Goal: Information Seeking & Learning: Find specific fact

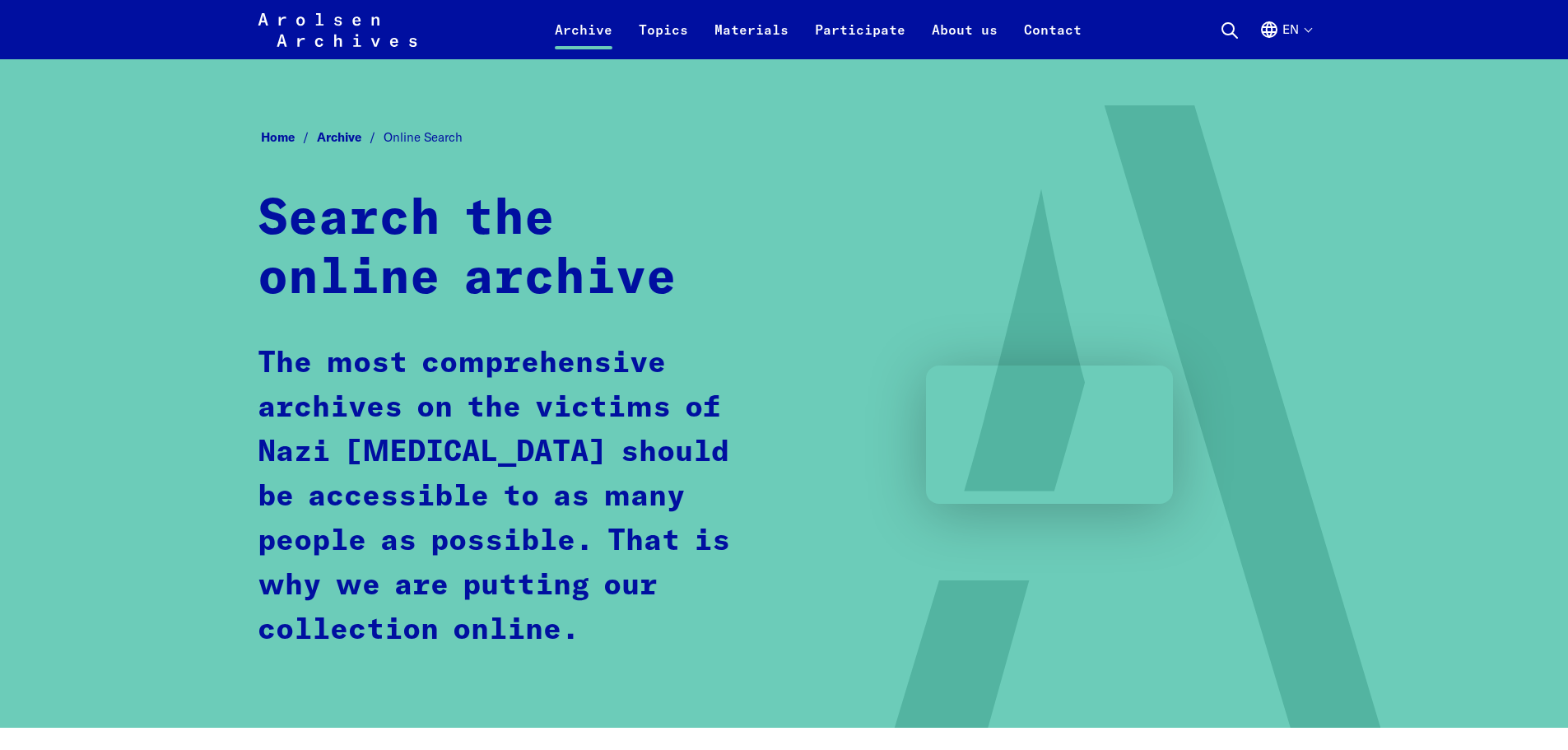
scroll to position [906, 0]
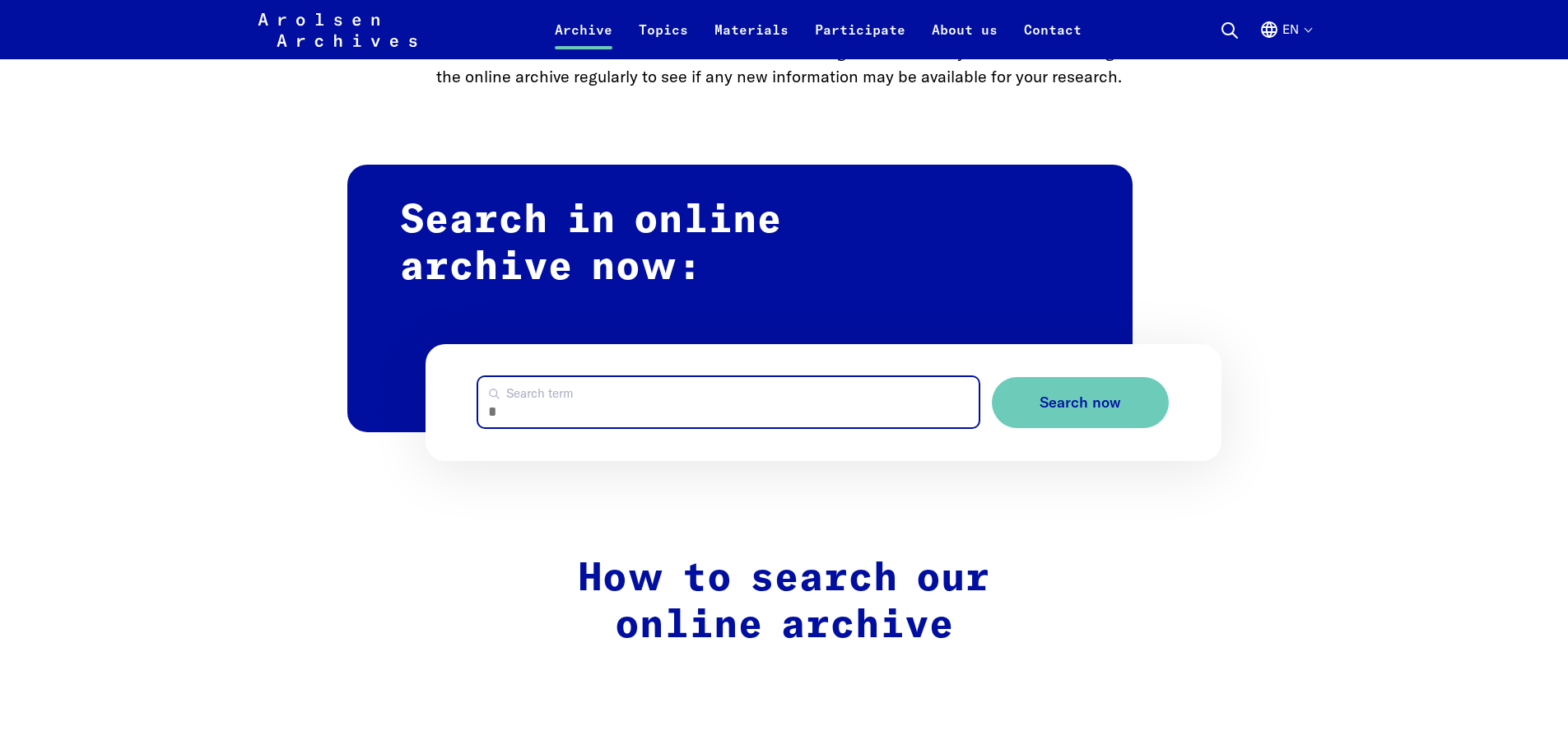
click at [521, 418] on input "Search term" at bounding box center [728, 402] width 500 height 50
type input "****"
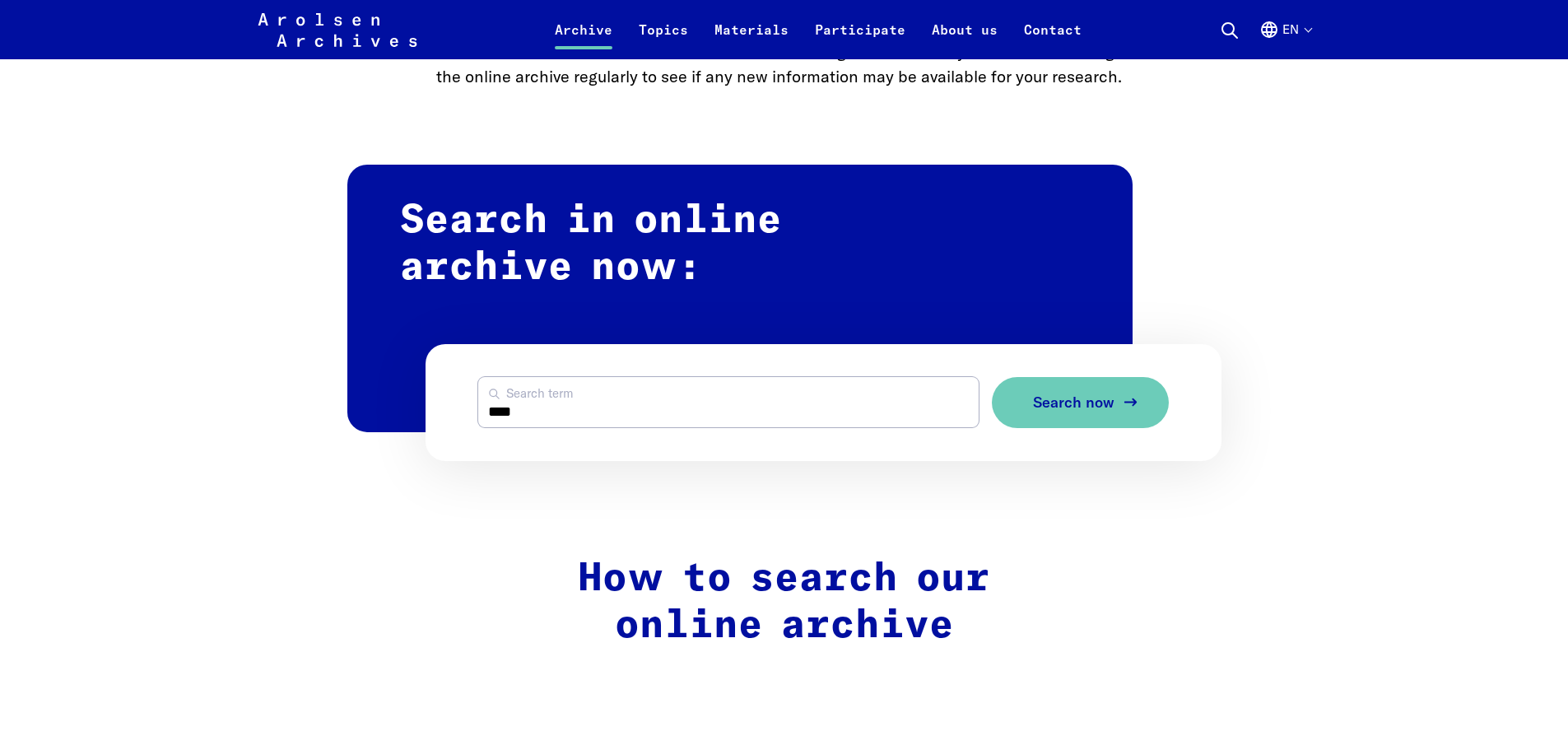
click at [1071, 405] on span "Search now" at bounding box center [1073, 403] width 82 height 17
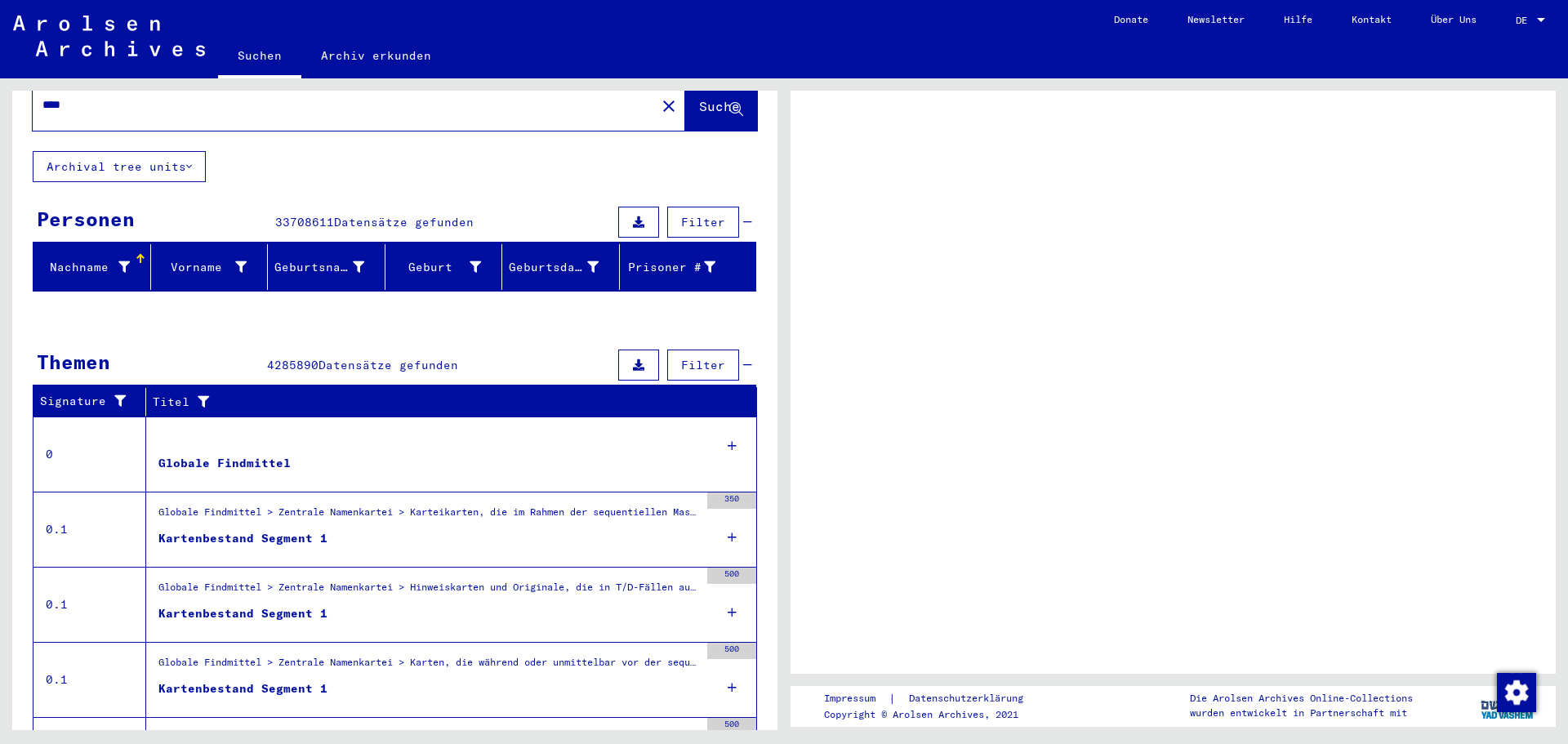
scroll to position [151, 0]
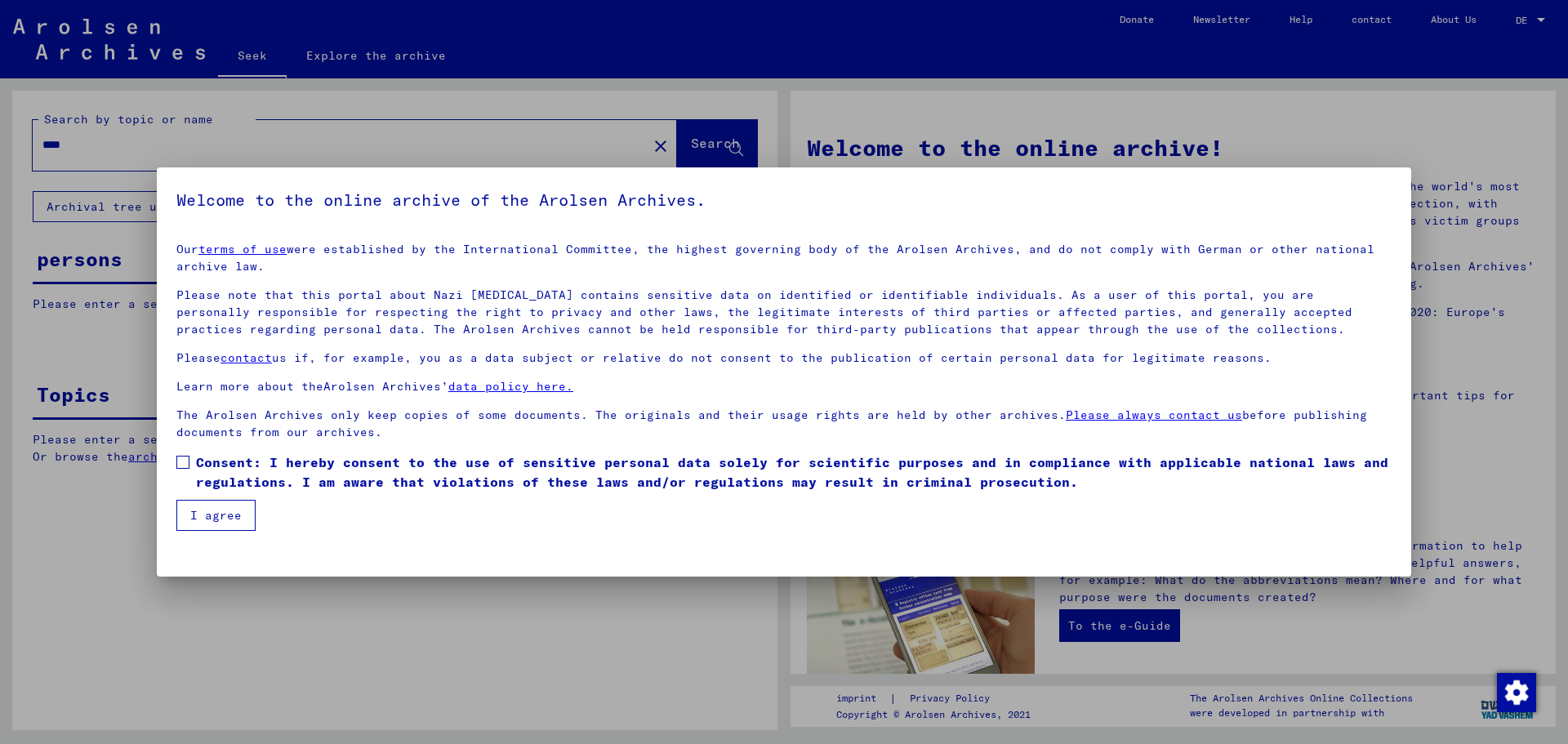
drag, startPoint x: 186, startPoint y: 463, endPoint x: 194, endPoint y: 469, distance: 10.0
click at [190, 464] on label "Consent: I hereby consent to the use of sensitive personal data solely for scie…" at bounding box center [784, 472] width 1216 height 39
click at [223, 521] on font "I agree" at bounding box center [216, 514] width 51 height 14
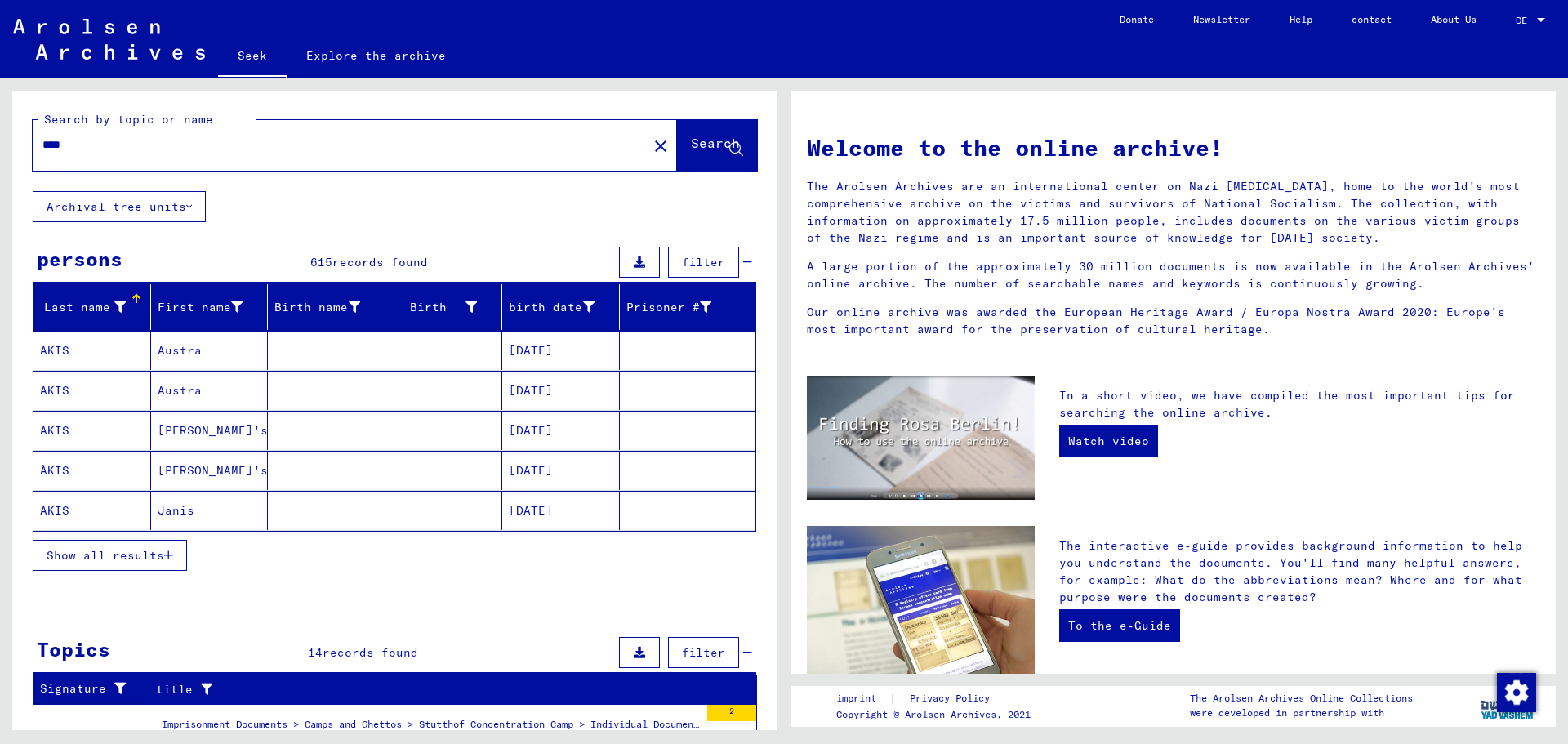
click at [107, 564] on button "Show all results" at bounding box center [110, 555] width 154 height 31
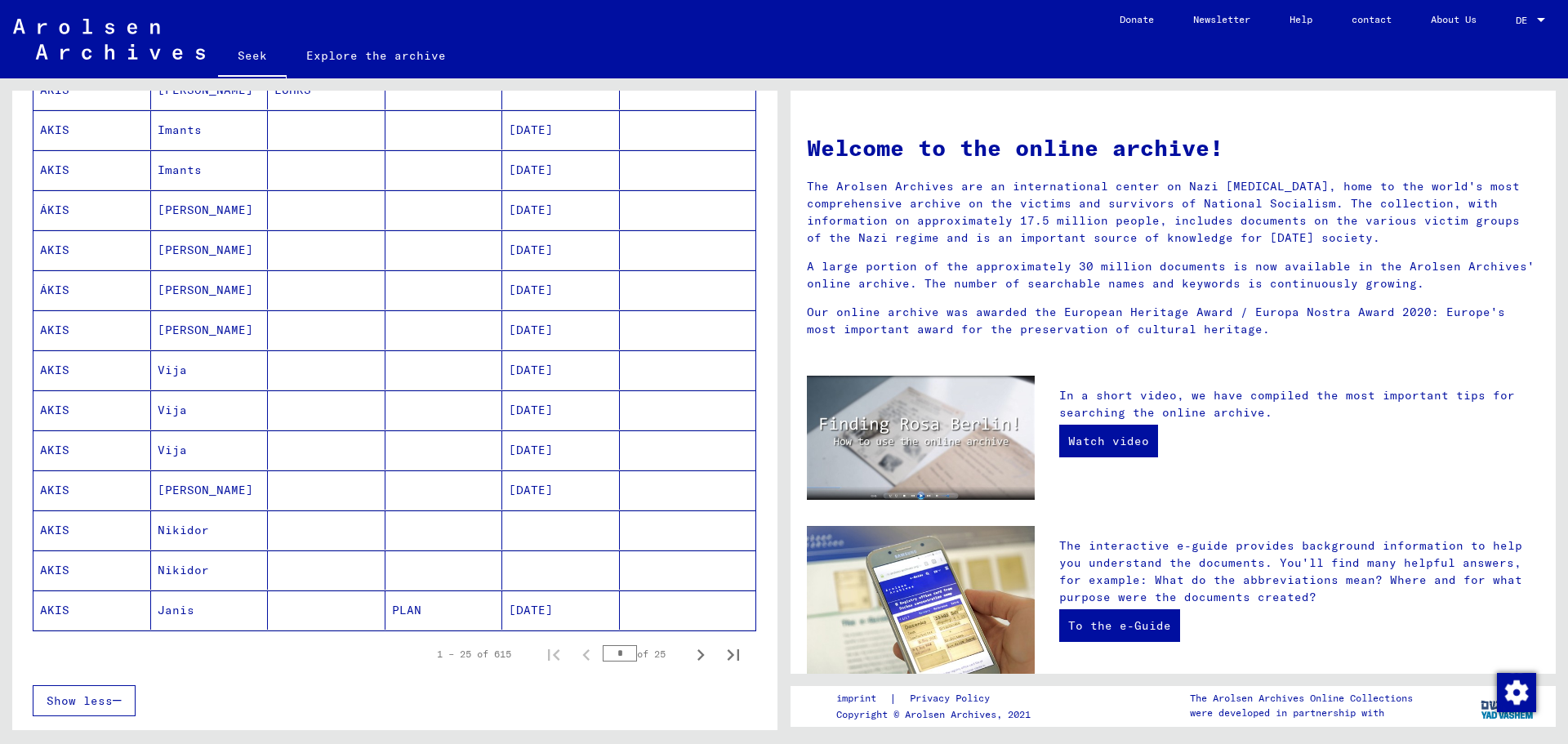
scroll to position [735, 0]
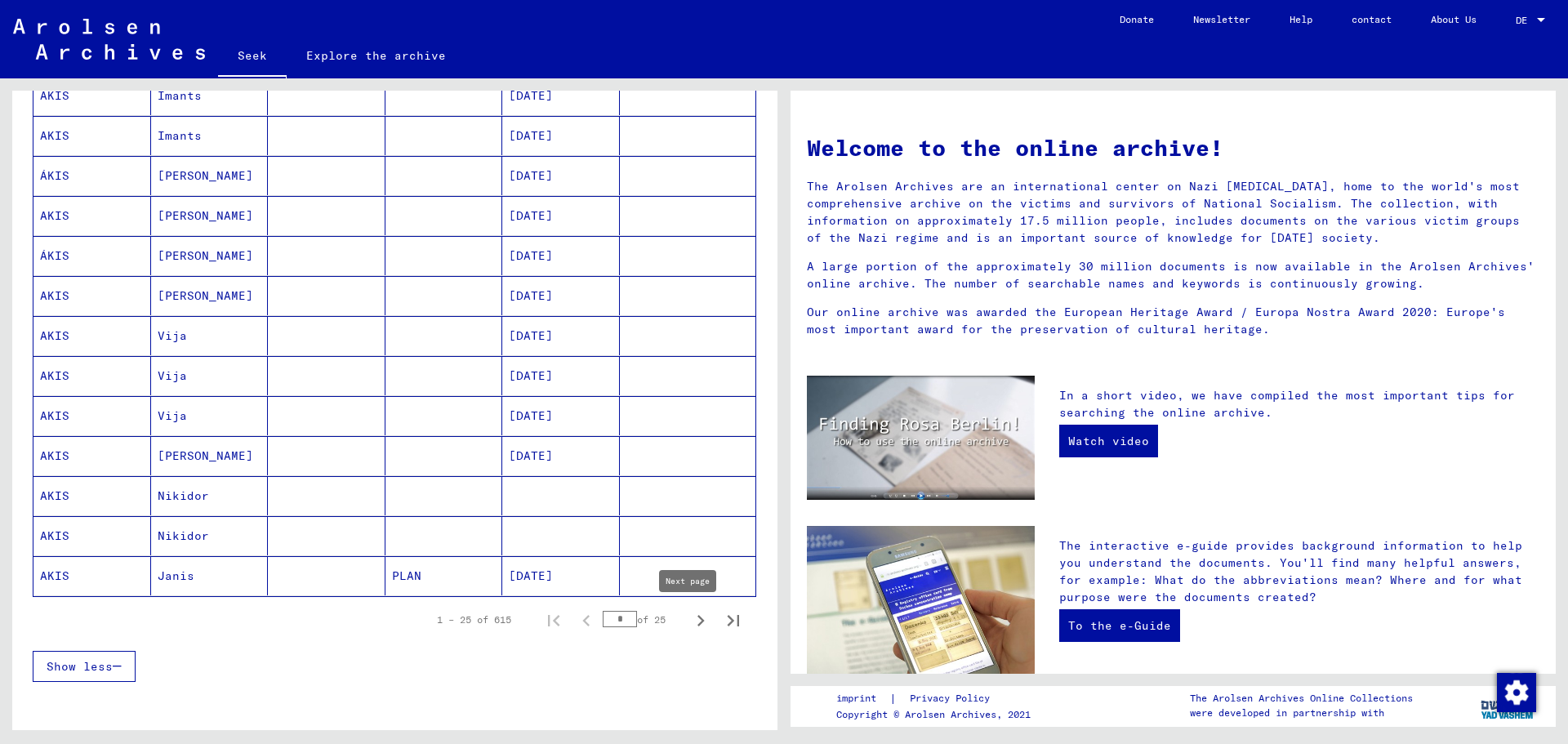
click at [692, 618] on icon "Next page" at bounding box center [701, 621] width 23 height 23
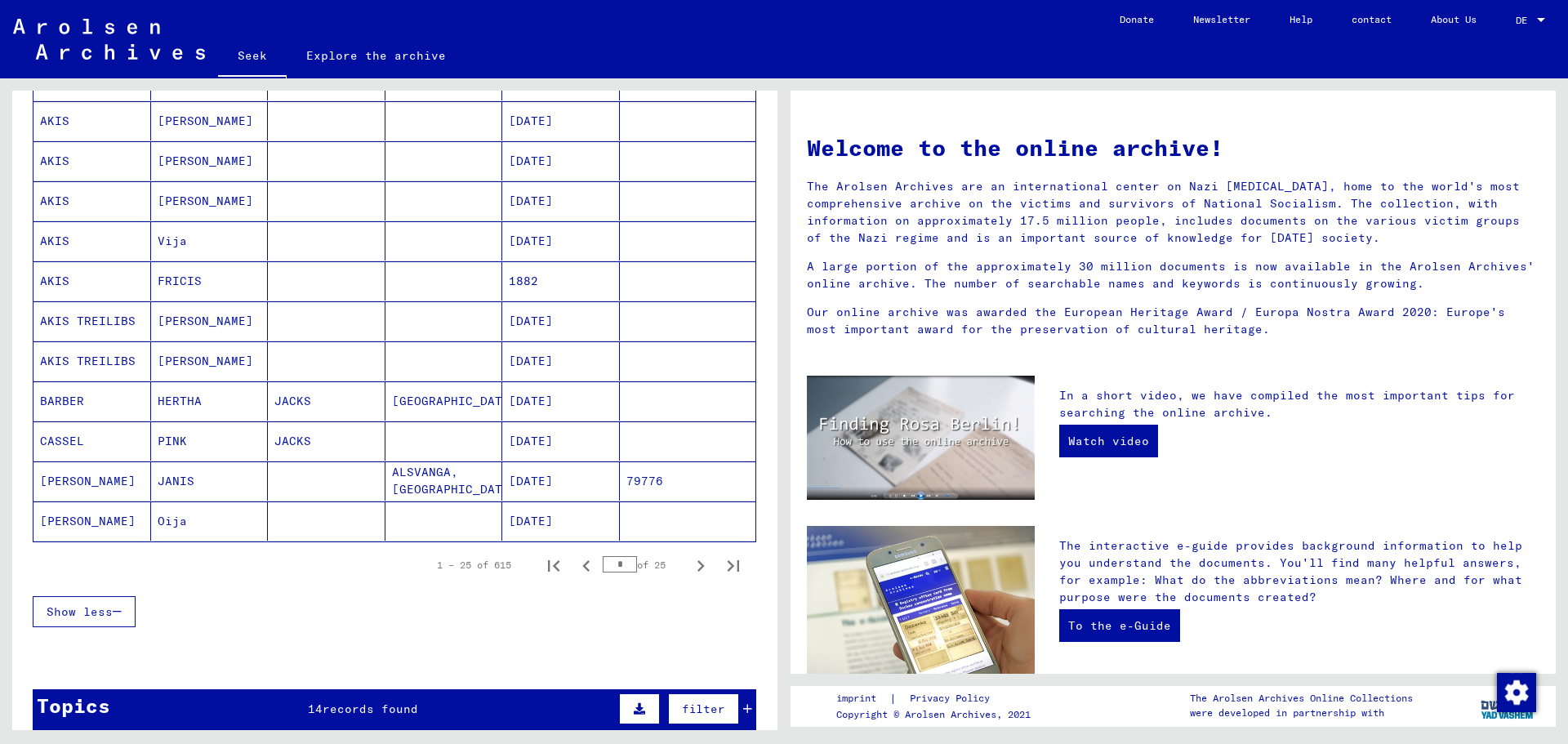
scroll to position [898, 0]
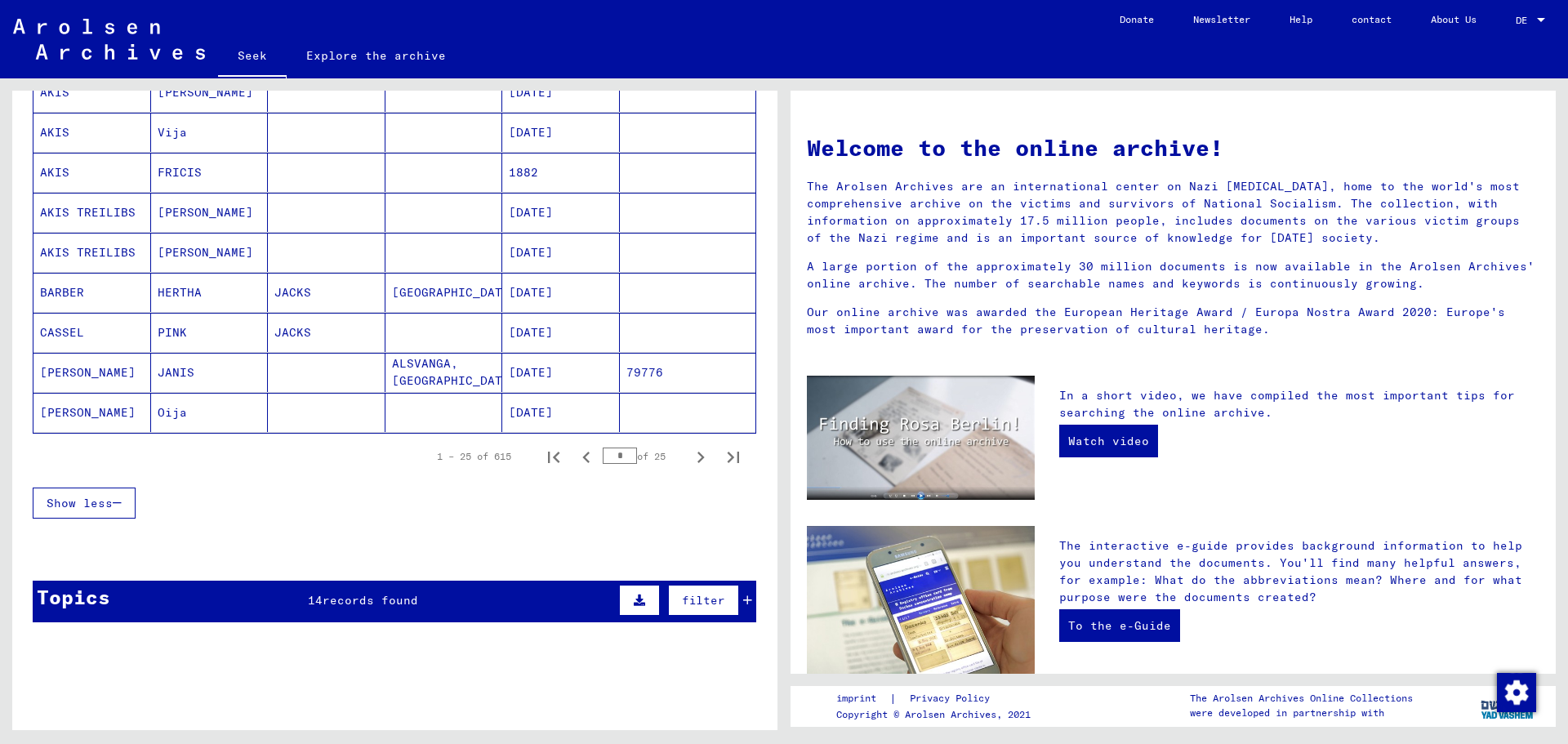
click at [54, 373] on font "[PERSON_NAME]" at bounding box center [88, 372] width 95 height 14
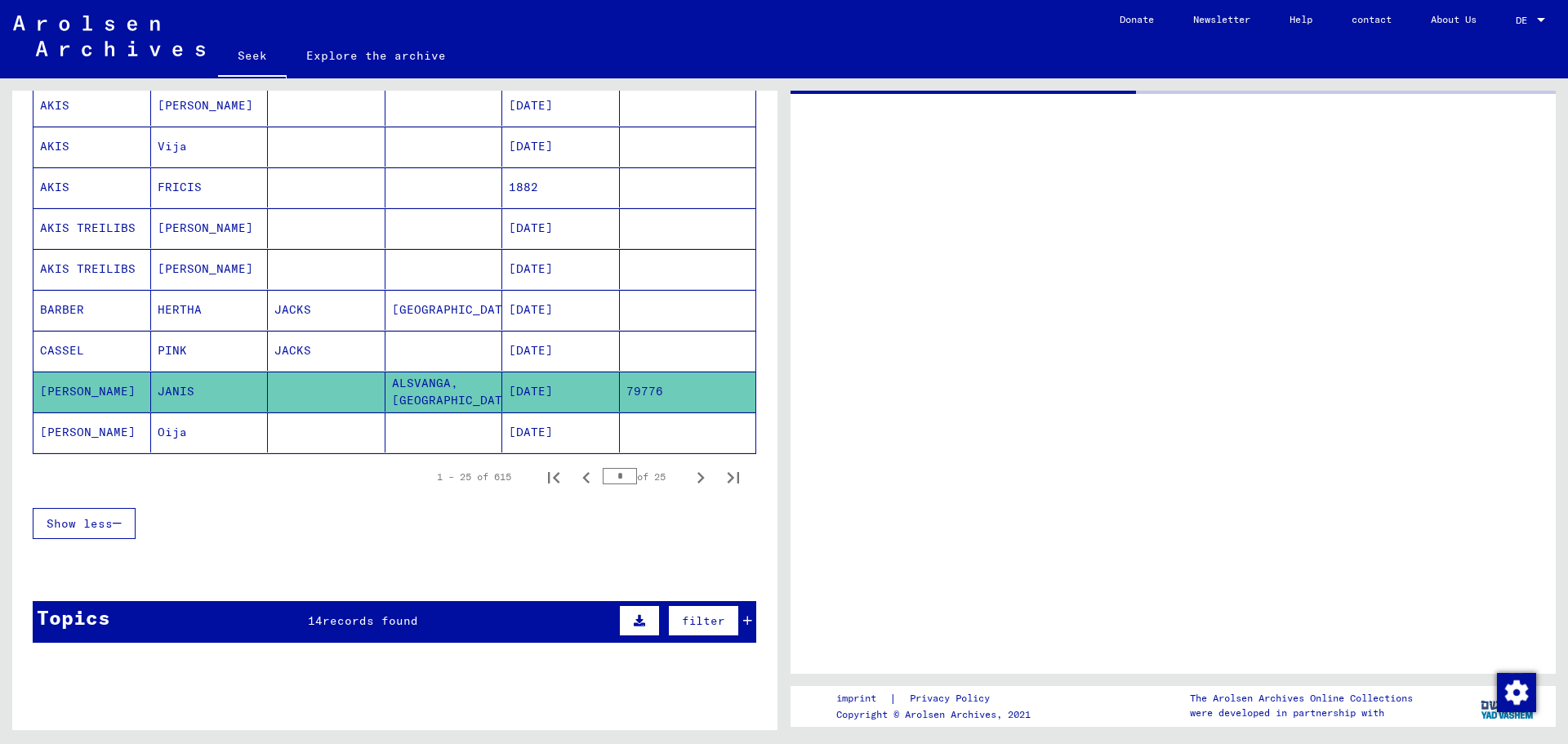
scroll to position [912, 0]
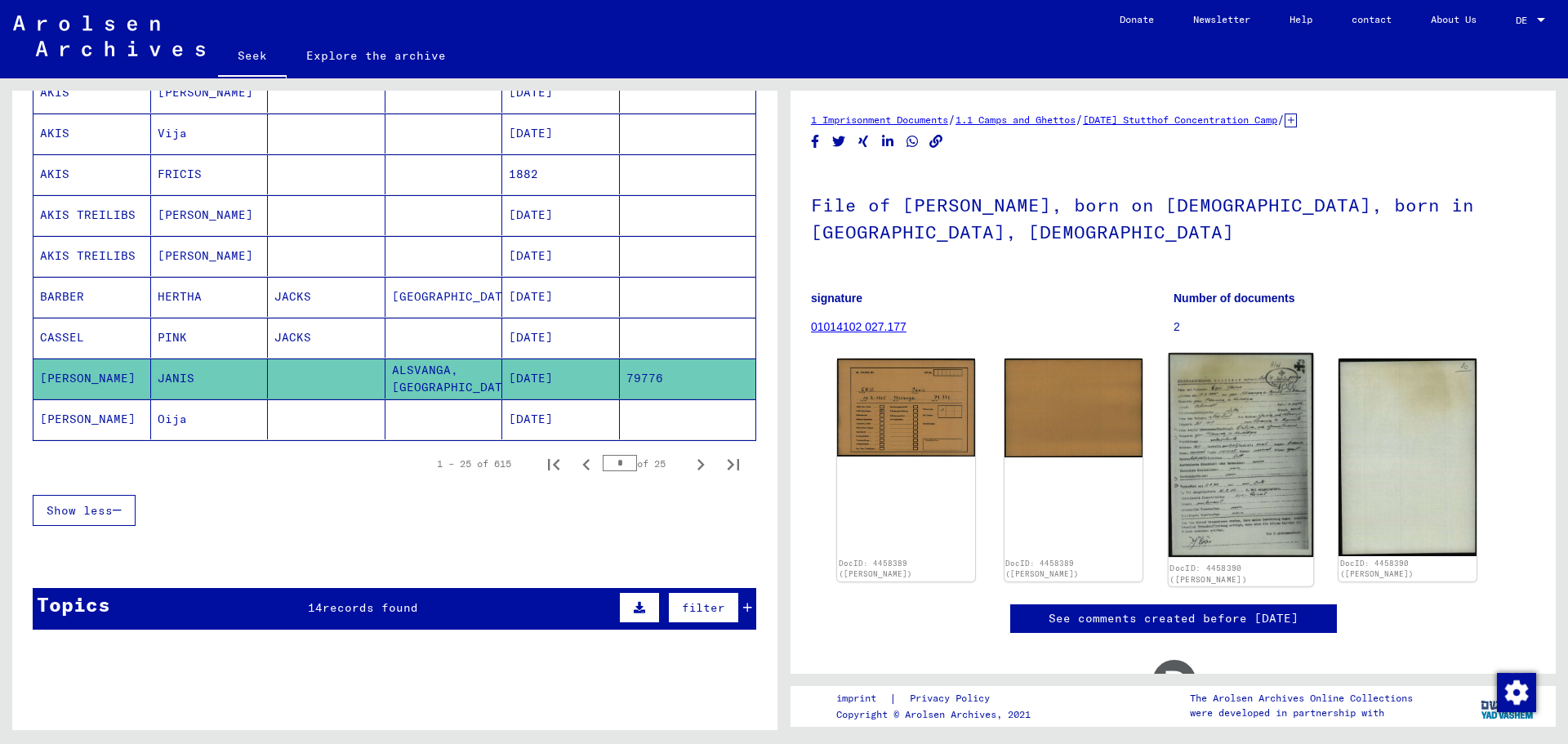
click at [1223, 487] on img at bounding box center [1240, 454] width 145 height 204
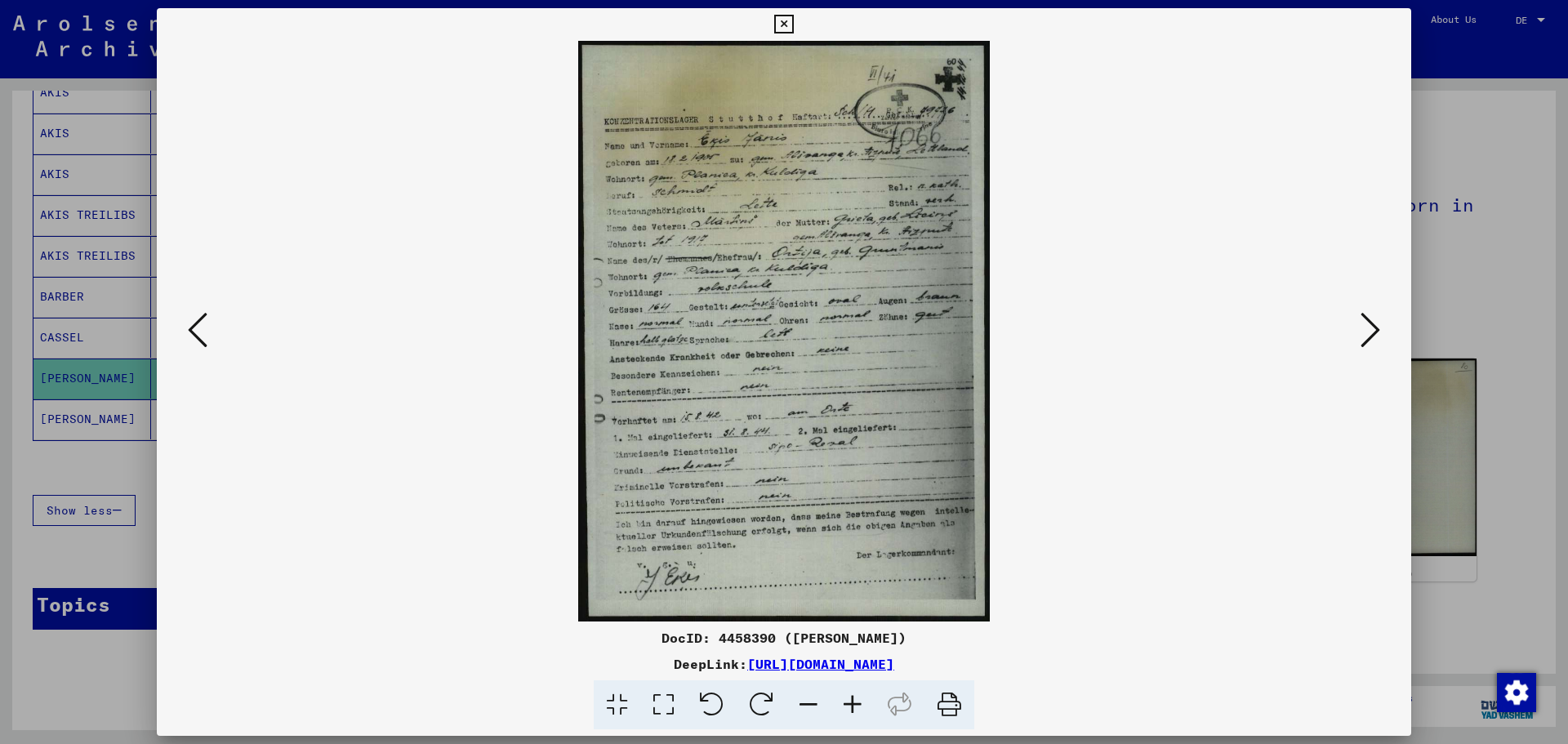
click at [1223, 487] on img at bounding box center [784, 332] width 1143 height 581
click at [1365, 334] on icon at bounding box center [1370, 330] width 20 height 39
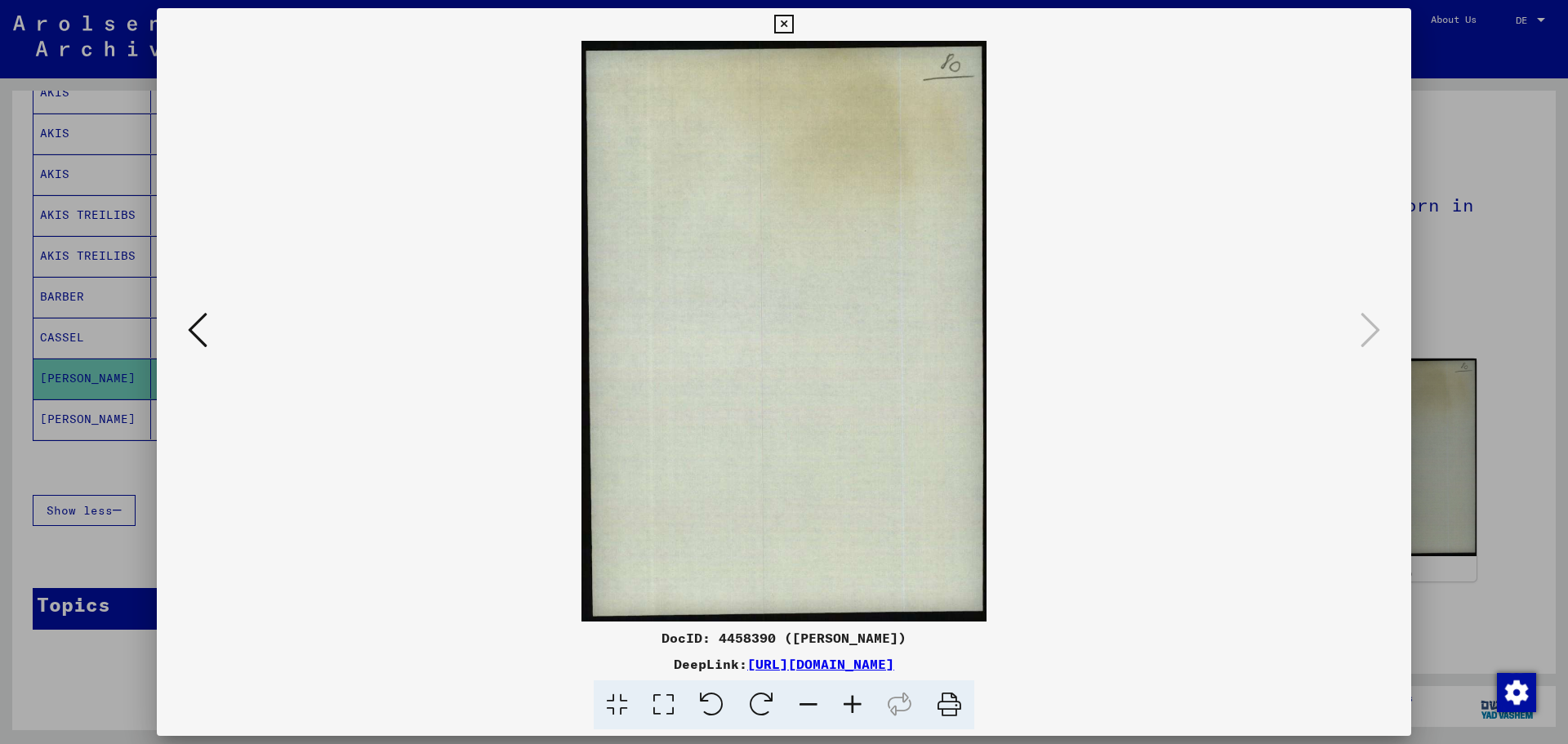
click at [47, 422] on div at bounding box center [784, 372] width 1568 height 744
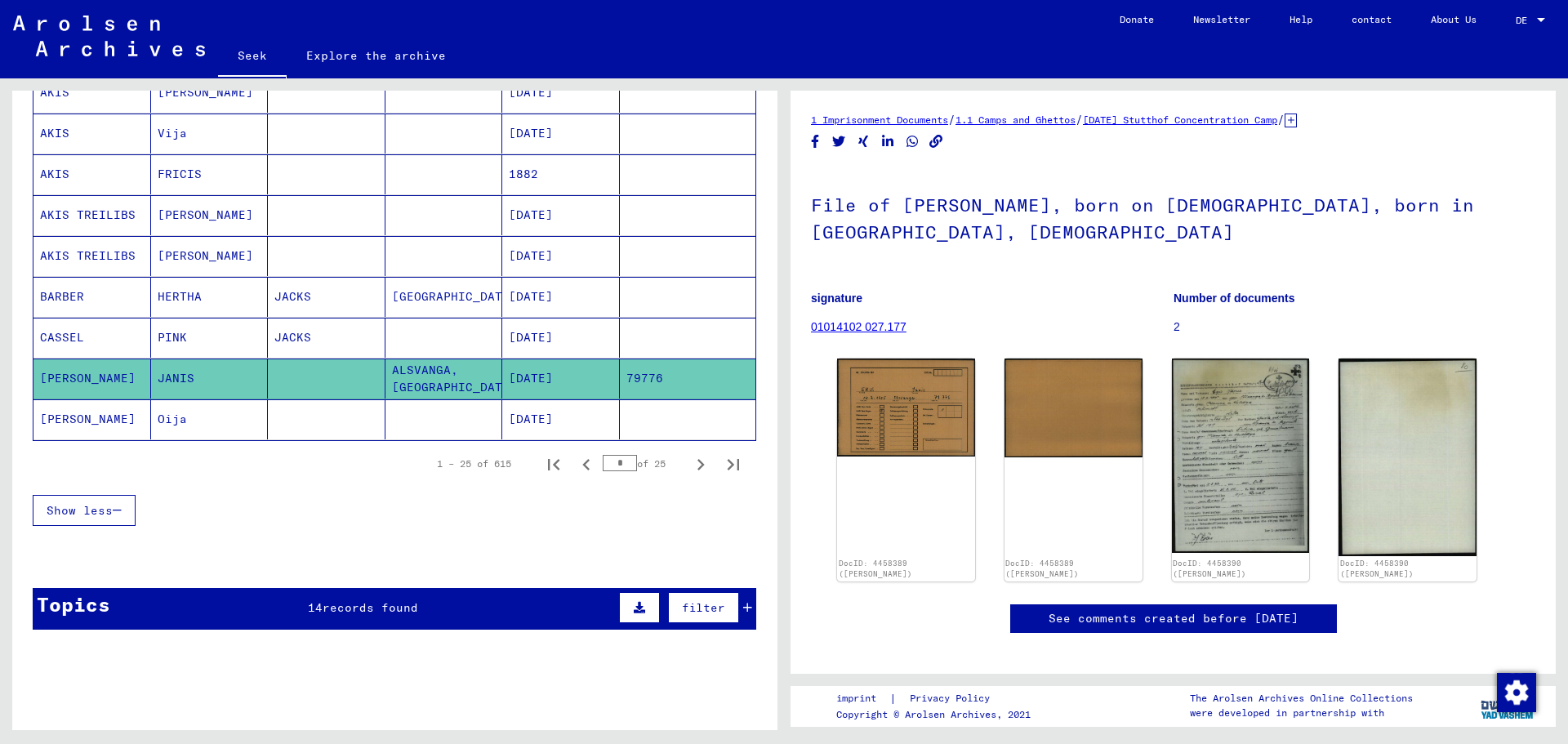
click at [56, 418] on font "[PERSON_NAME]" at bounding box center [88, 418] width 95 height 14
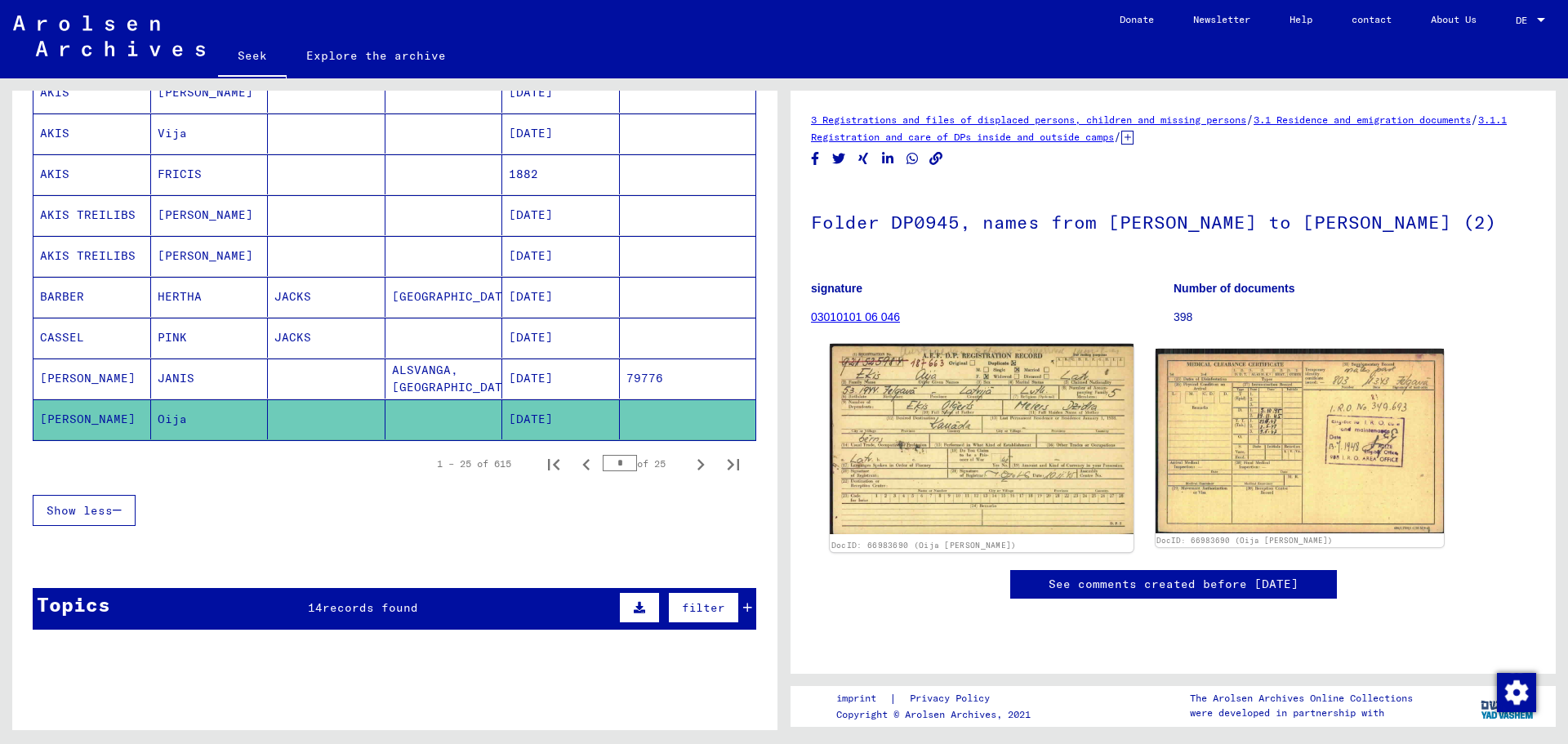
click at [907, 481] on img at bounding box center [981, 439] width 303 height 191
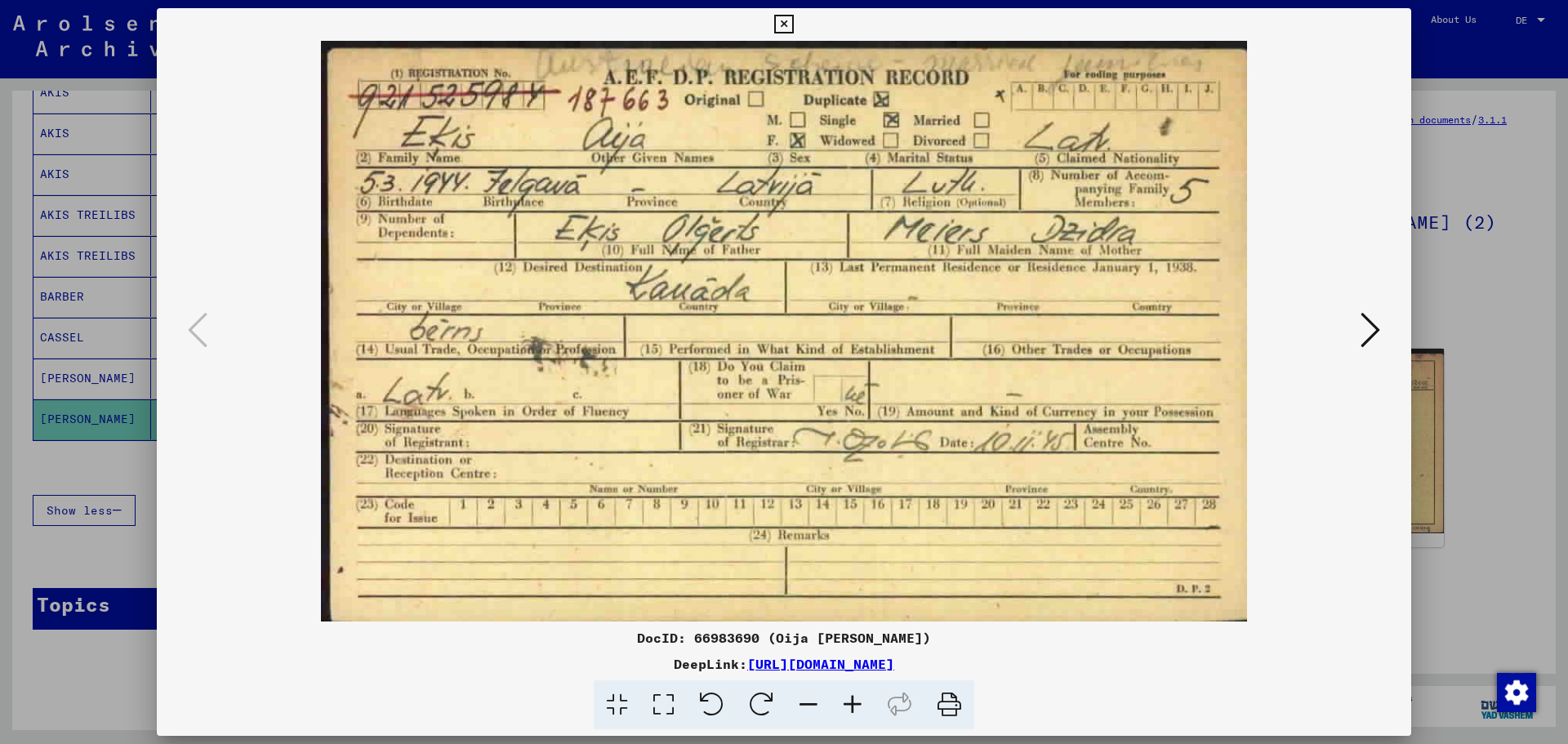
click at [907, 481] on img at bounding box center [784, 332] width 1143 height 581
click at [1373, 332] on icon at bounding box center [1370, 330] width 20 height 39
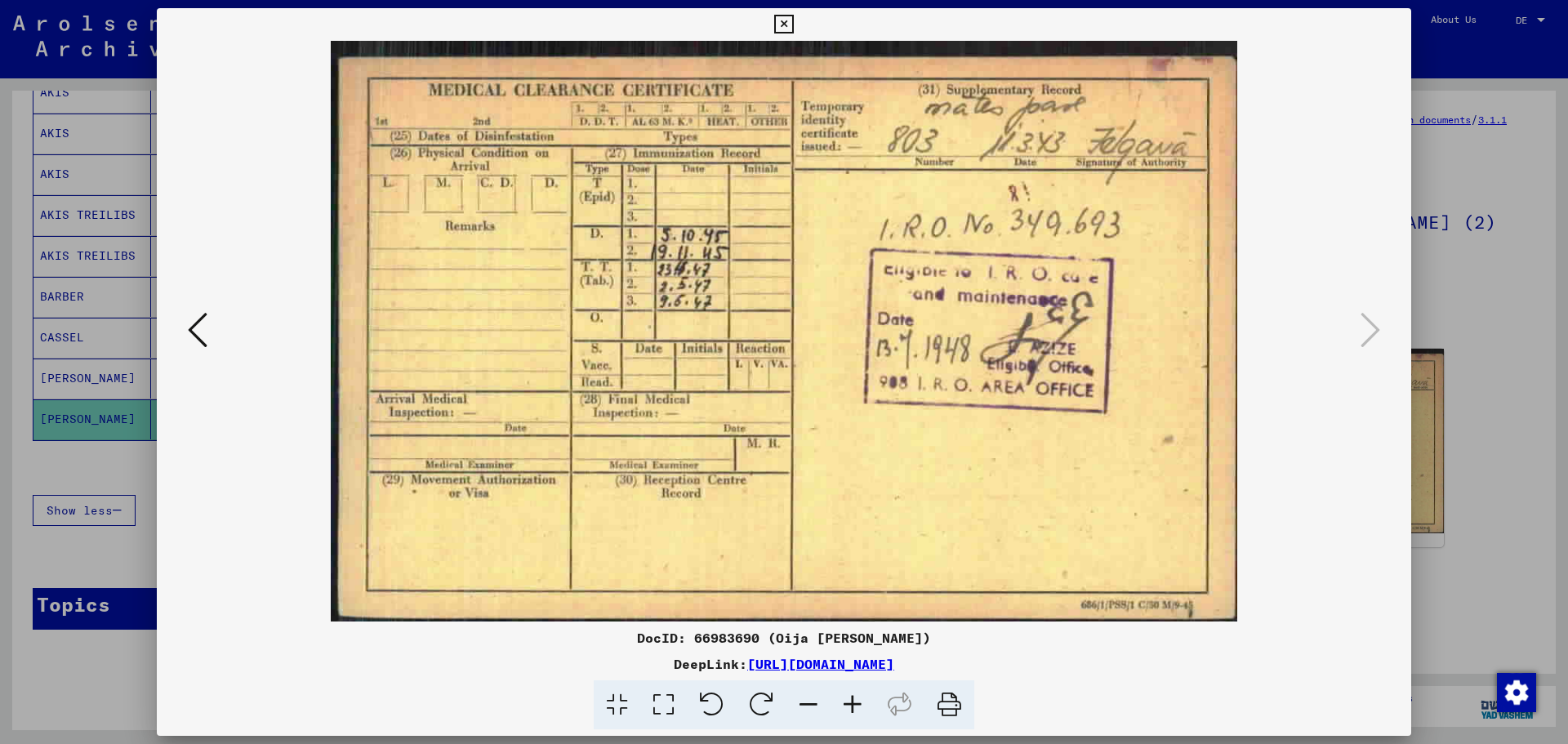
click at [29, 547] on div at bounding box center [784, 372] width 1568 height 744
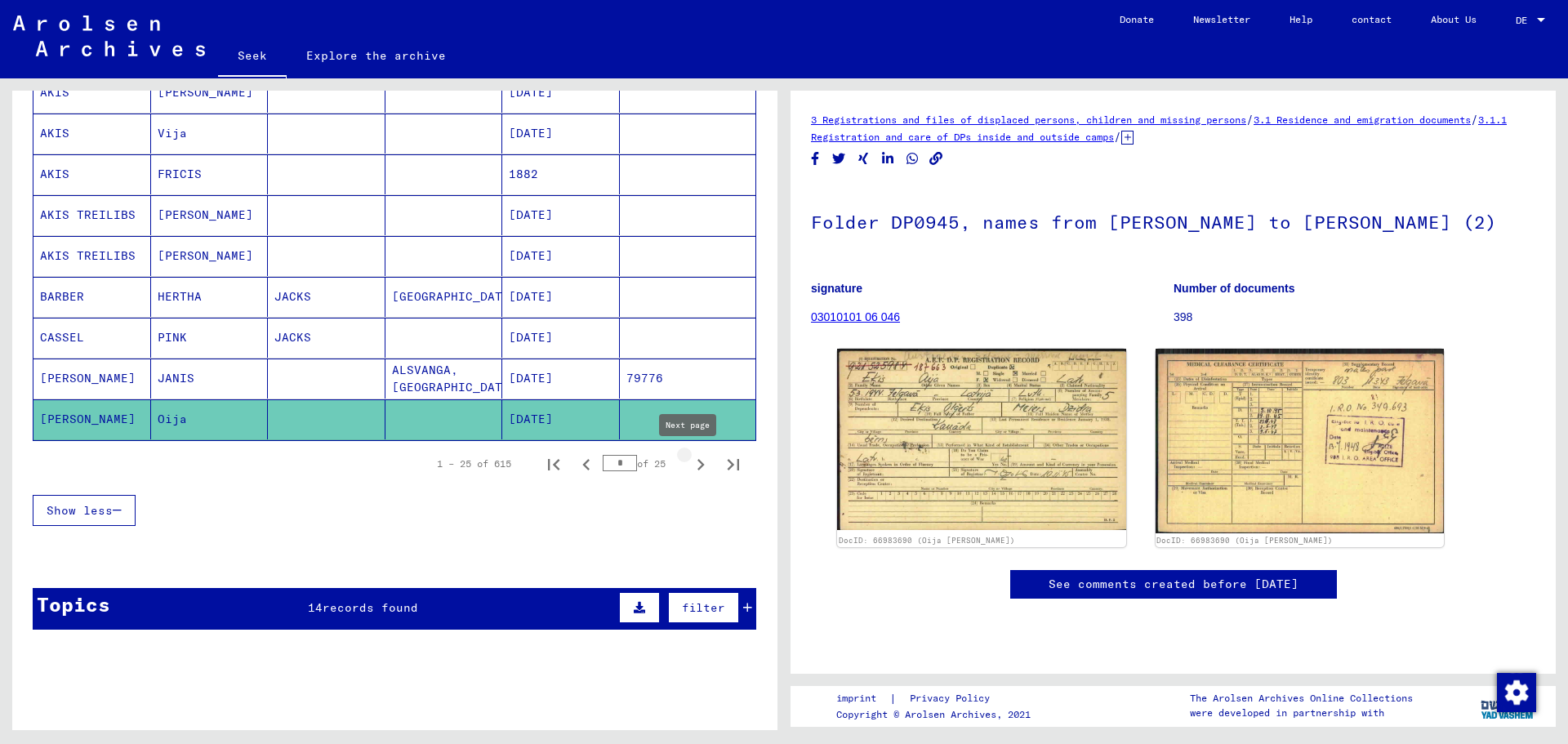
click at [697, 464] on icon "Next page" at bounding box center [701, 465] width 8 height 11
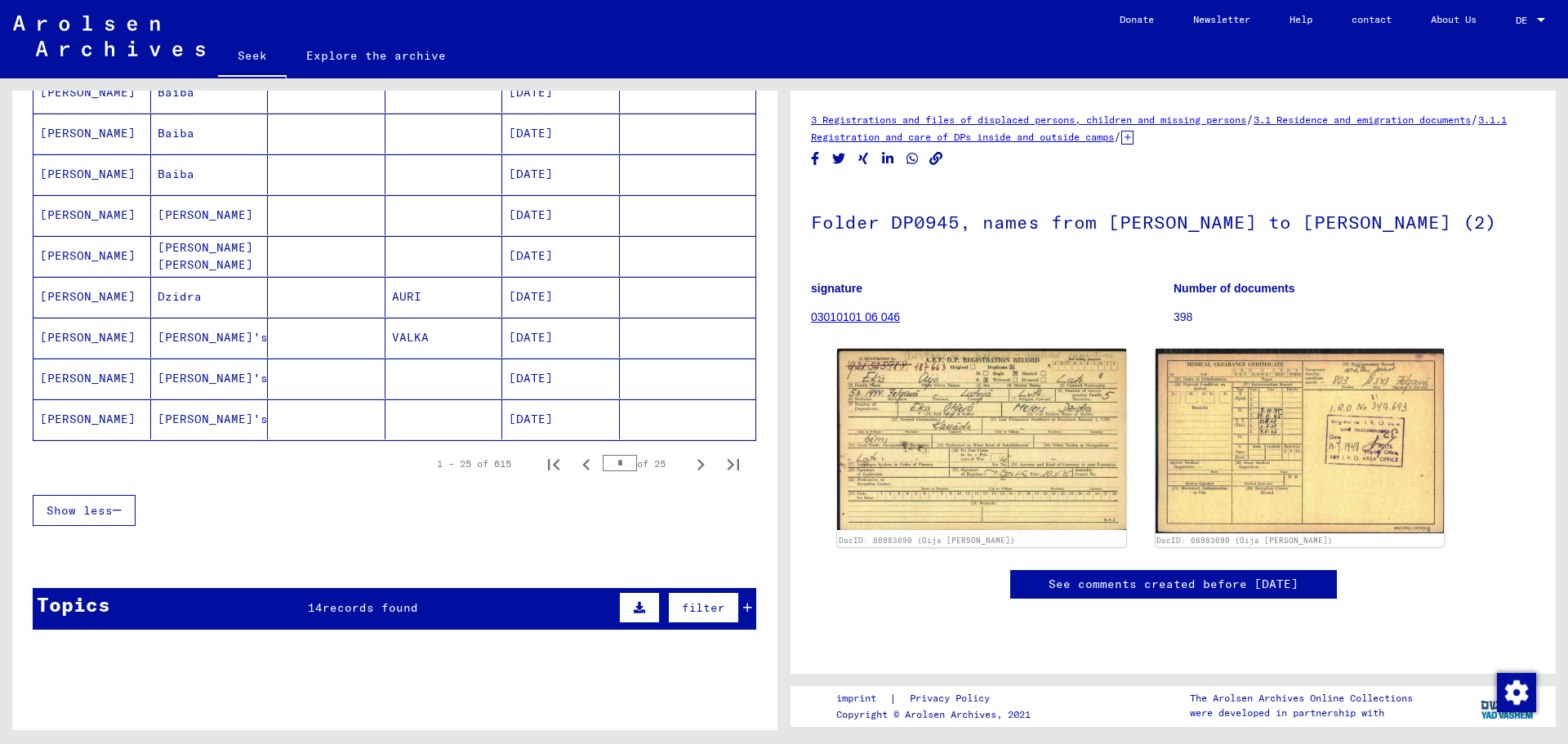
click at [191, 260] on font "[PERSON_NAME] [PERSON_NAME]" at bounding box center [205, 255] width 95 height 31
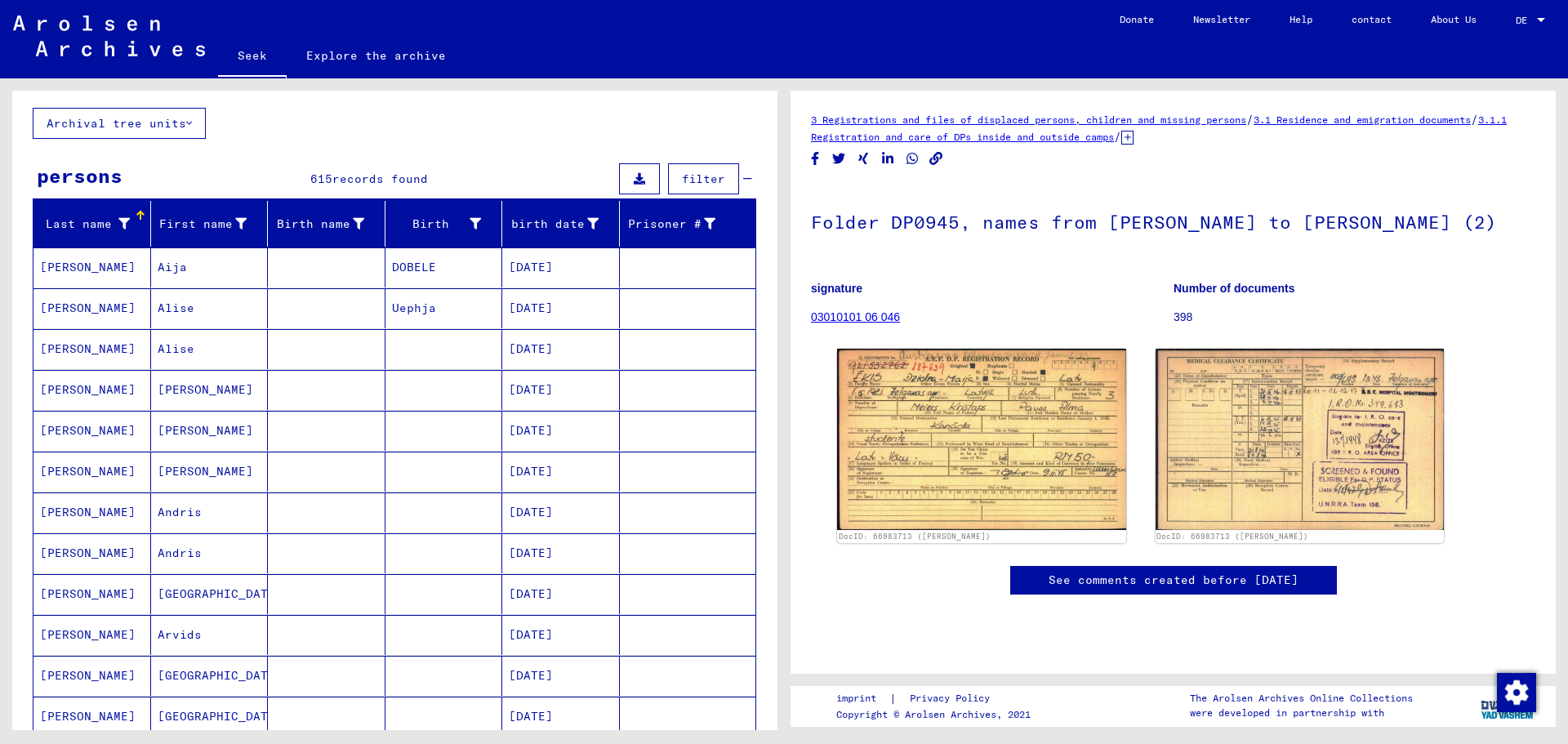
scroll to position [13, 0]
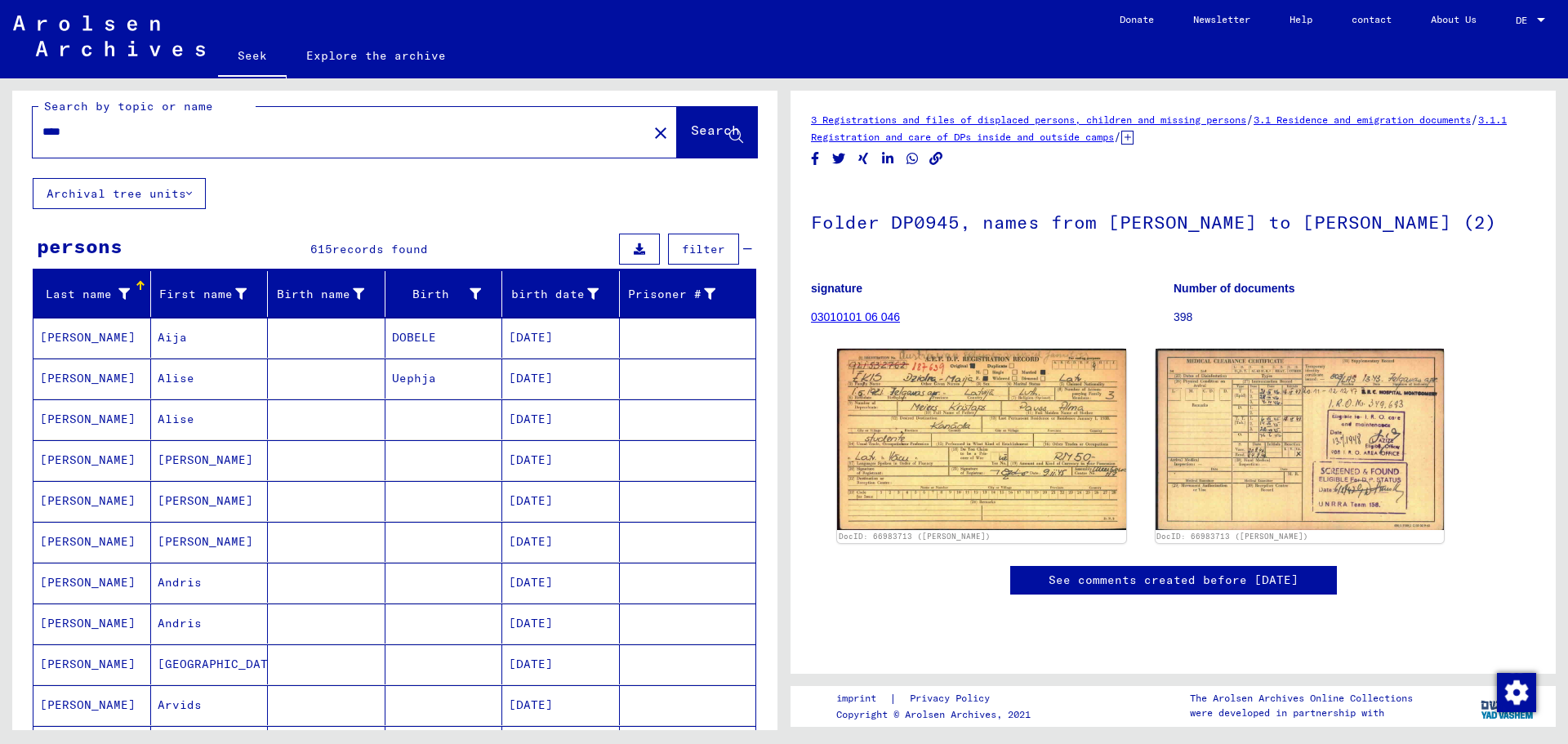
click at [50, 338] on font "[PERSON_NAME]" at bounding box center [88, 336] width 95 height 14
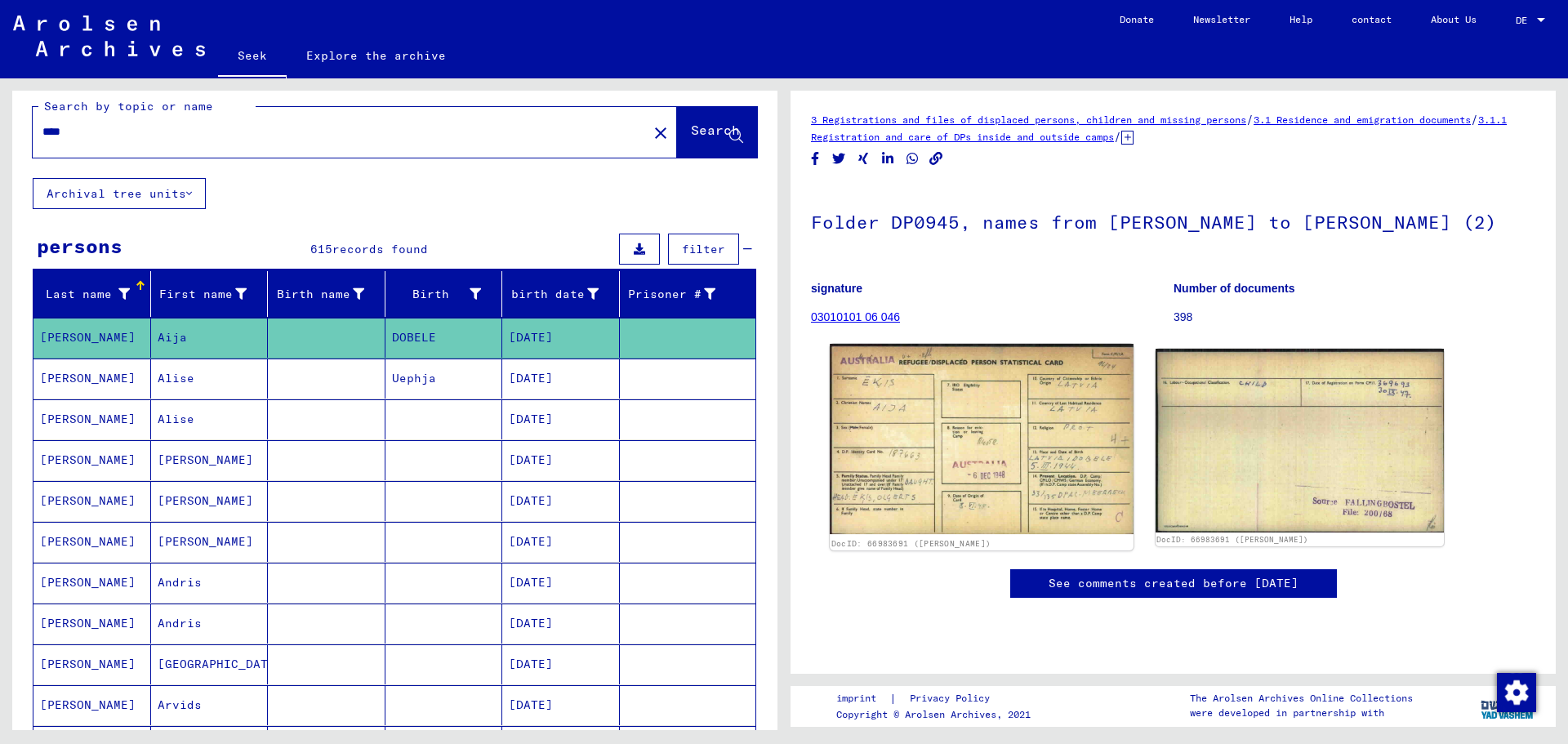
click at [964, 498] on img at bounding box center [981, 439] width 303 height 191
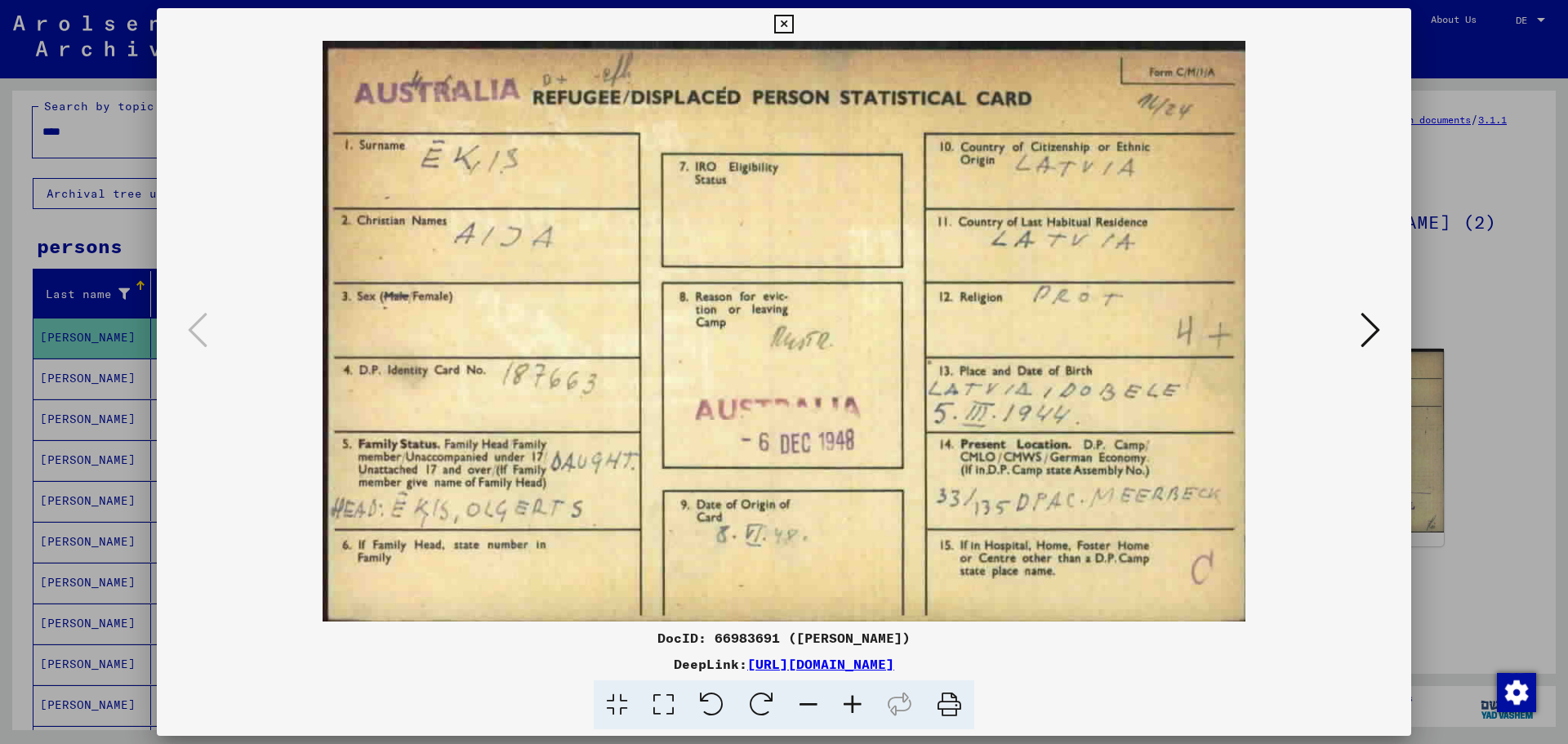
click at [1374, 334] on icon at bounding box center [1370, 330] width 20 height 39
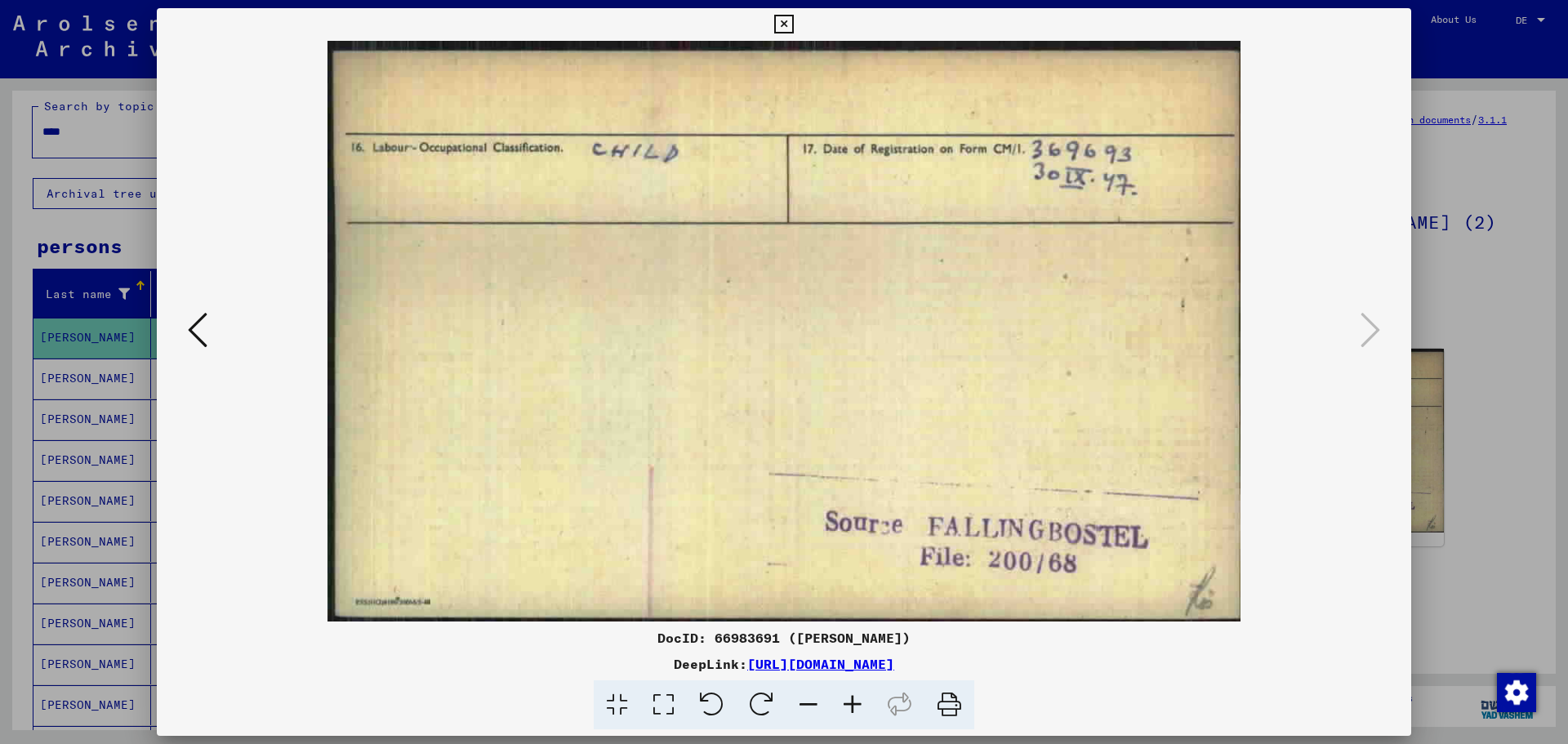
click at [183, 329] on button at bounding box center [197, 331] width 30 height 47
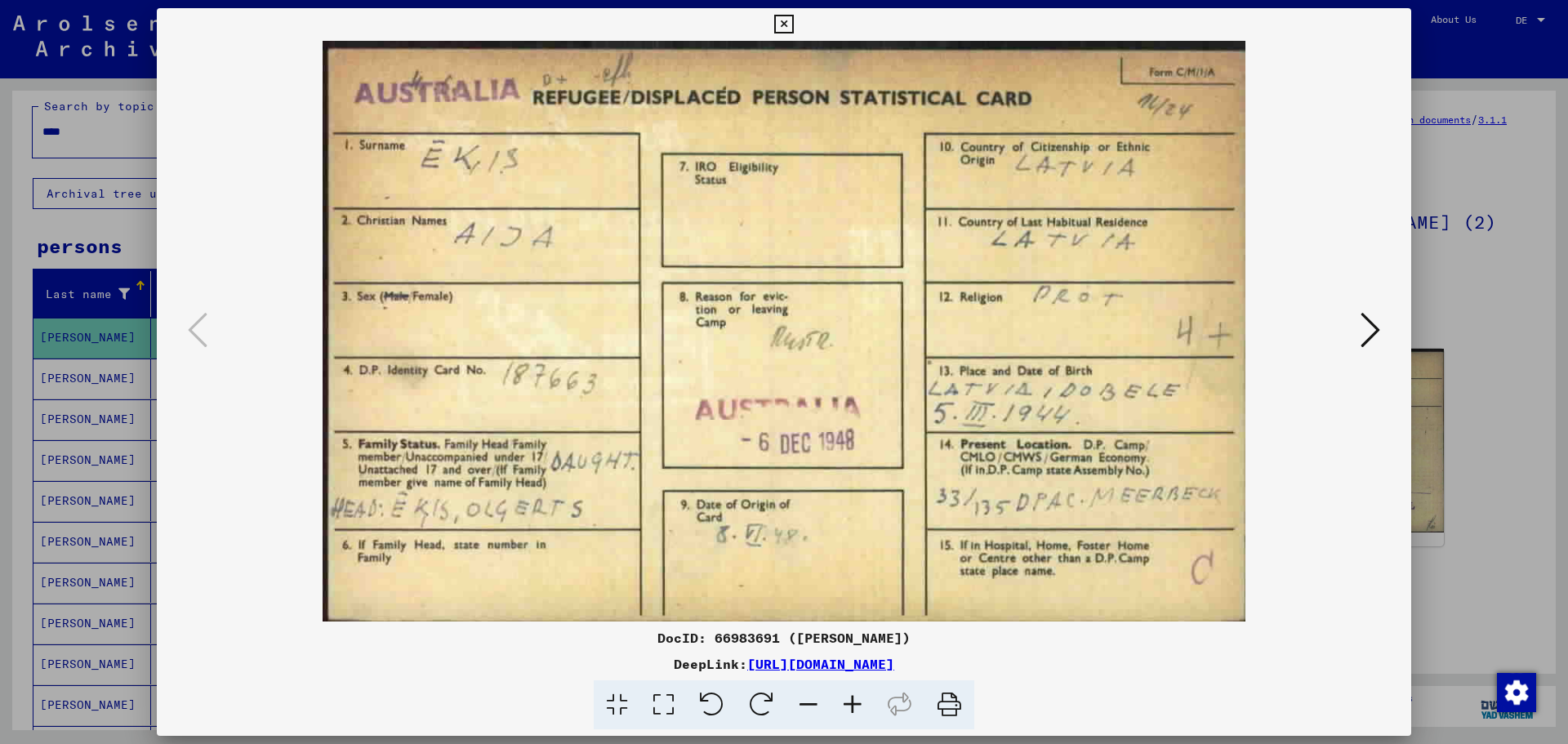
click at [1378, 331] on icon at bounding box center [1370, 330] width 20 height 39
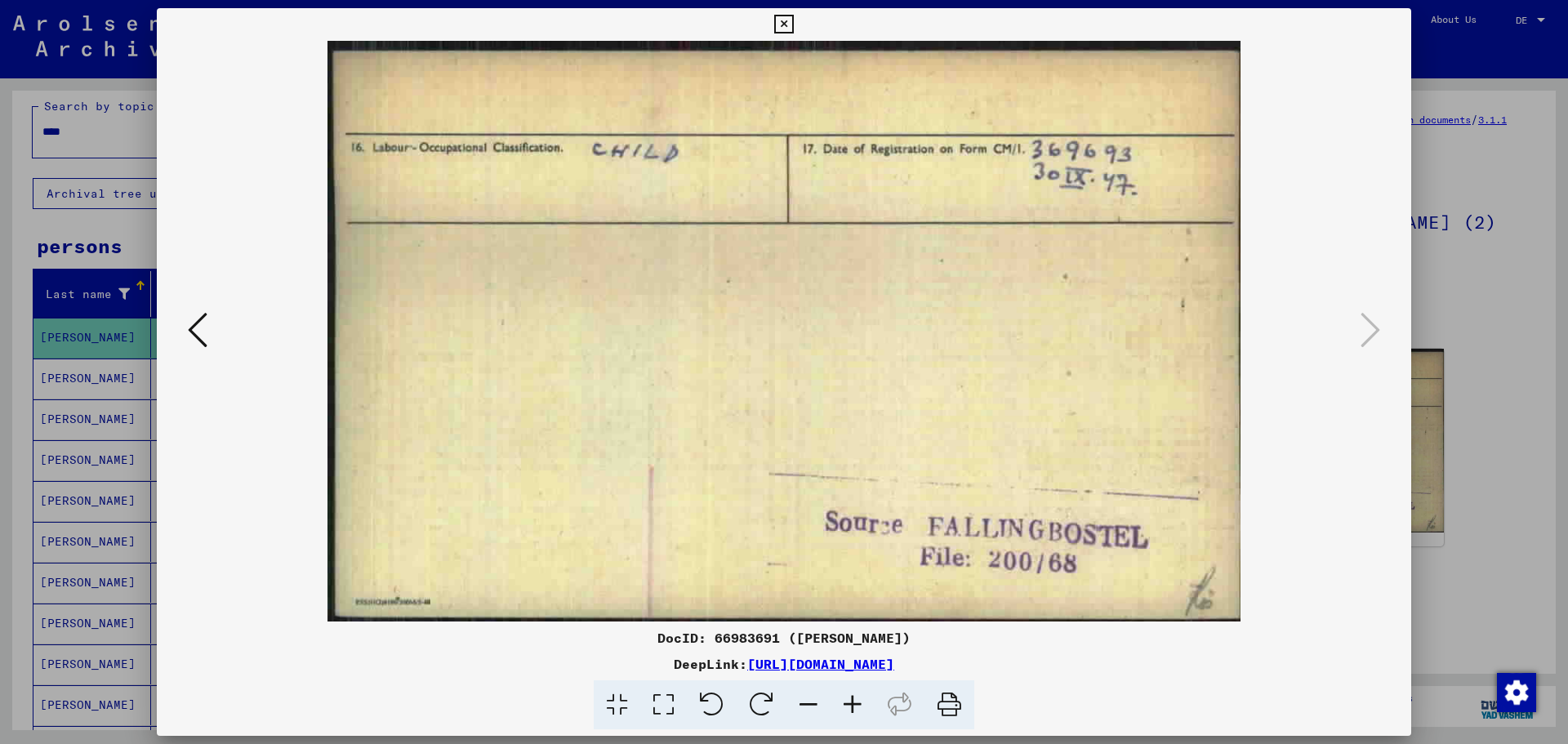
click at [205, 329] on icon at bounding box center [197, 330] width 20 height 39
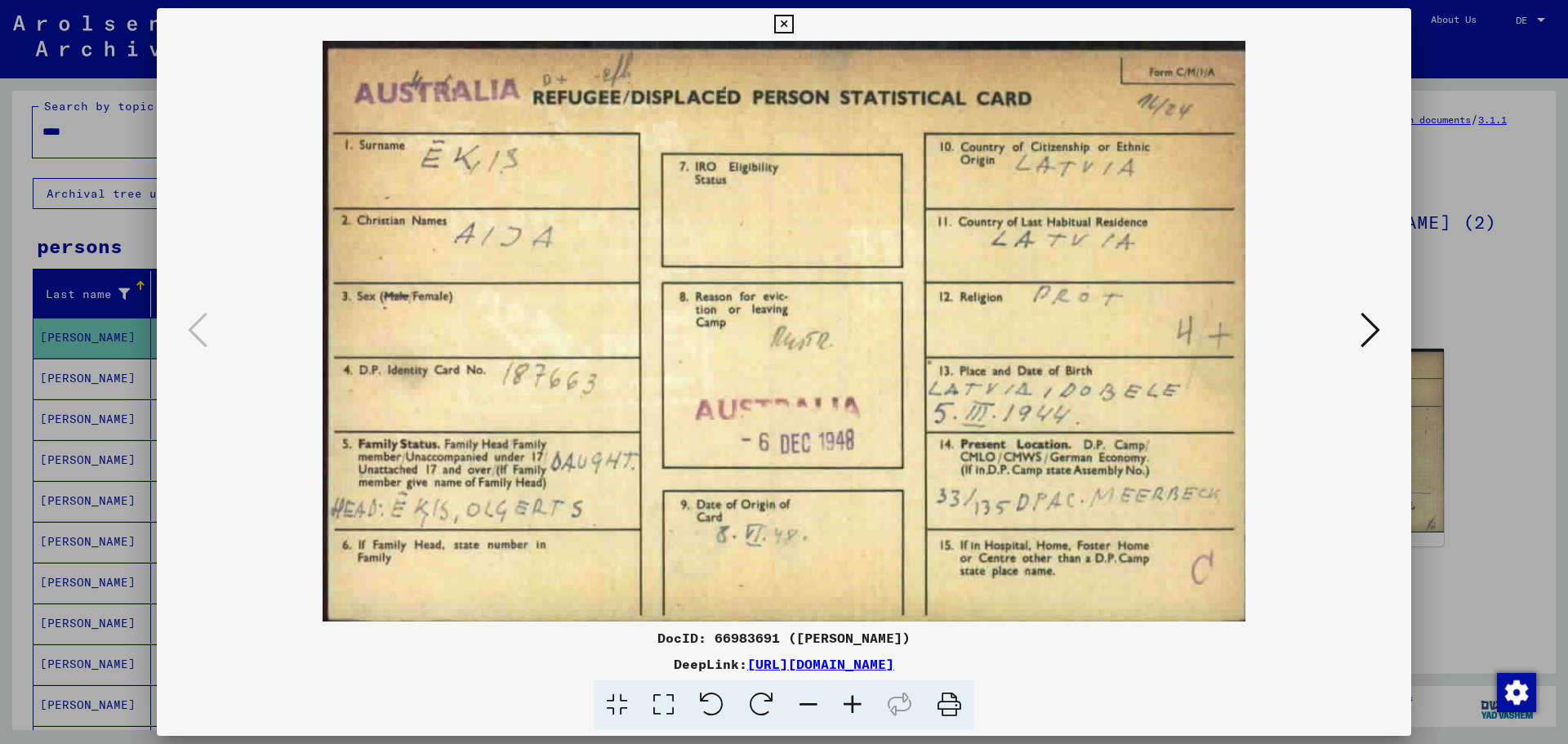
click at [788, 19] on icon at bounding box center [784, 24] width 19 height 20
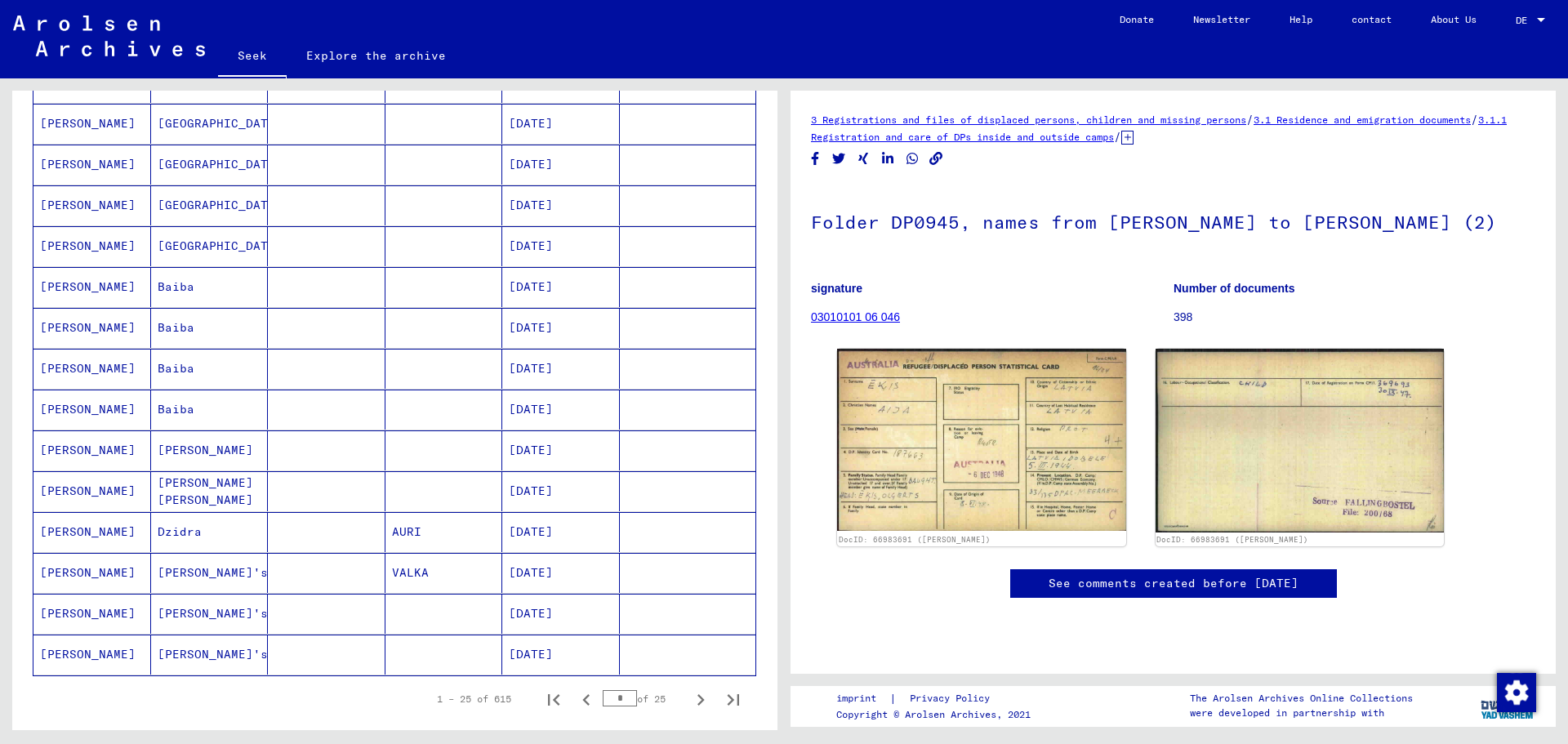
scroll to position [748, 0]
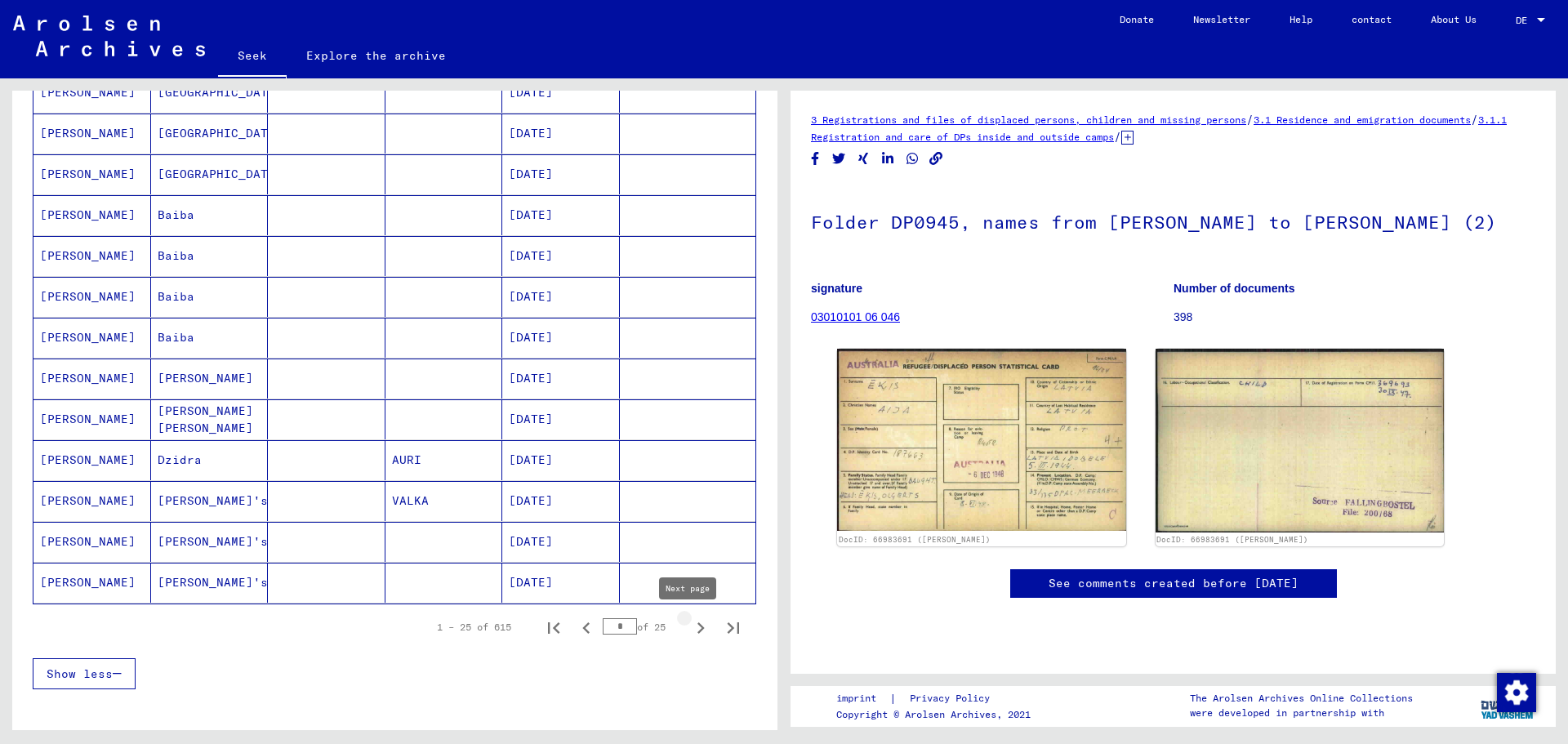
click at [697, 627] on icon "Next page" at bounding box center [701, 628] width 8 height 11
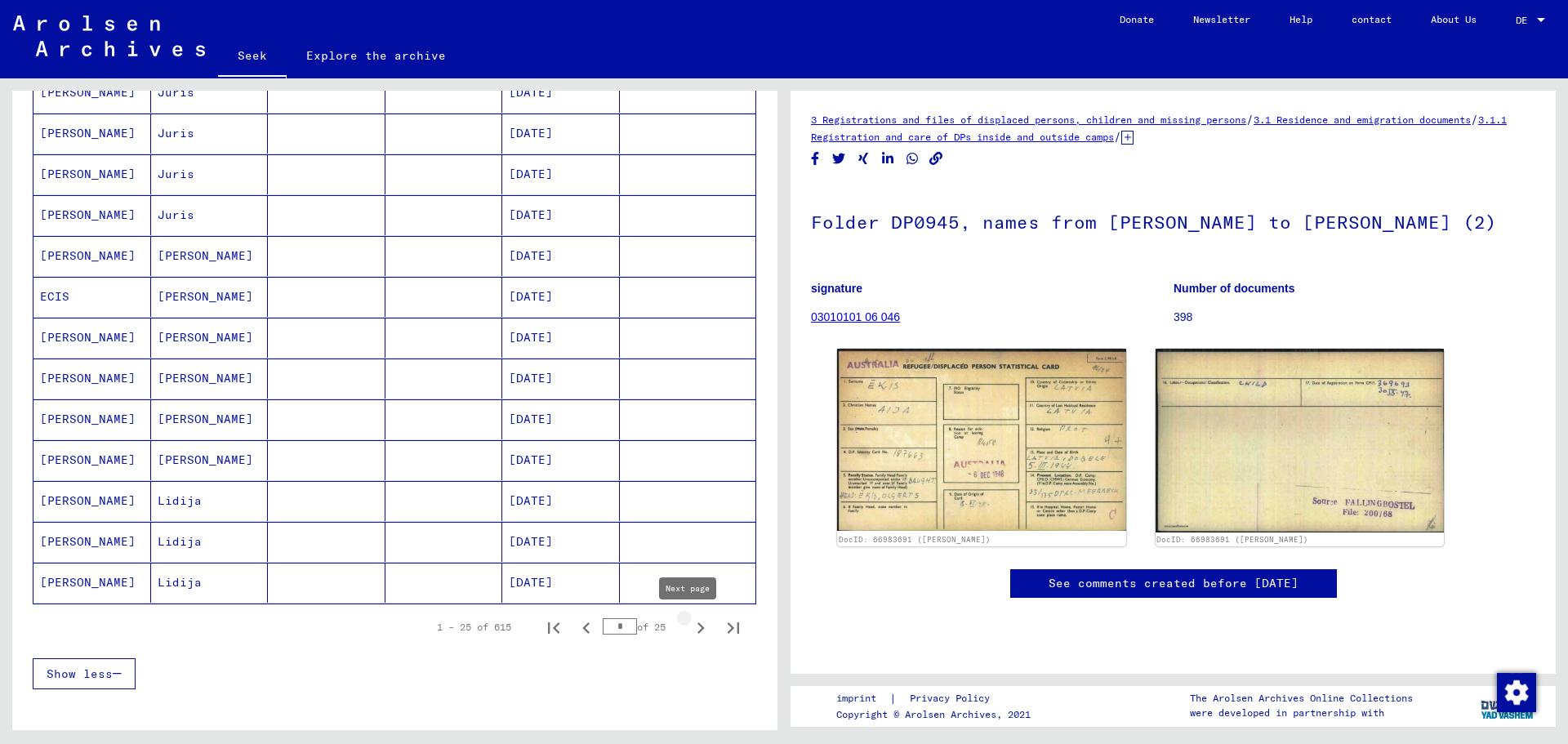
click at [697, 632] on icon "Next page" at bounding box center [701, 628] width 8 height 11
type input "*"
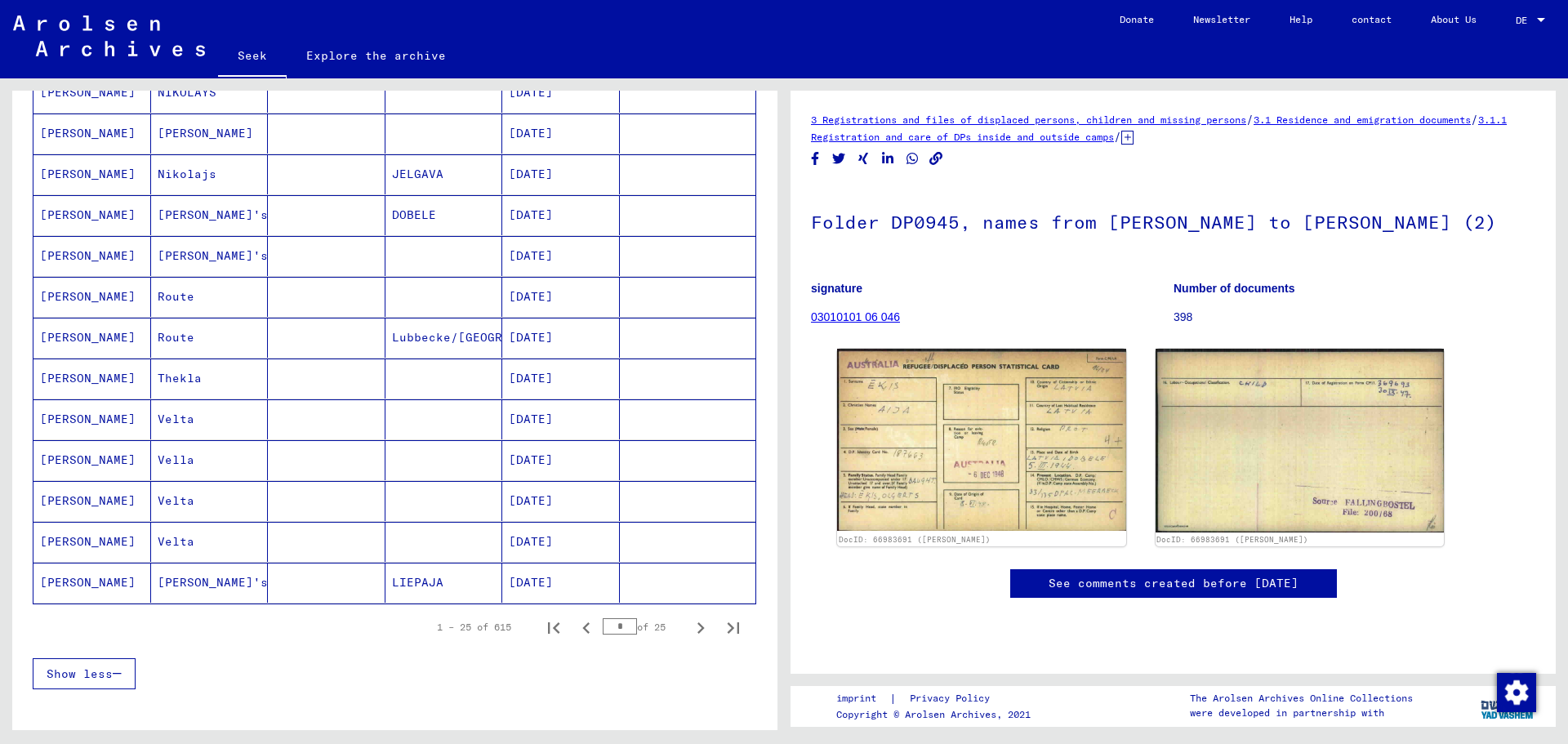
scroll to position [667, 0]
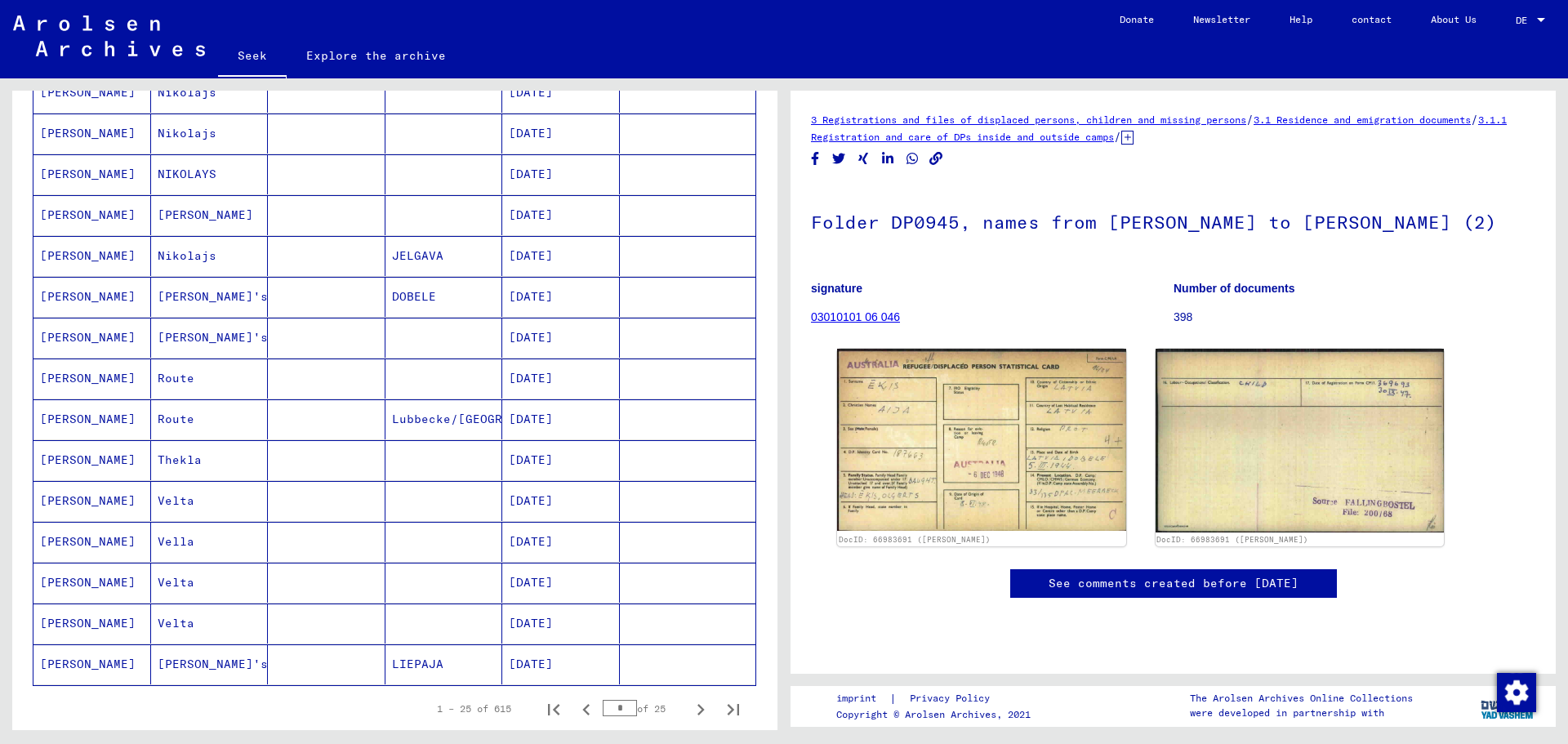
click at [54, 291] on font "[PERSON_NAME]" at bounding box center [88, 295] width 95 height 14
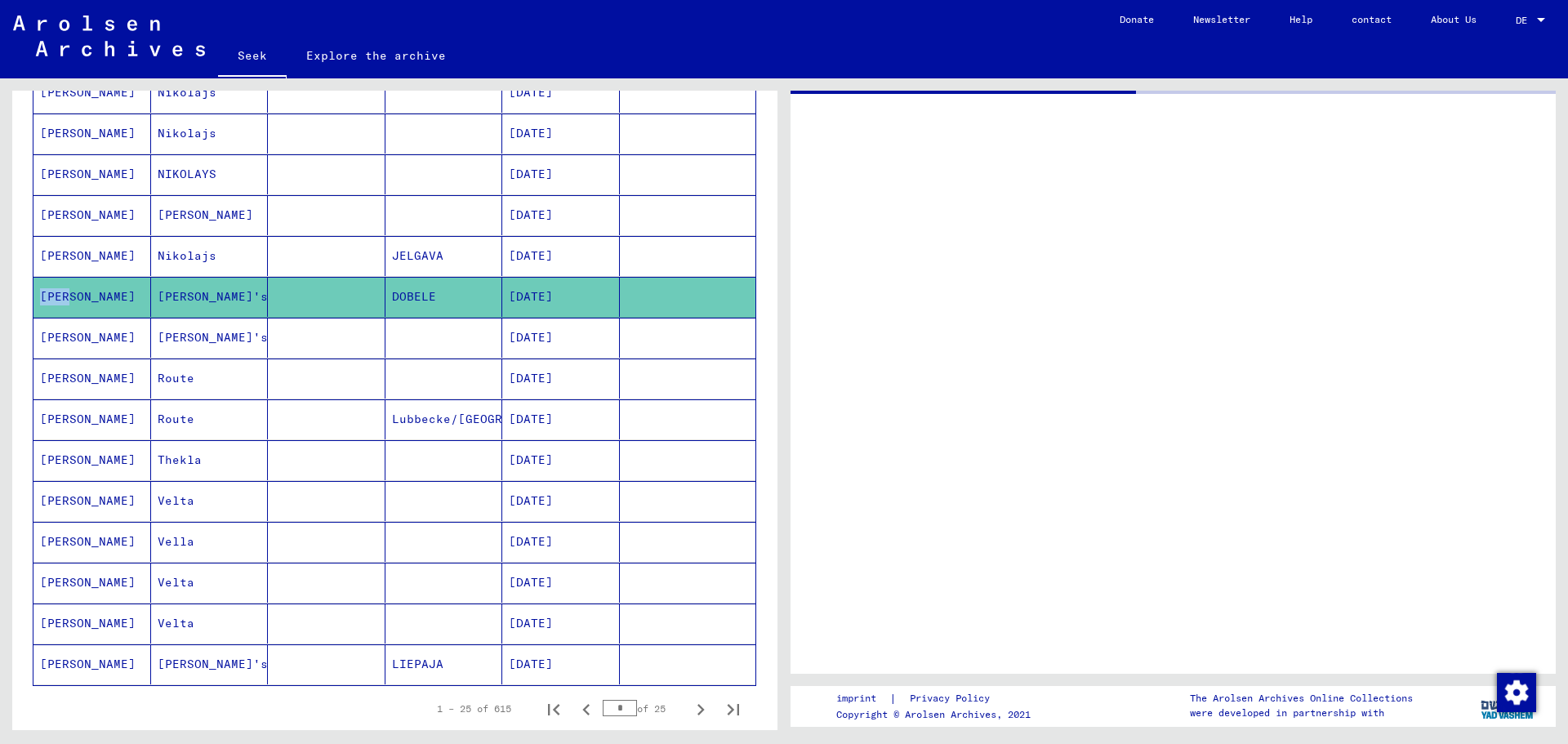
click at [54, 289] on font "[PERSON_NAME]" at bounding box center [88, 295] width 95 height 14
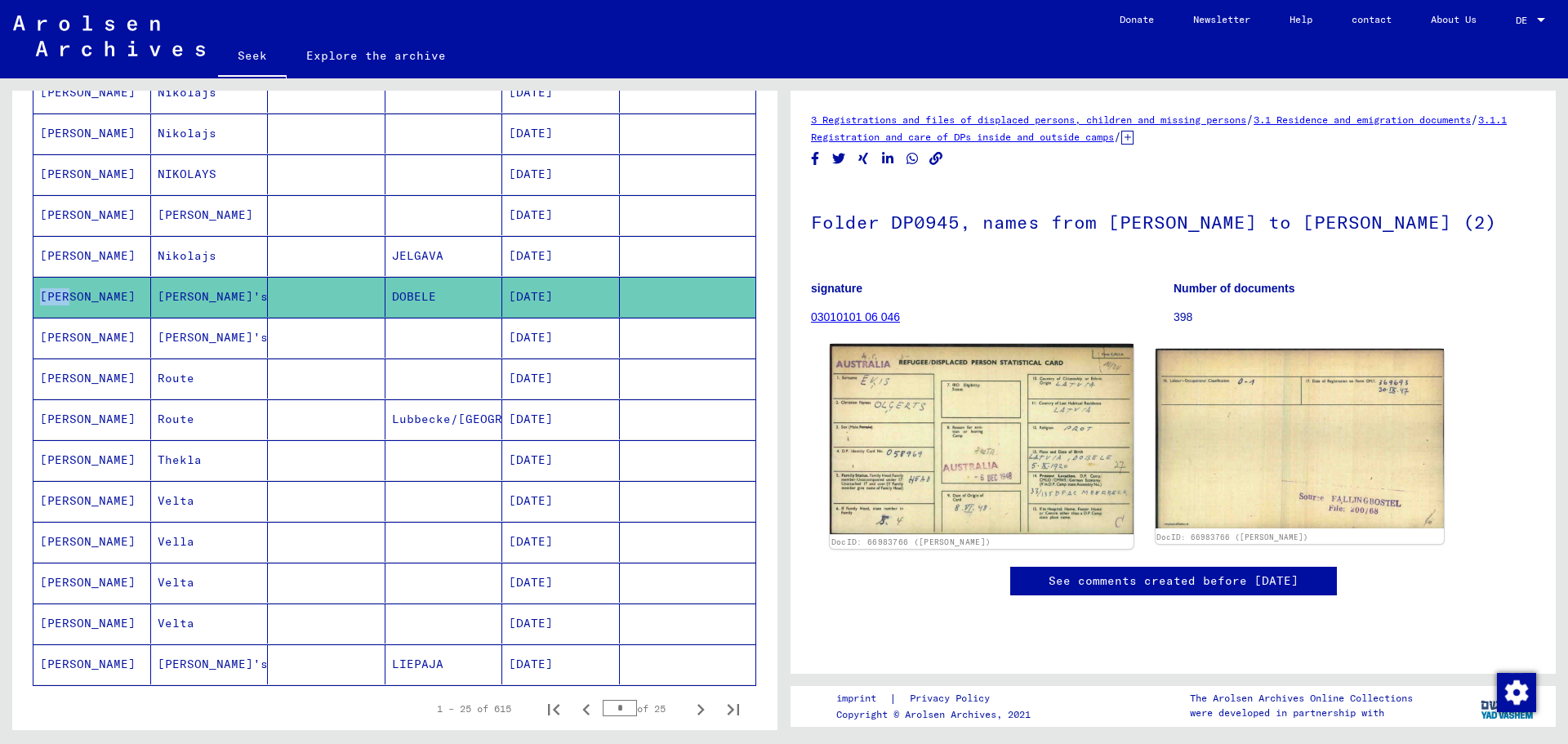
click at [913, 477] on img at bounding box center [981, 439] width 303 height 191
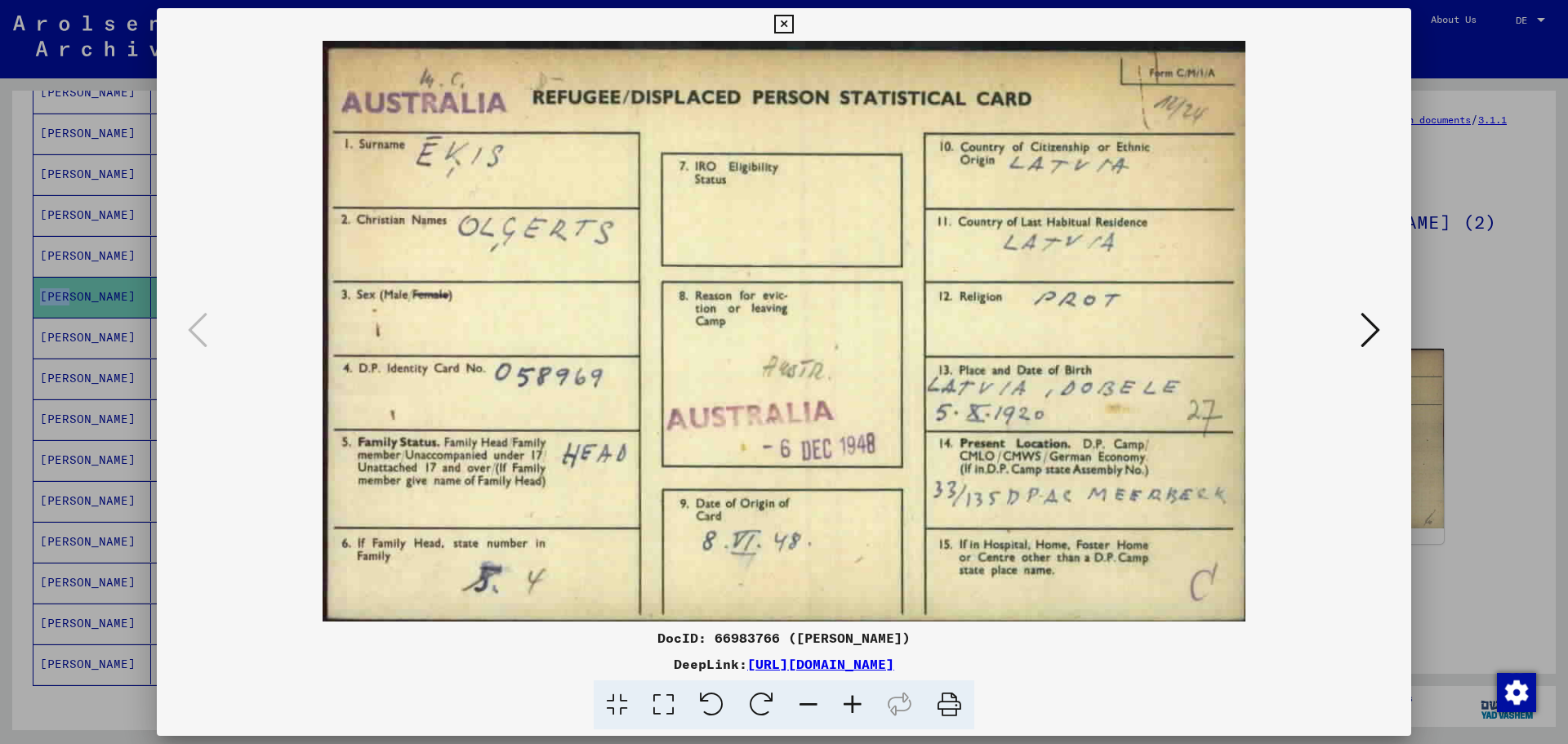
click at [1382, 329] on button at bounding box center [1370, 331] width 30 height 47
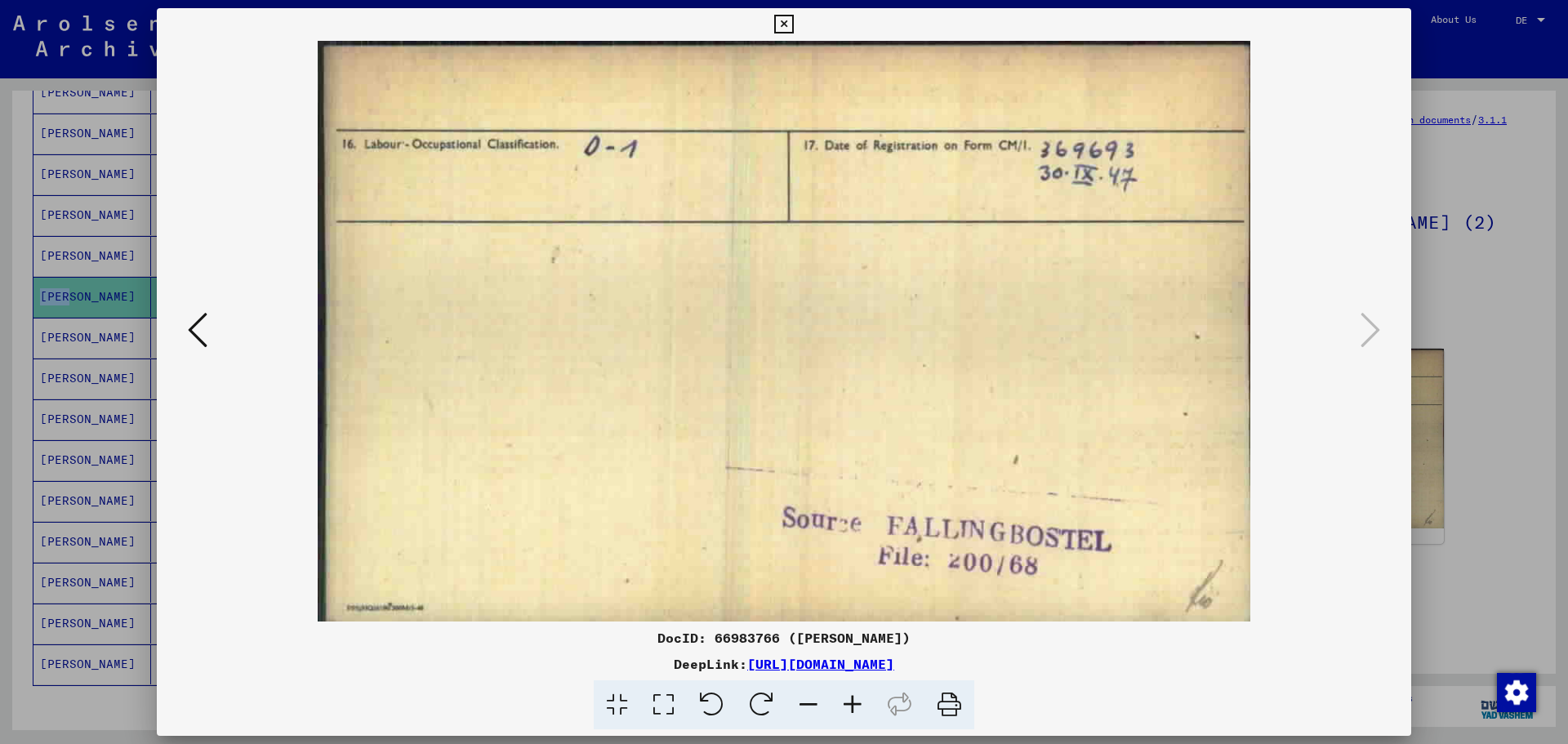
click at [193, 330] on icon at bounding box center [197, 330] width 20 height 39
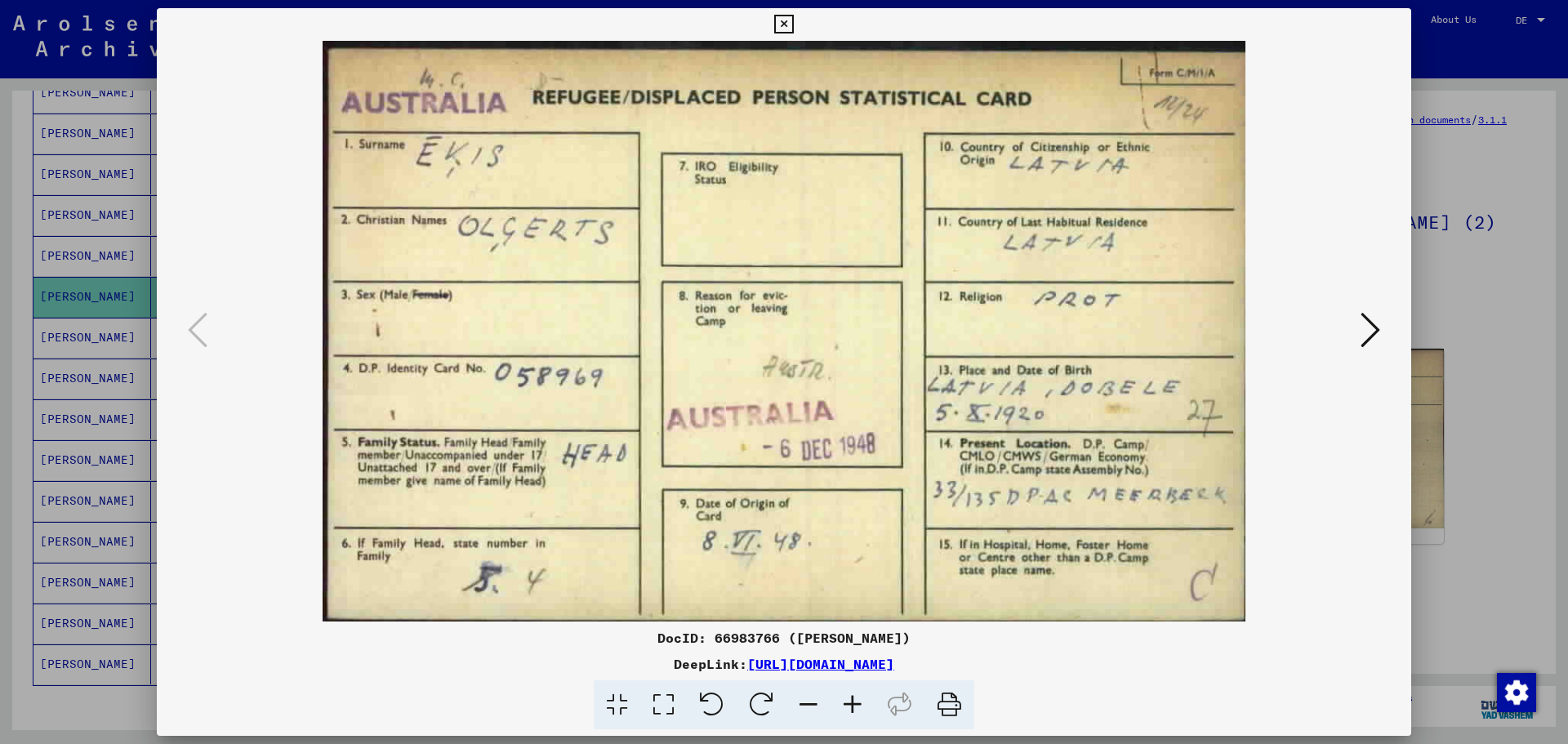
click at [42, 338] on div at bounding box center [784, 372] width 1568 height 744
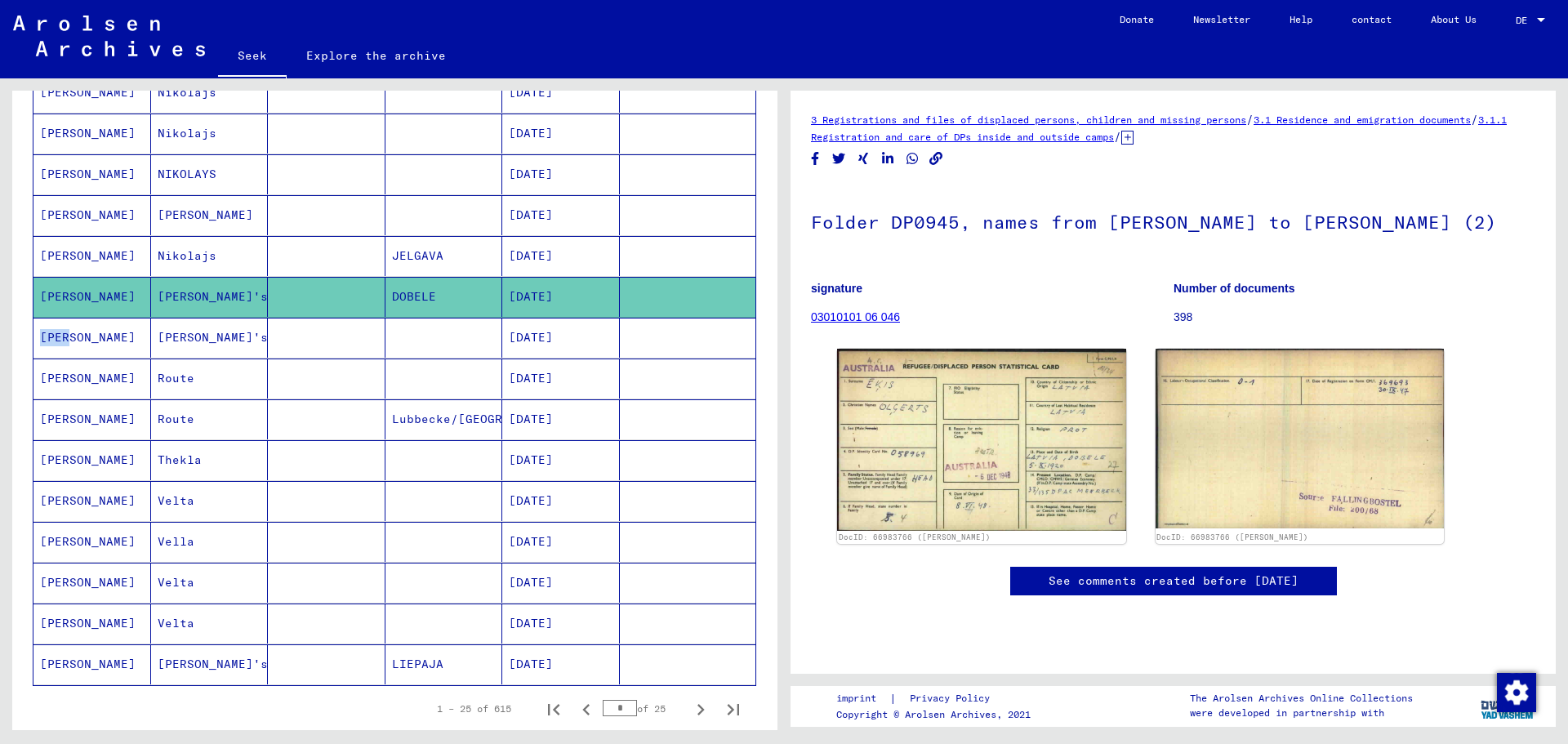
click at [42, 338] on font "[PERSON_NAME]" at bounding box center [88, 336] width 95 height 14
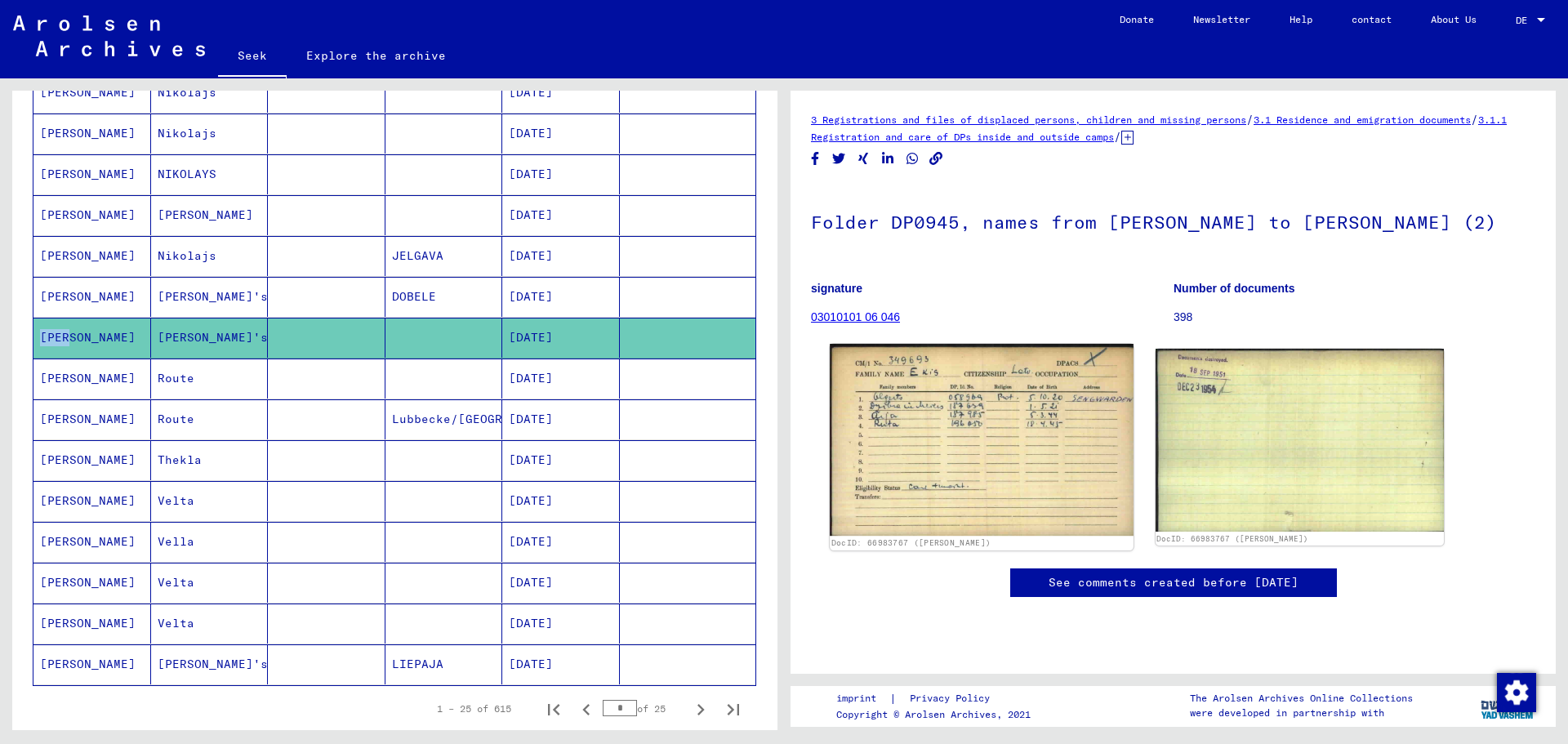
click at [958, 436] on img at bounding box center [981, 439] width 303 height 191
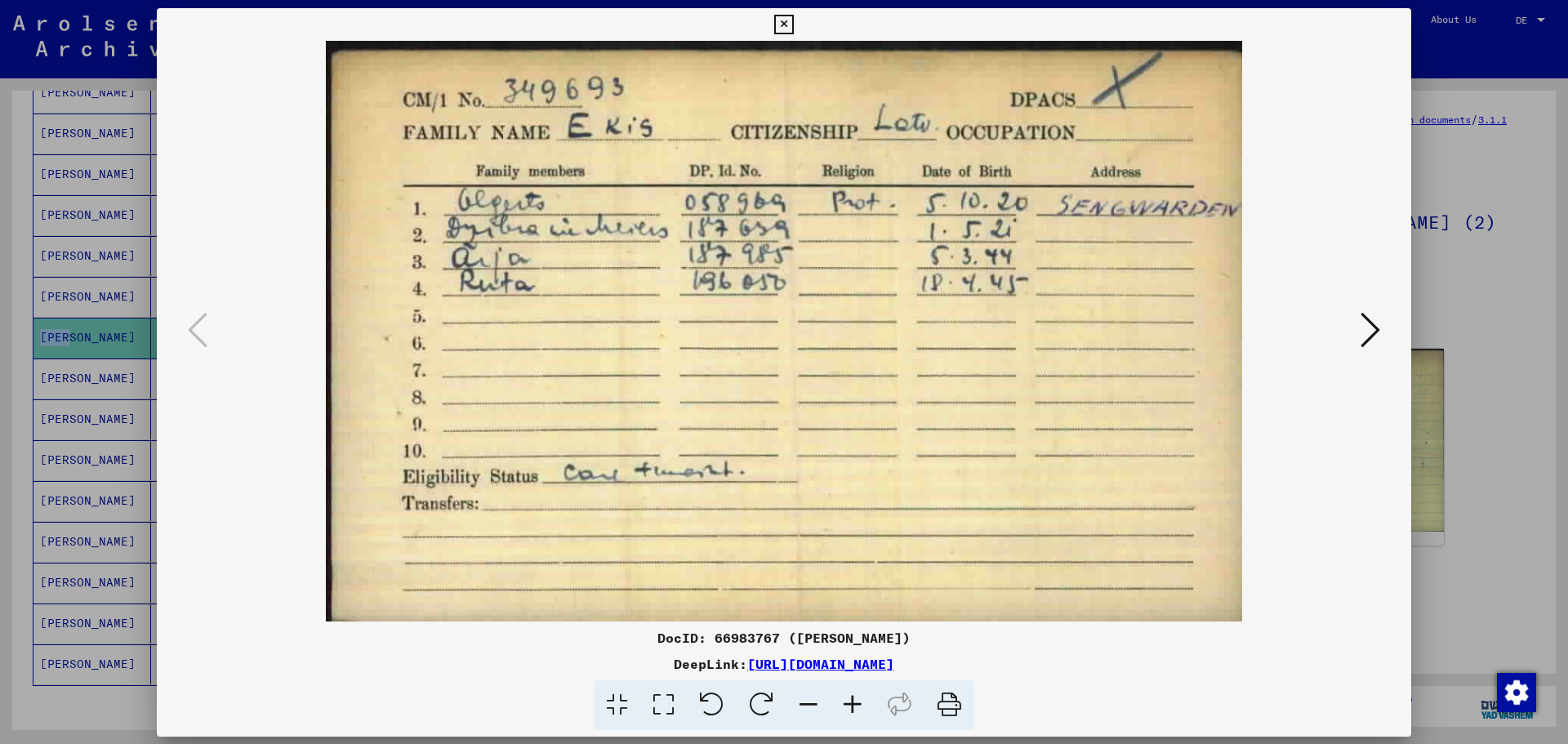
click at [958, 436] on img at bounding box center [784, 332] width 1143 height 581
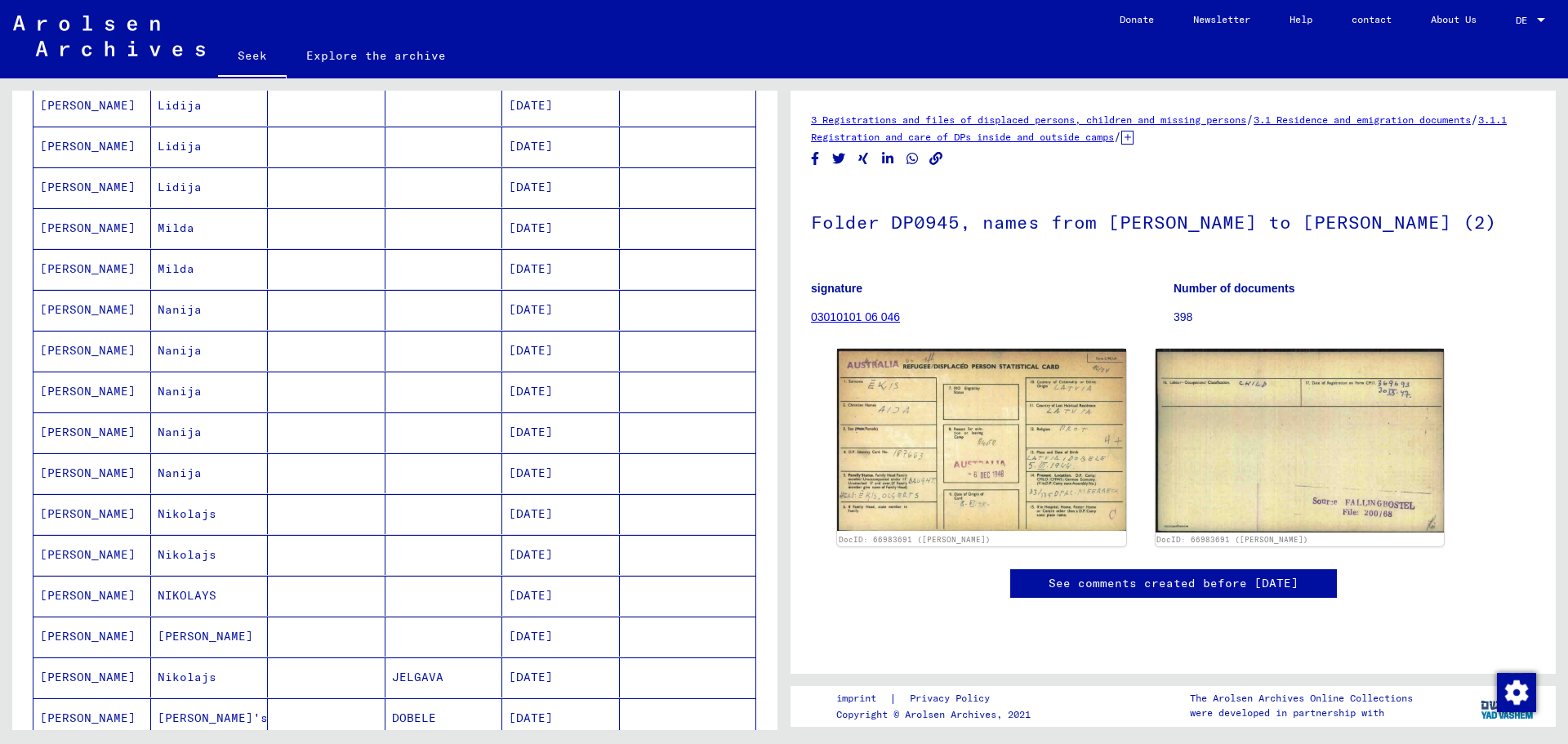
scroll to position [327, 0]
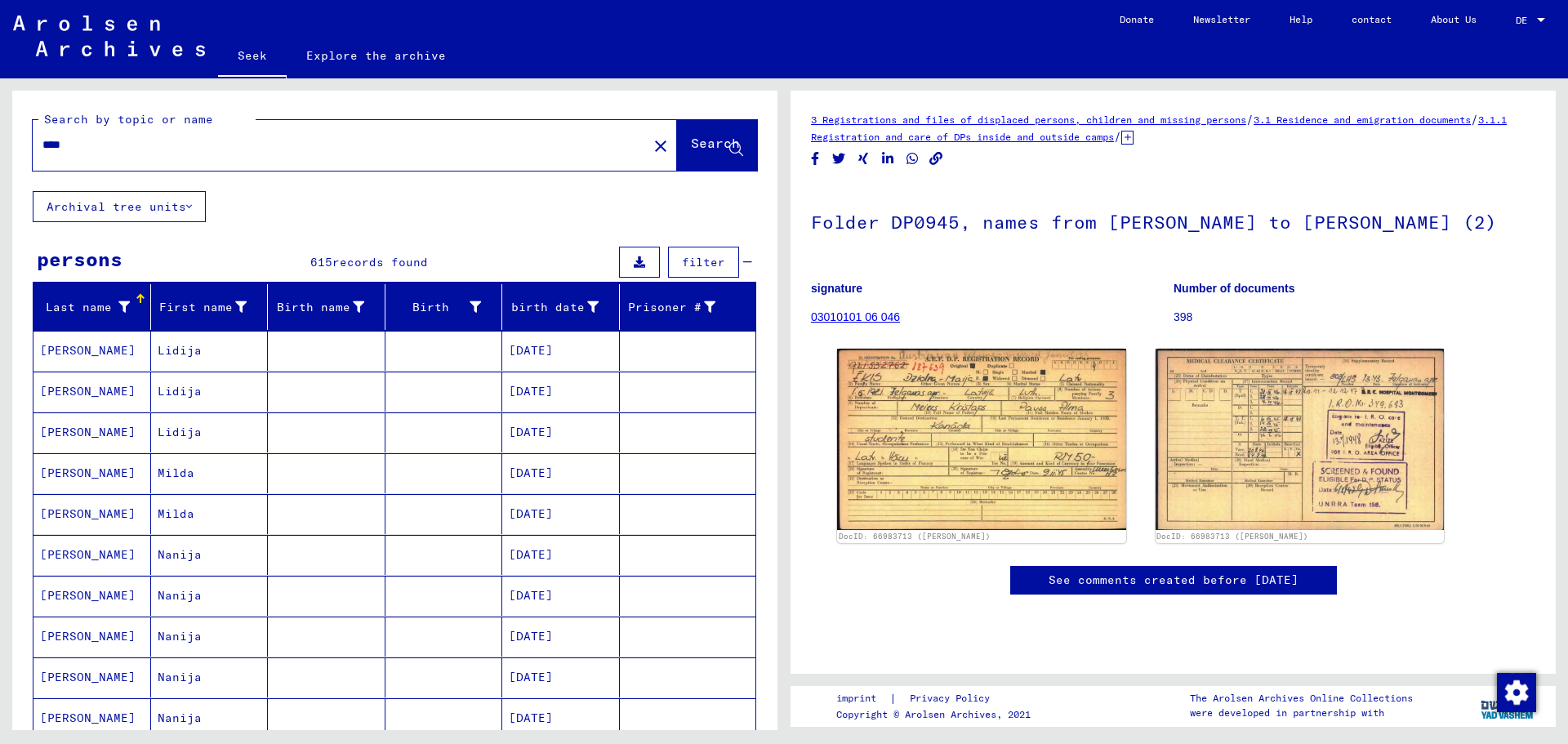
click at [84, 146] on input "****" at bounding box center [340, 145] width 595 height 17
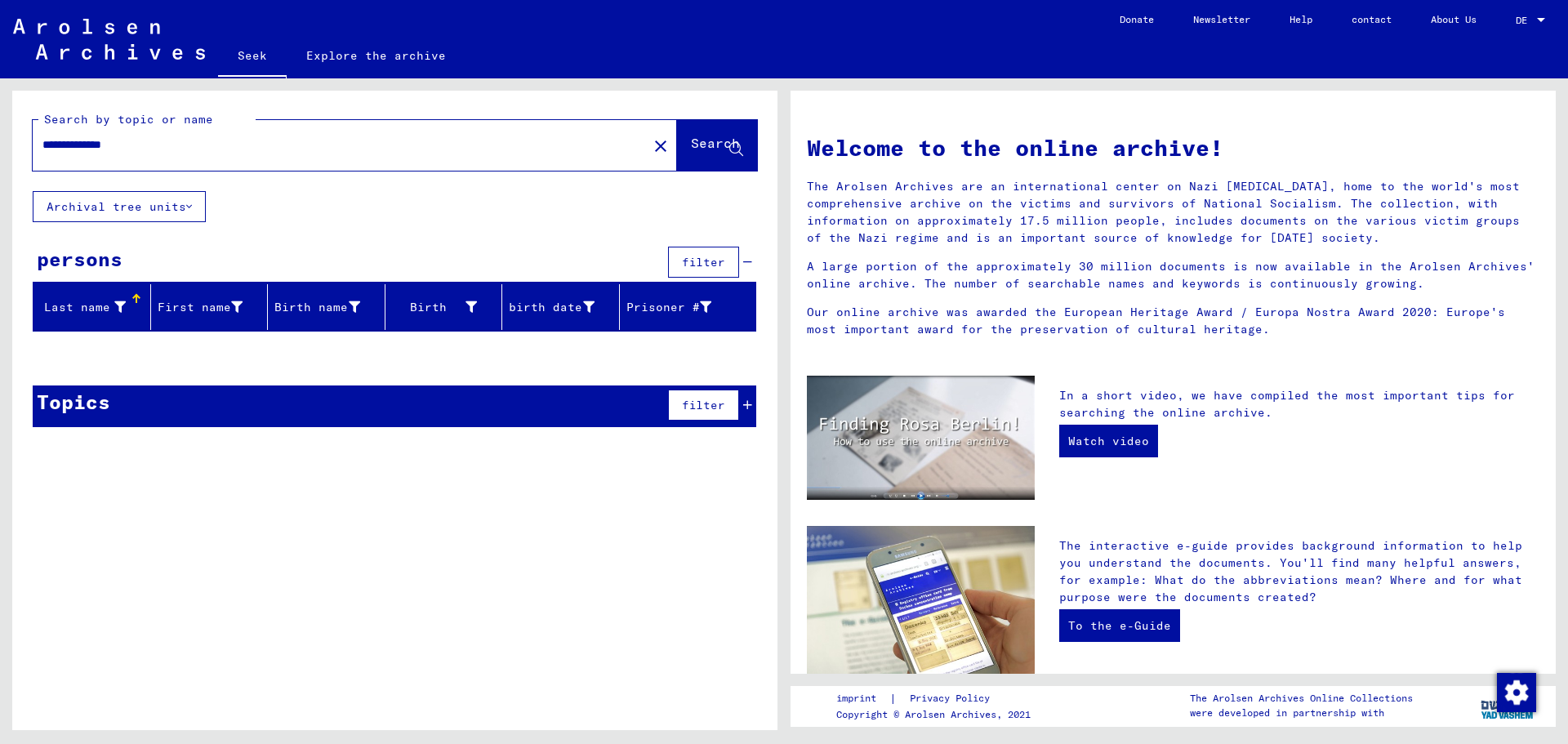
click at [121, 139] on input "**********" at bounding box center [335, 145] width 586 height 17
click at [133, 140] on input "**********" at bounding box center [335, 145] width 586 height 17
type input "**********"
click at [691, 140] on font "Search" at bounding box center [714, 142] width 49 height 16
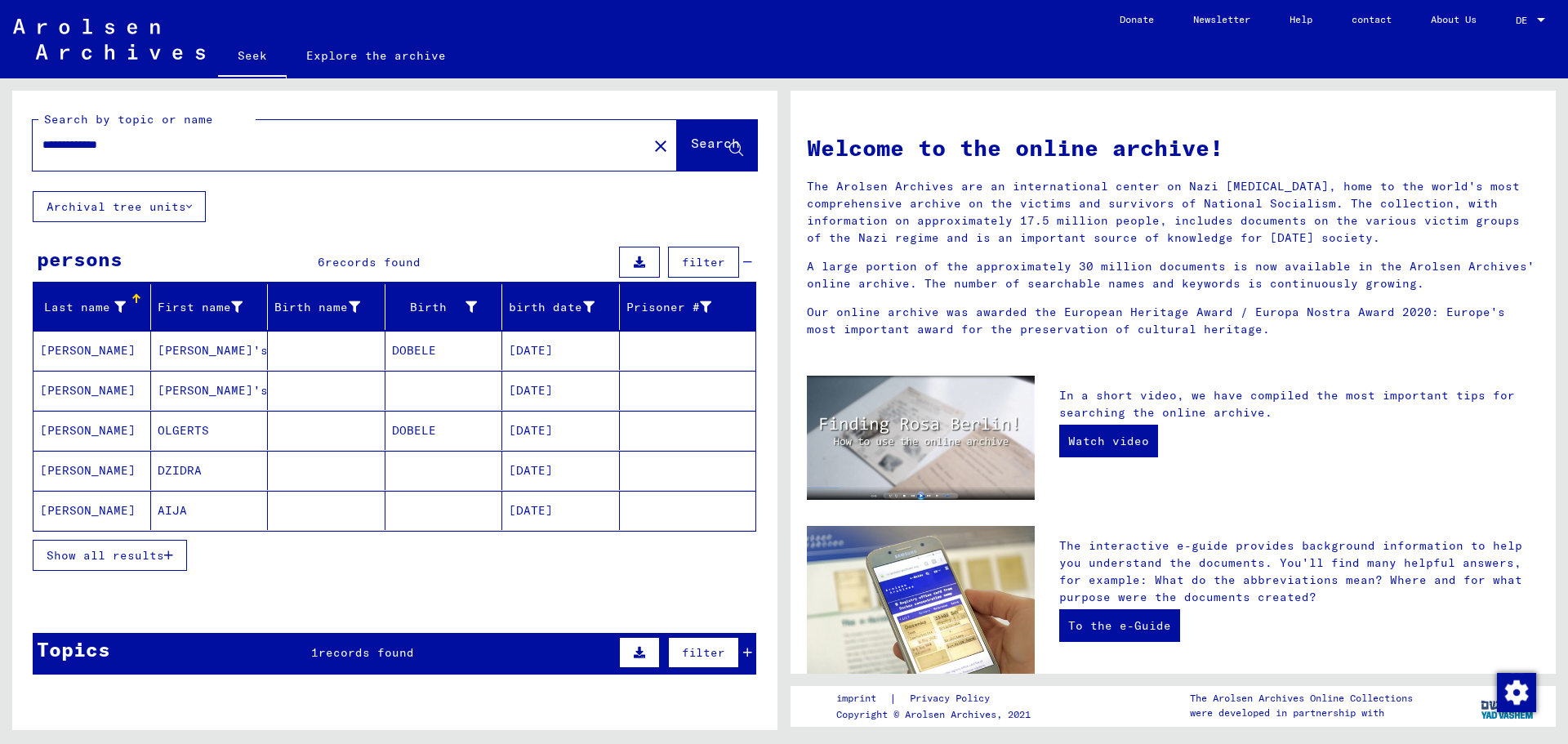
click at [59, 474] on font "[PERSON_NAME]" at bounding box center [88, 470] width 95 height 14
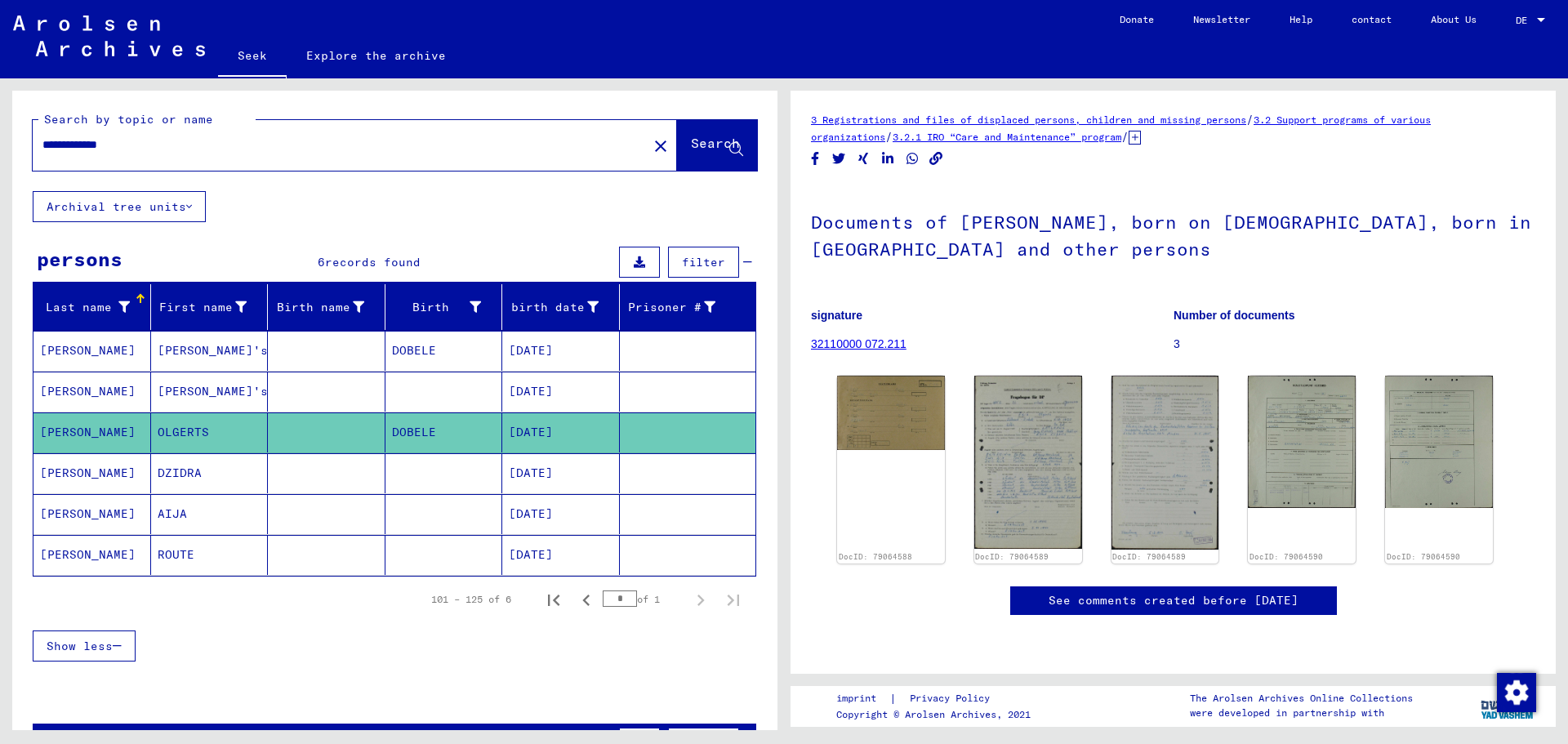
click at [50, 472] on font "[PERSON_NAME]" at bounding box center [88, 473] width 95 height 14
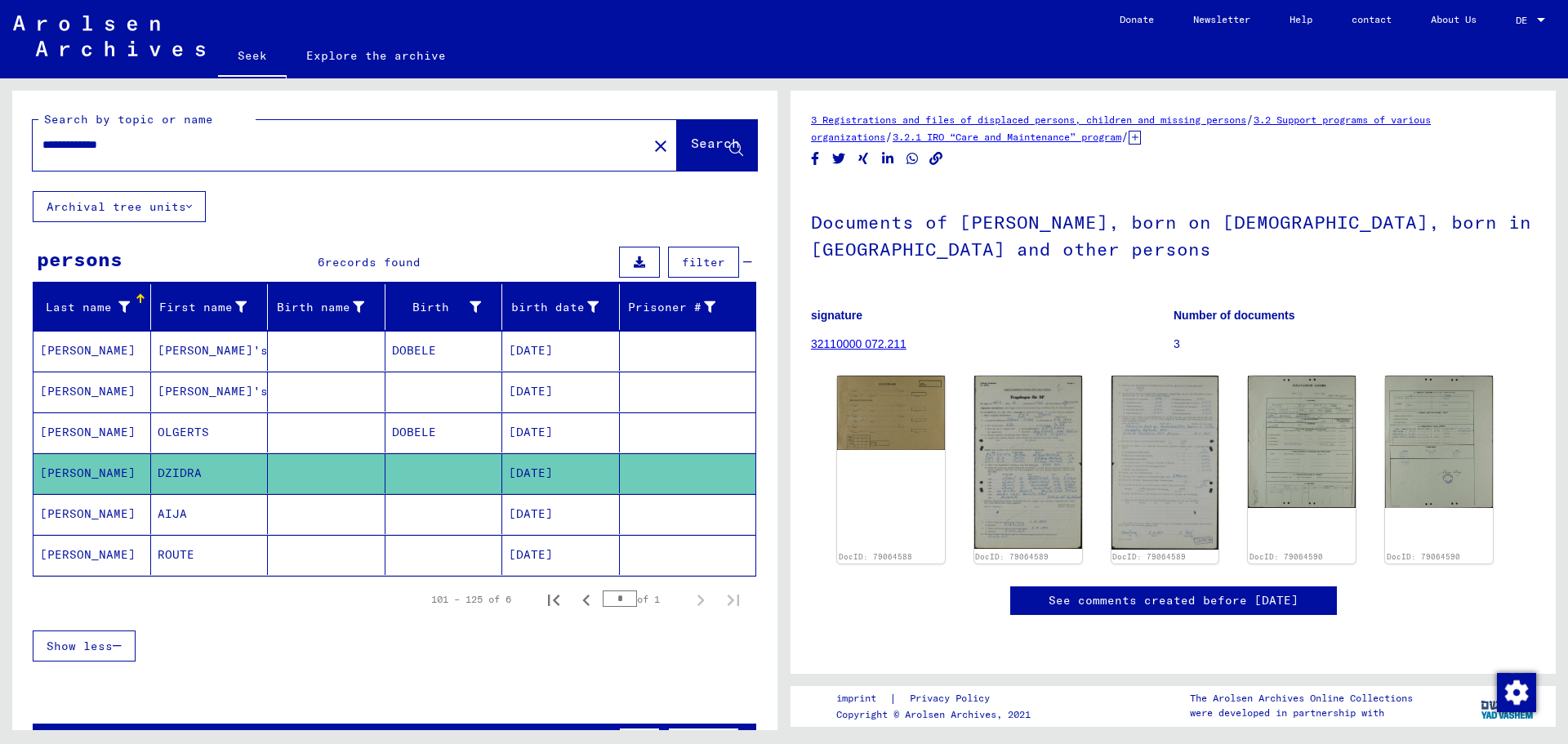
click at [54, 463] on mat-cell "[PERSON_NAME]" at bounding box center [91, 473] width 117 height 40
click at [843, 437] on img at bounding box center [891, 410] width 112 height 78
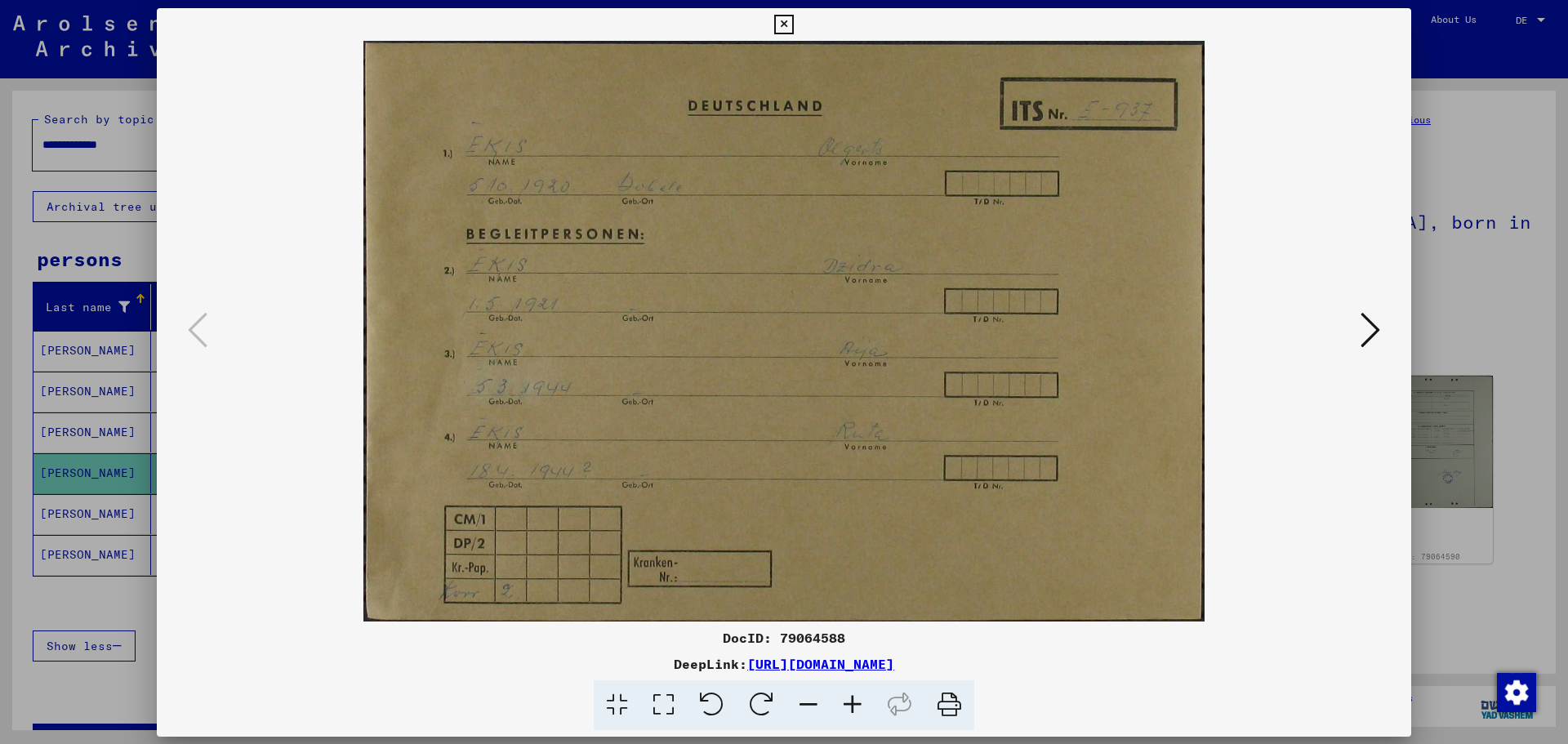
click at [843, 437] on img at bounding box center [784, 332] width 1143 height 581
click at [1376, 324] on icon at bounding box center [1370, 330] width 20 height 39
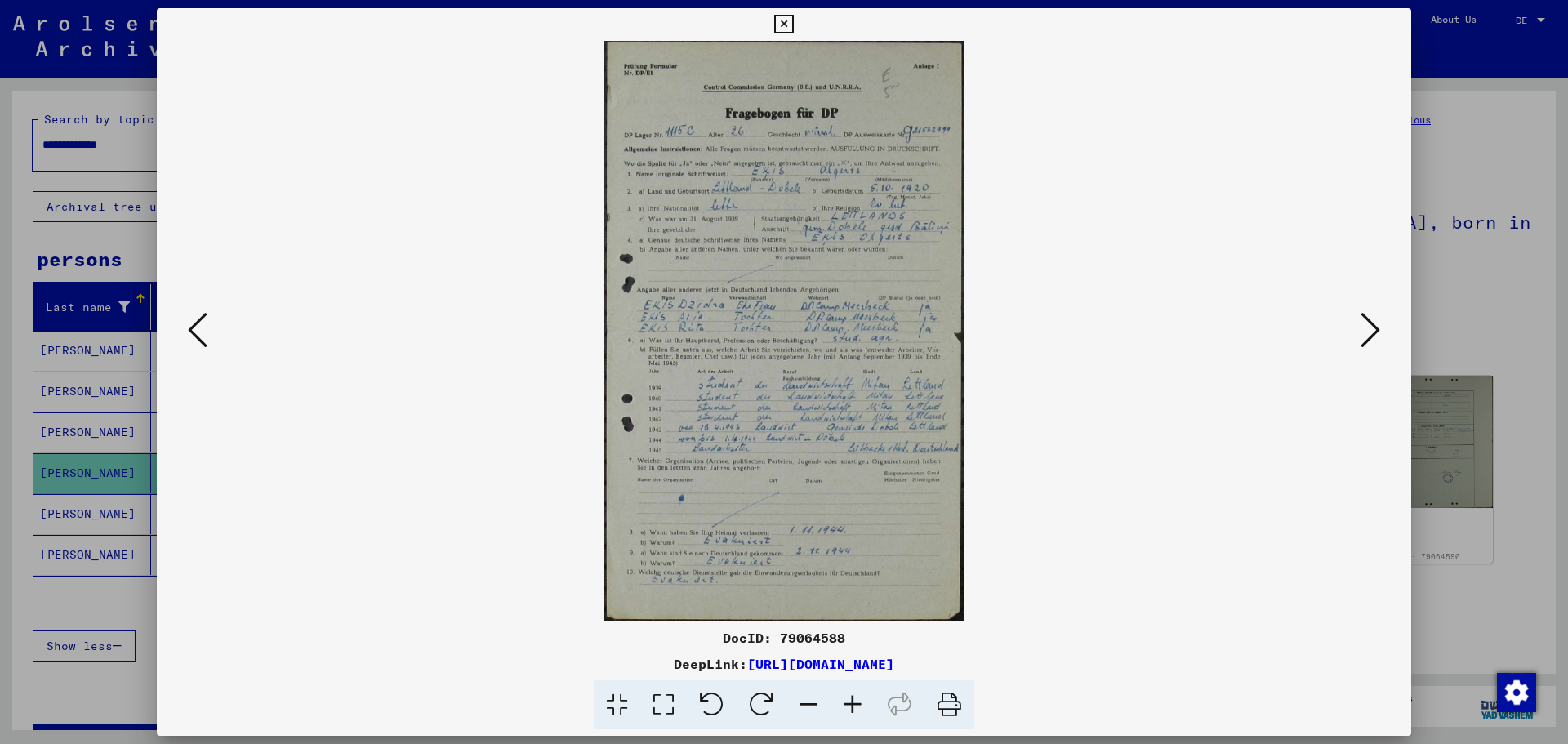
click at [784, 21] on icon at bounding box center [784, 24] width 19 height 20
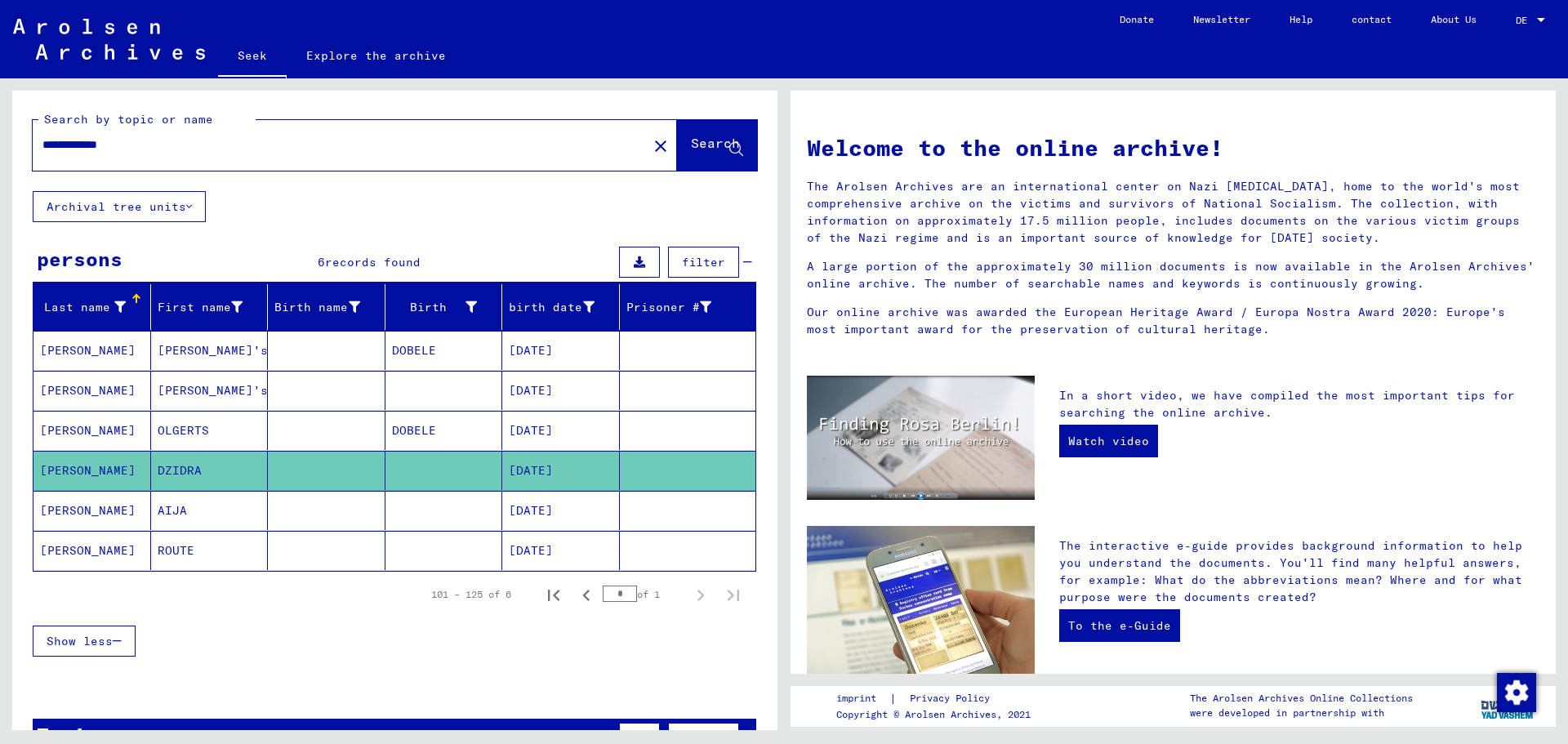
click at [187, 472] on font "DZIDRA" at bounding box center [179, 470] width 44 height 14
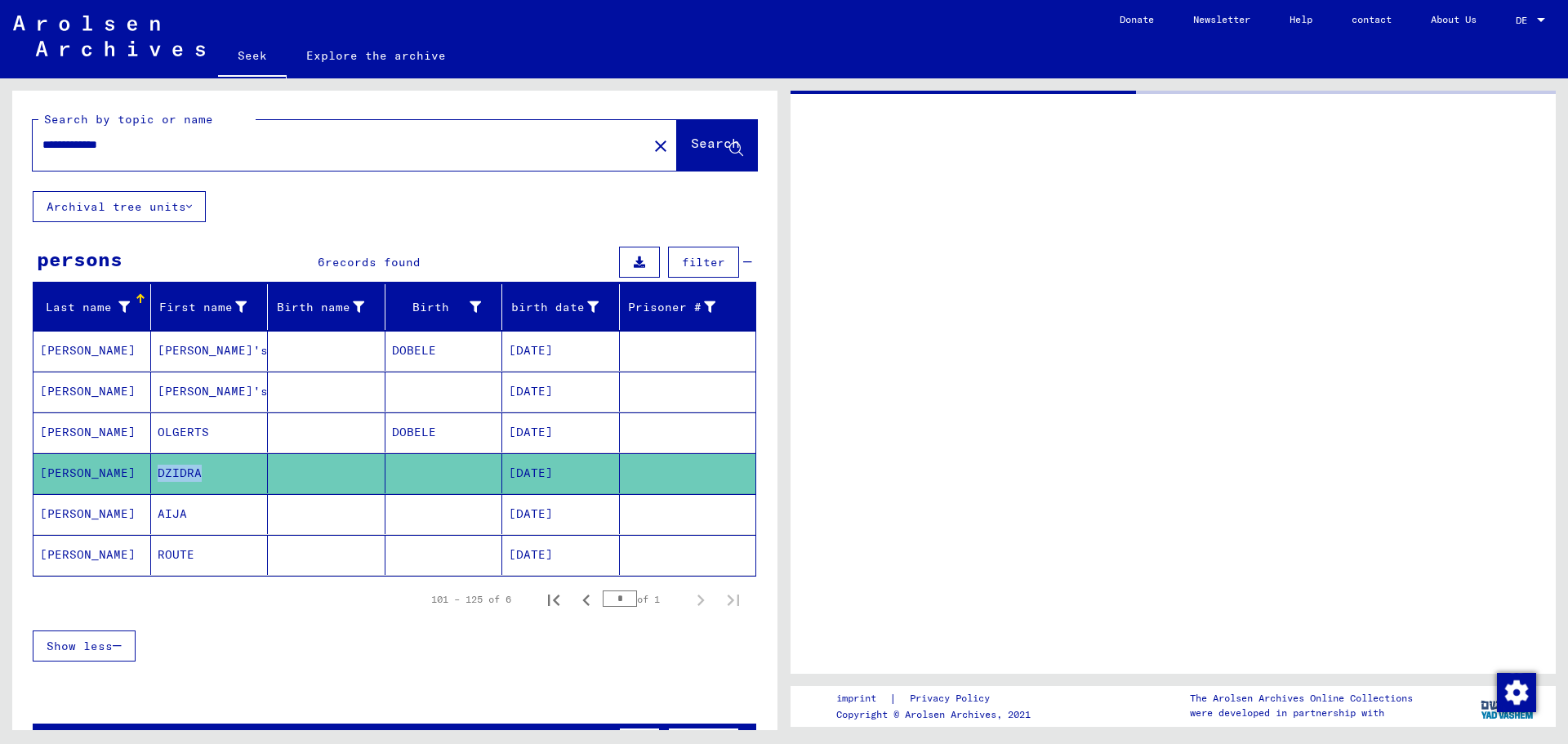
click at [187, 472] on font "DZIDRA" at bounding box center [179, 473] width 44 height 14
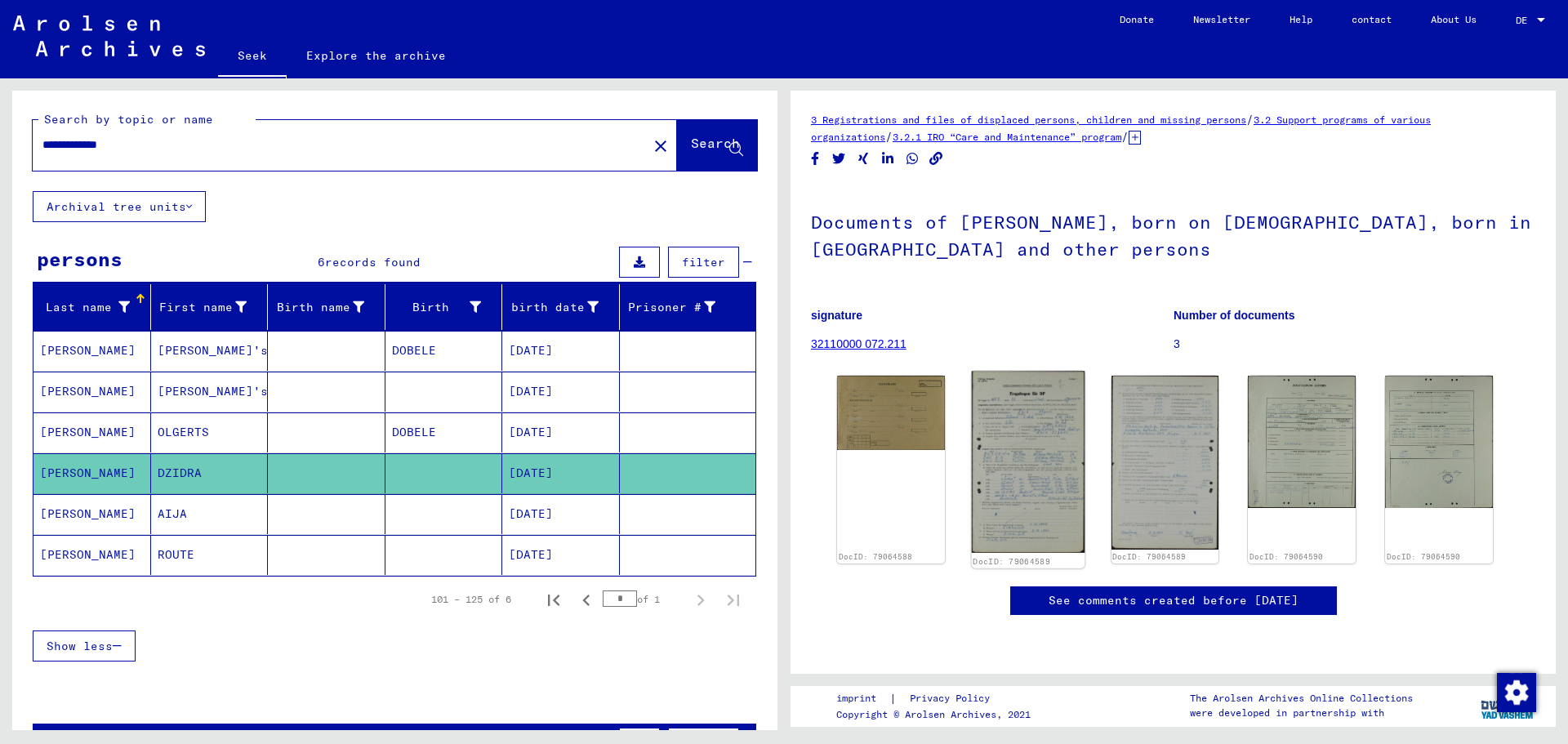
click at [1015, 495] on img at bounding box center [1028, 461] width 112 height 182
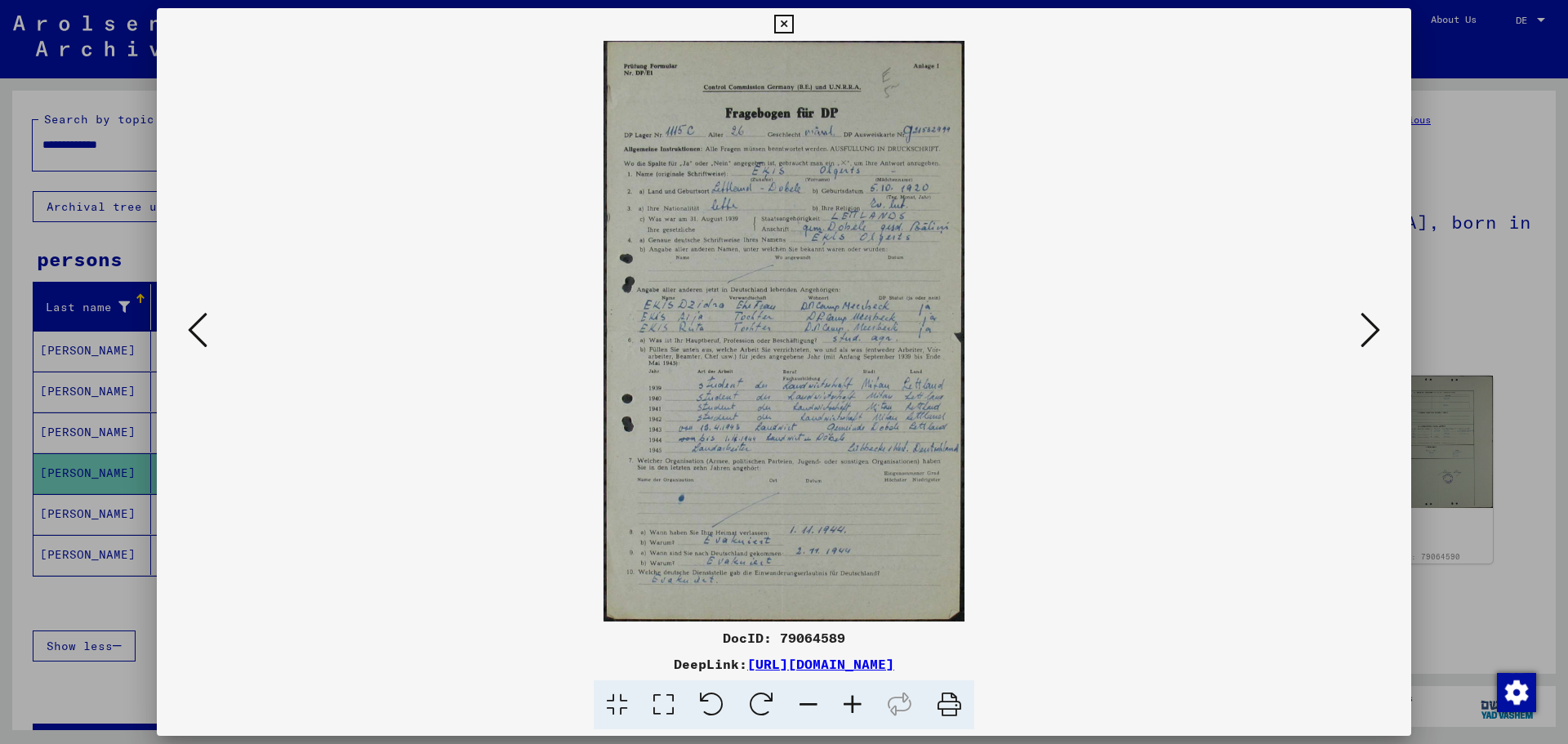
click at [1113, 395] on img at bounding box center [784, 332] width 1143 height 581
click at [782, 25] on icon at bounding box center [784, 24] width 19 height 20
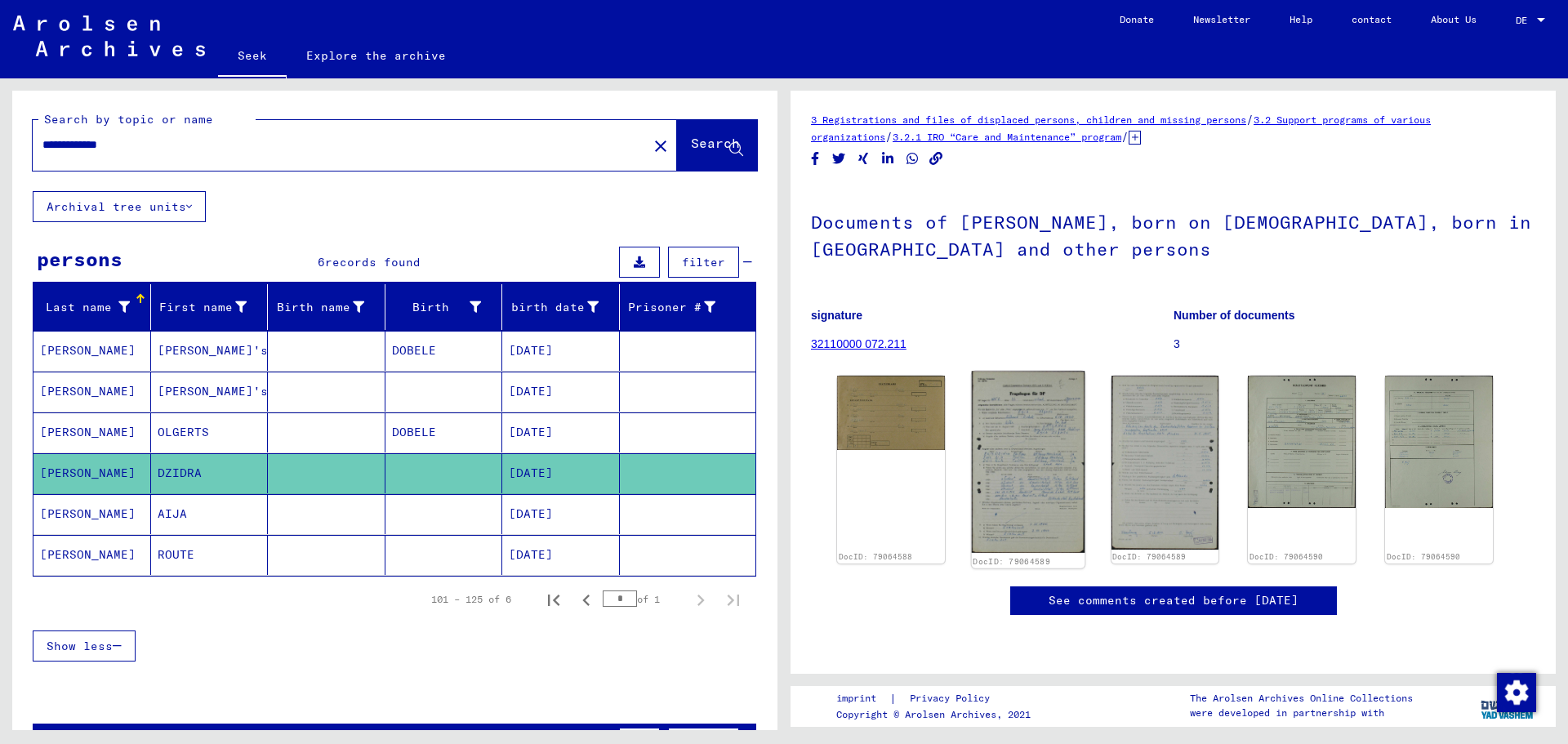
click at [1037, 498] on img at bounding box center [1028, 461] width 112 height 182
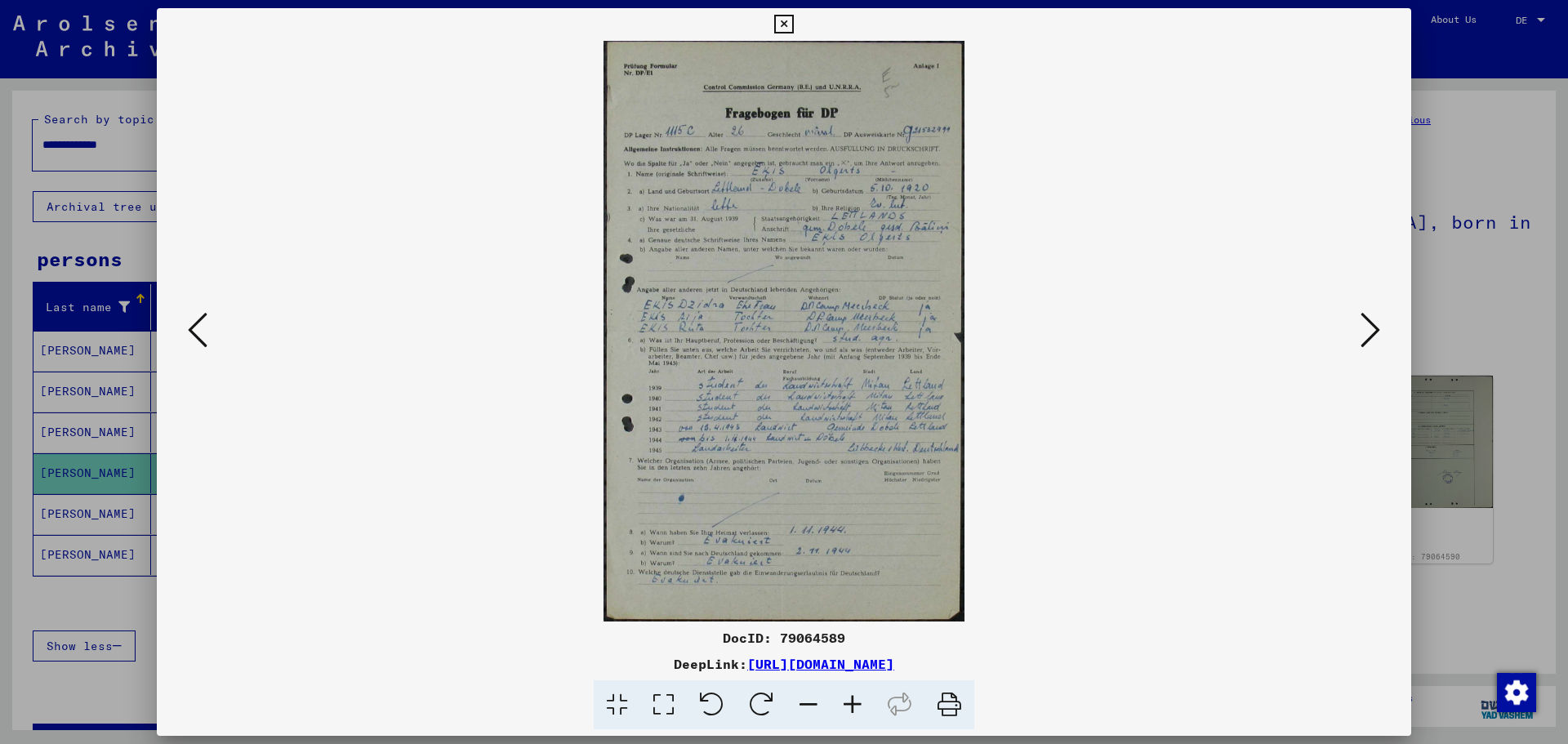
click at [666, 703] on icon at bounding box center [663, 705] width 47 height 50
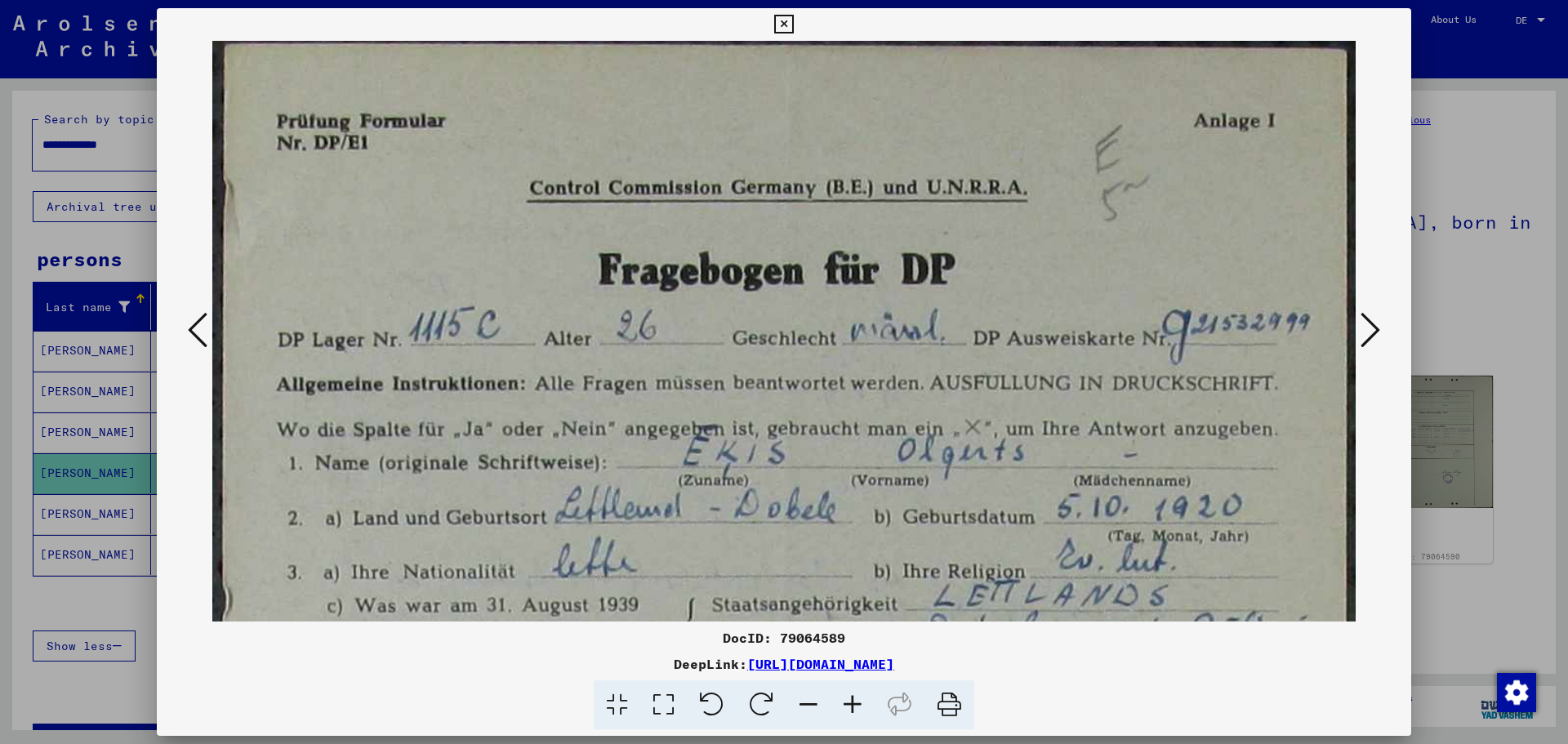
drag, startPoint x: 1554, startPoint y: 363, endPoint x: 1548, endPoint y: 466, distance: 103.2
click at [1548, 466] on div at bounding box center [784, 372] width 1568 height 744
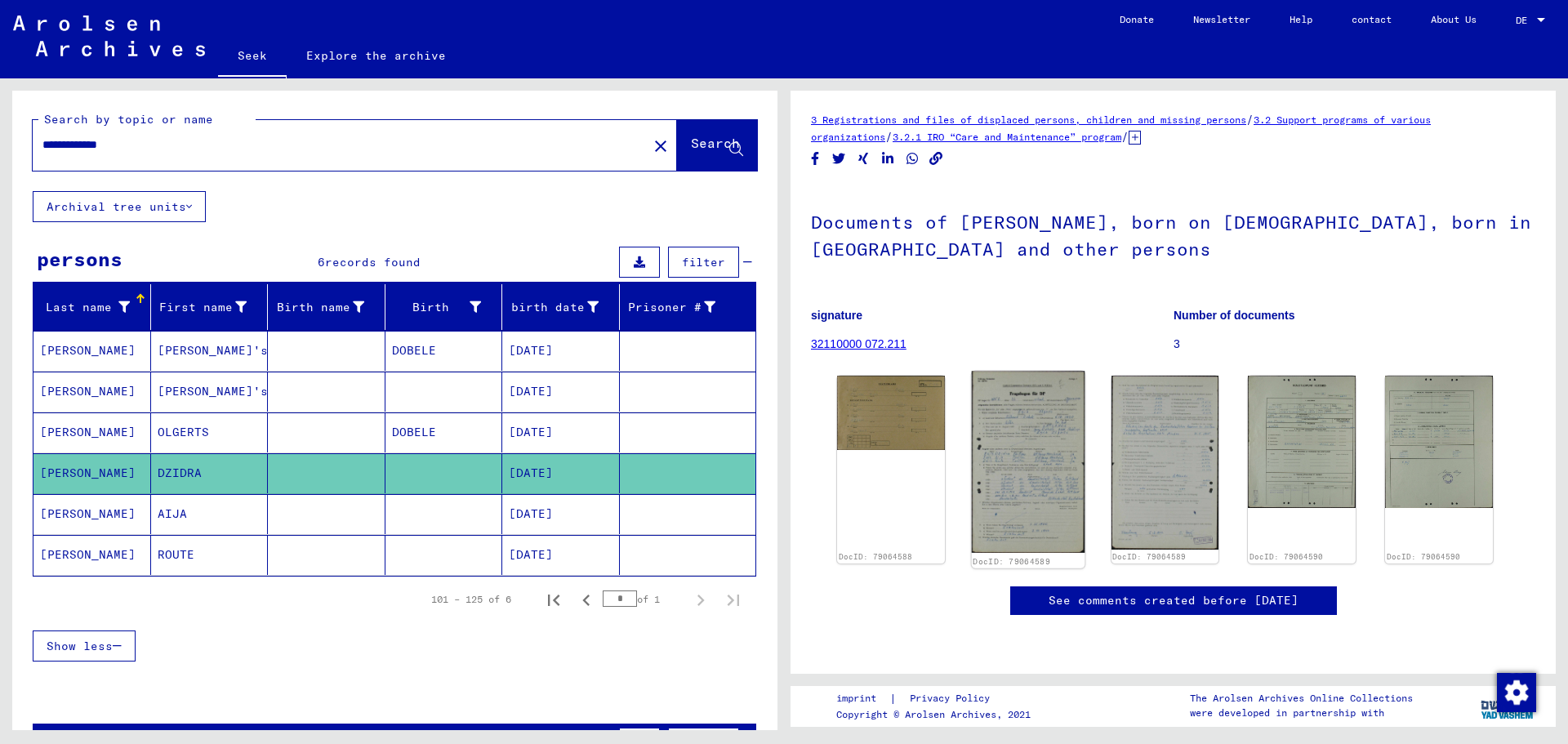
click at [1016, 513] on img at bounding box center [1028, 461] width 112 height 182
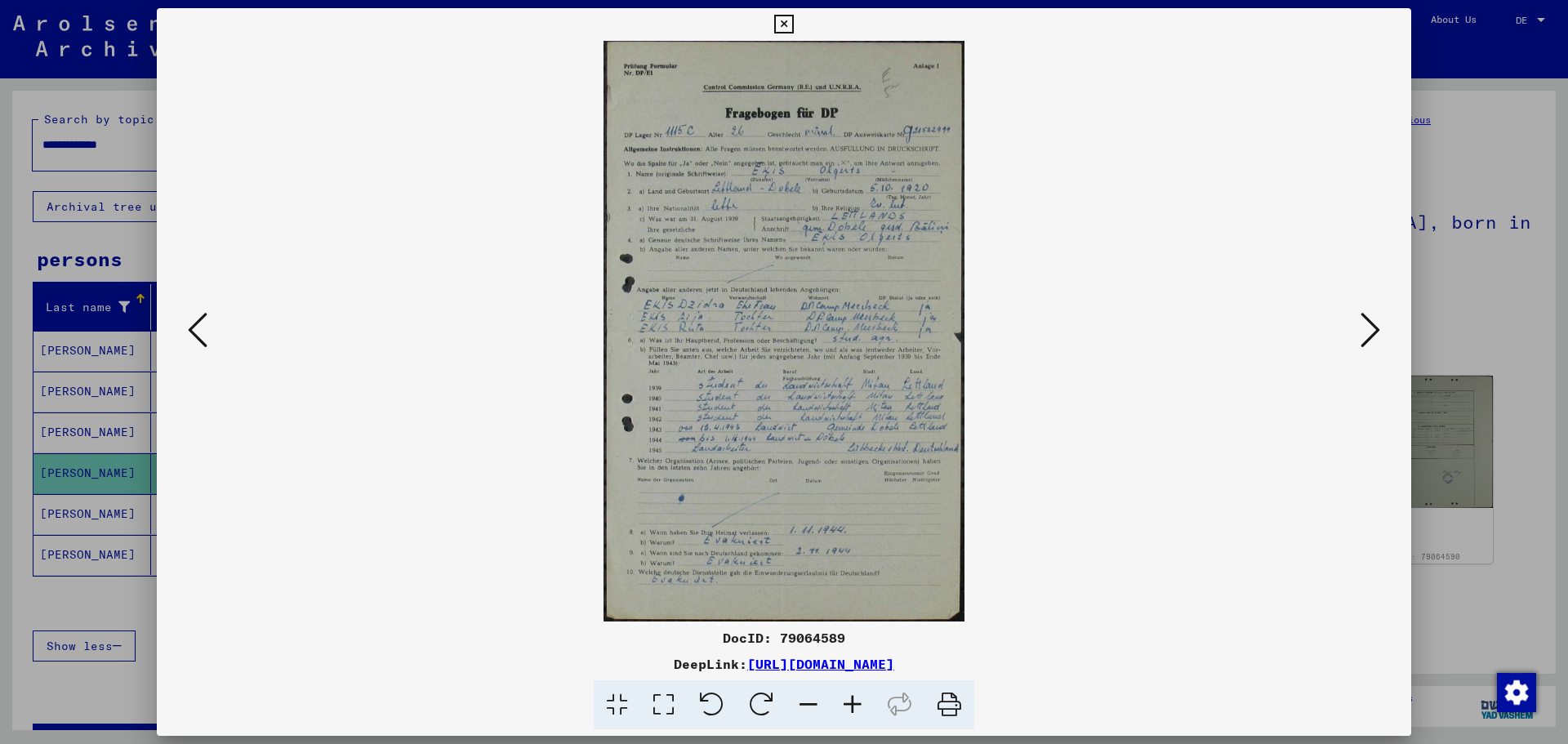
click at [850, 703] on icon at bounding box center [853, 705] width 44 height 50
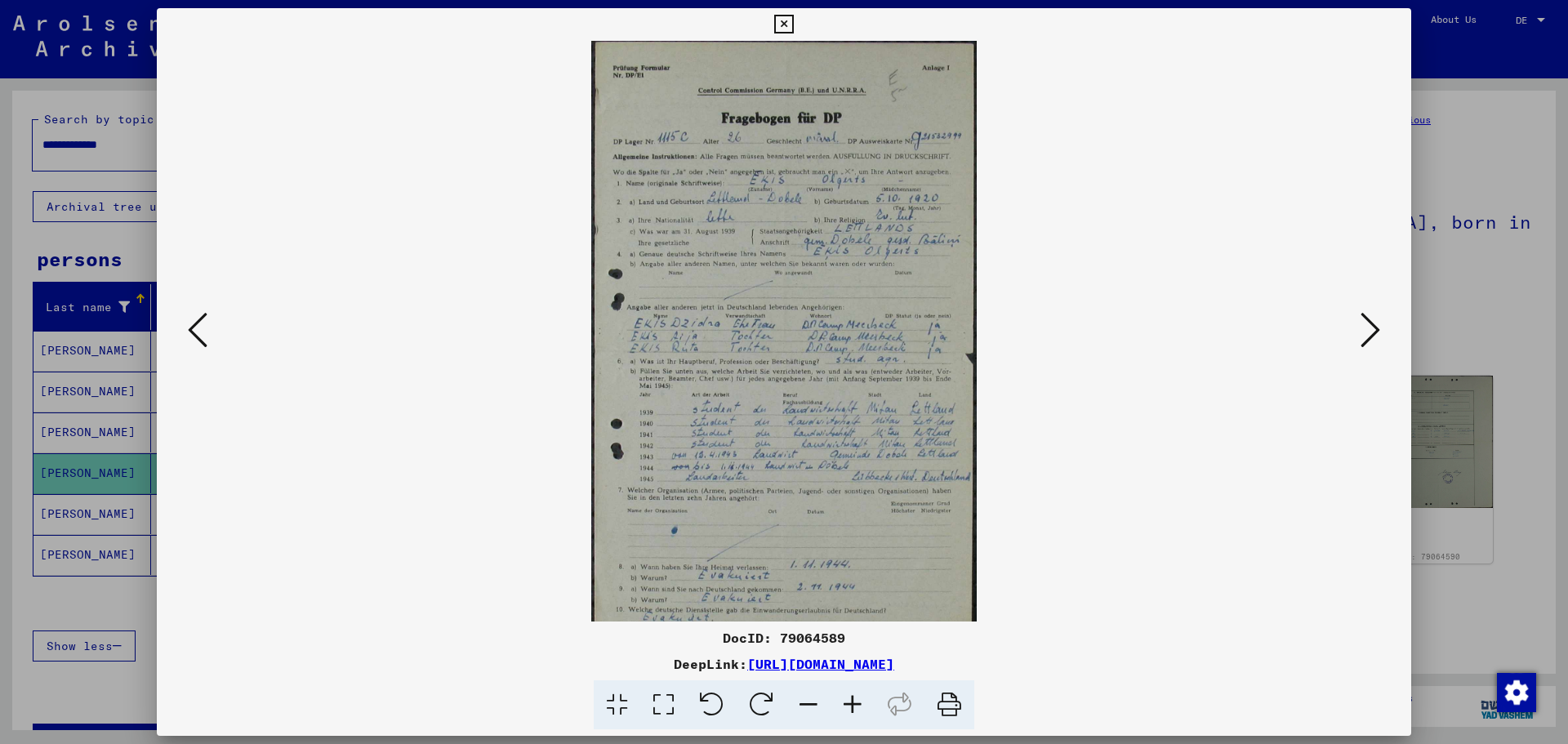
click at [850, 703] on icon at bounding box center [853, 705] width 44 height 50
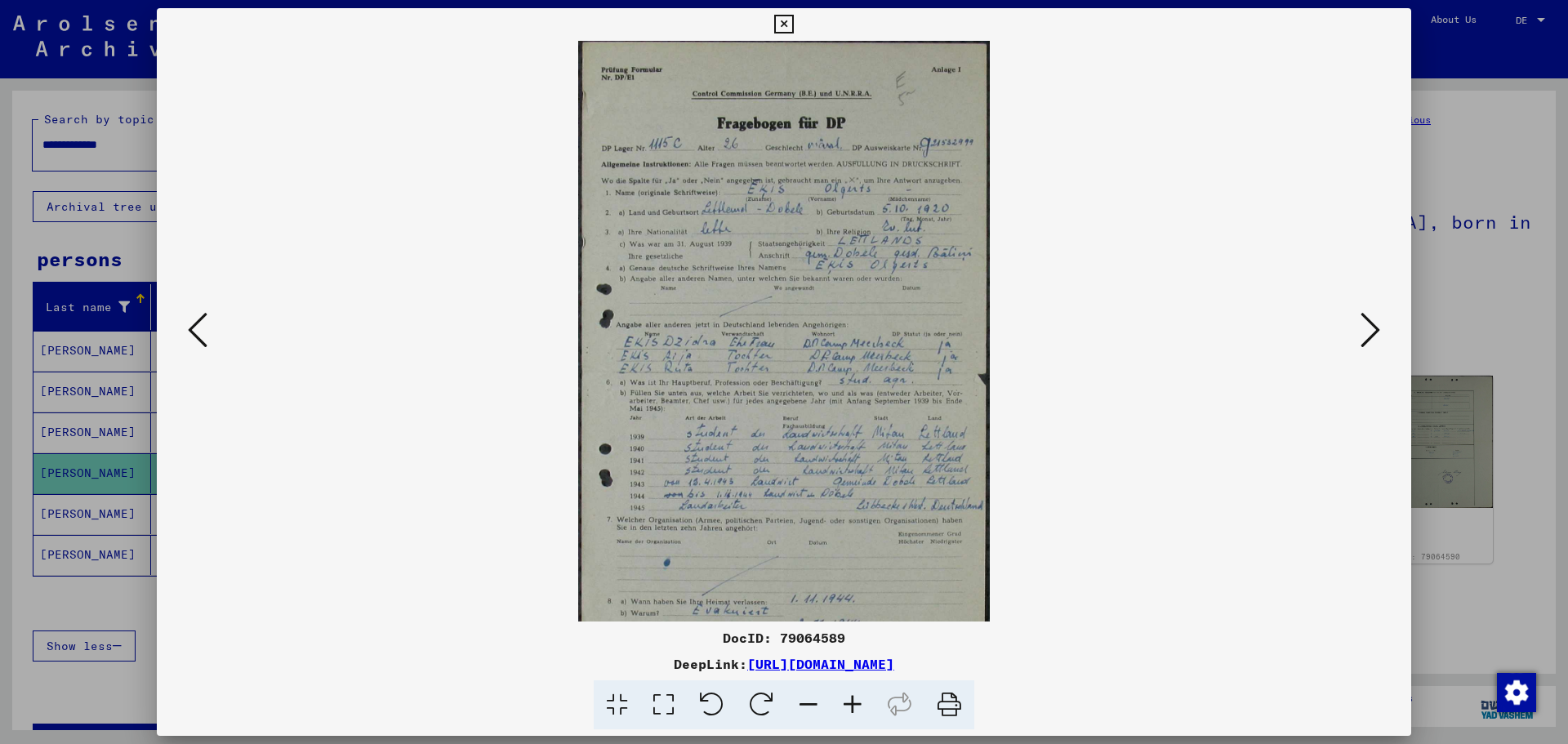
click at [850, 703] on icon at bounding box center [853, 705] width 44 height 50
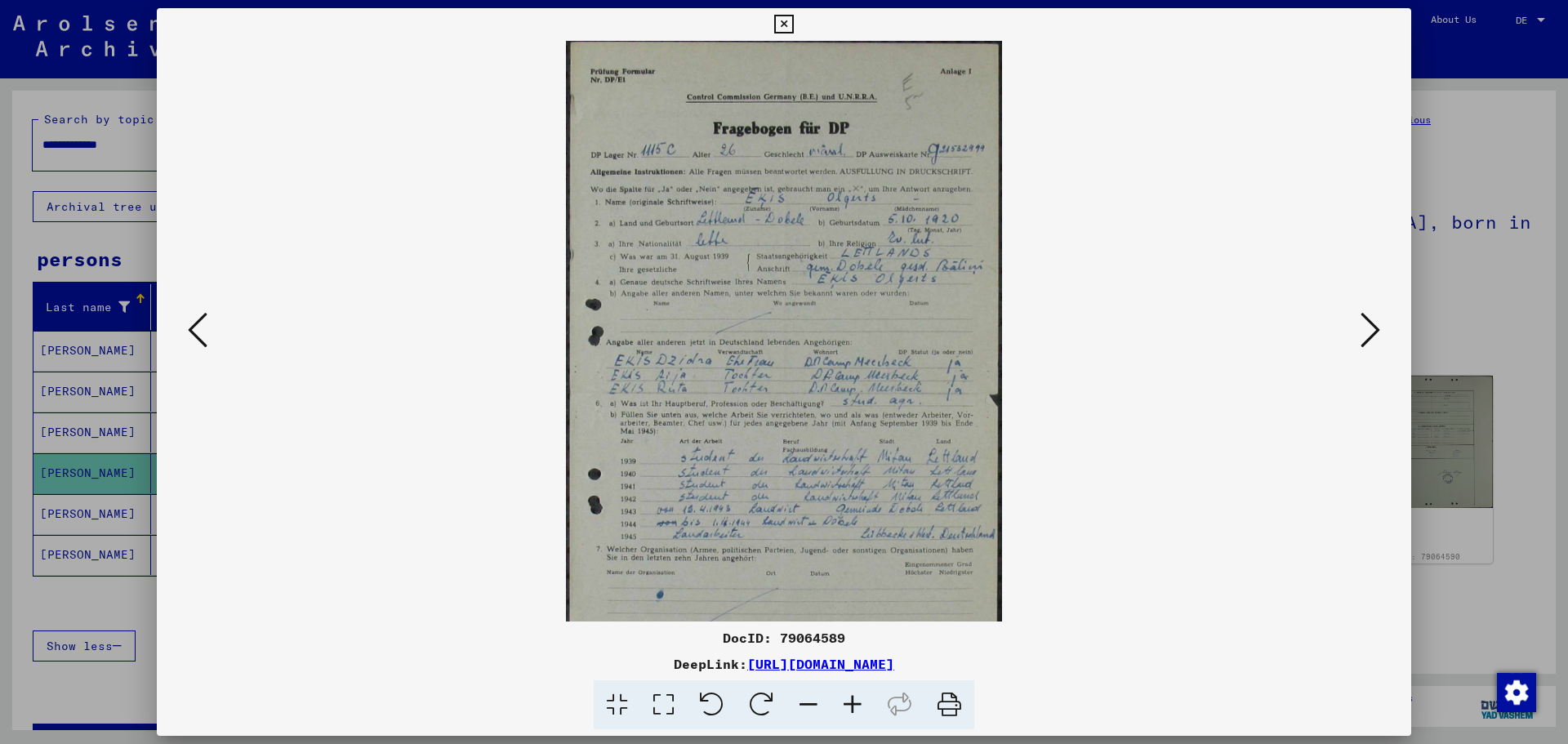
click at [850, 703] on icon at bounding box center [853, 705] width 44 height 50
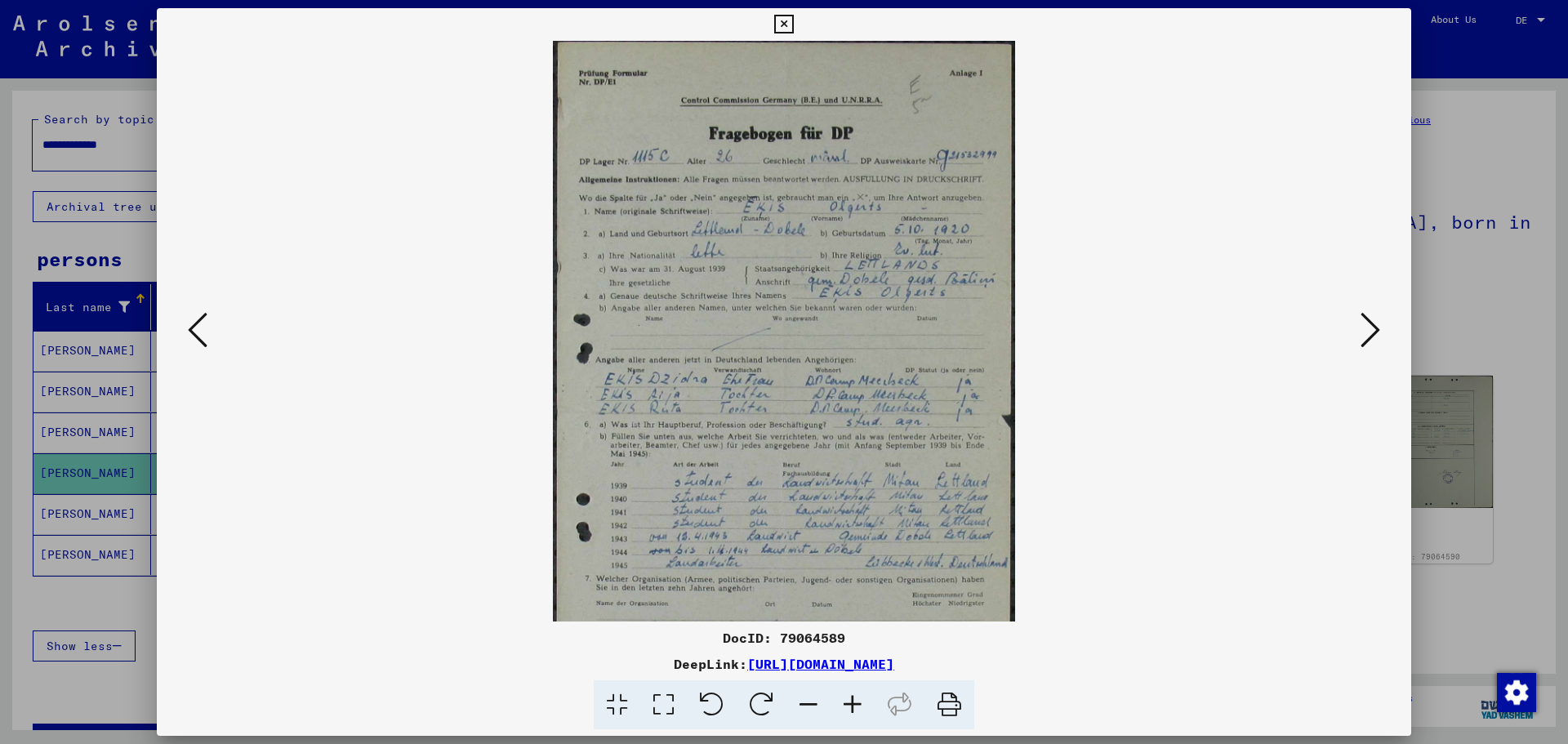
click at [849, 703] on icon at bounding box center [853, 705] width 44 height 50
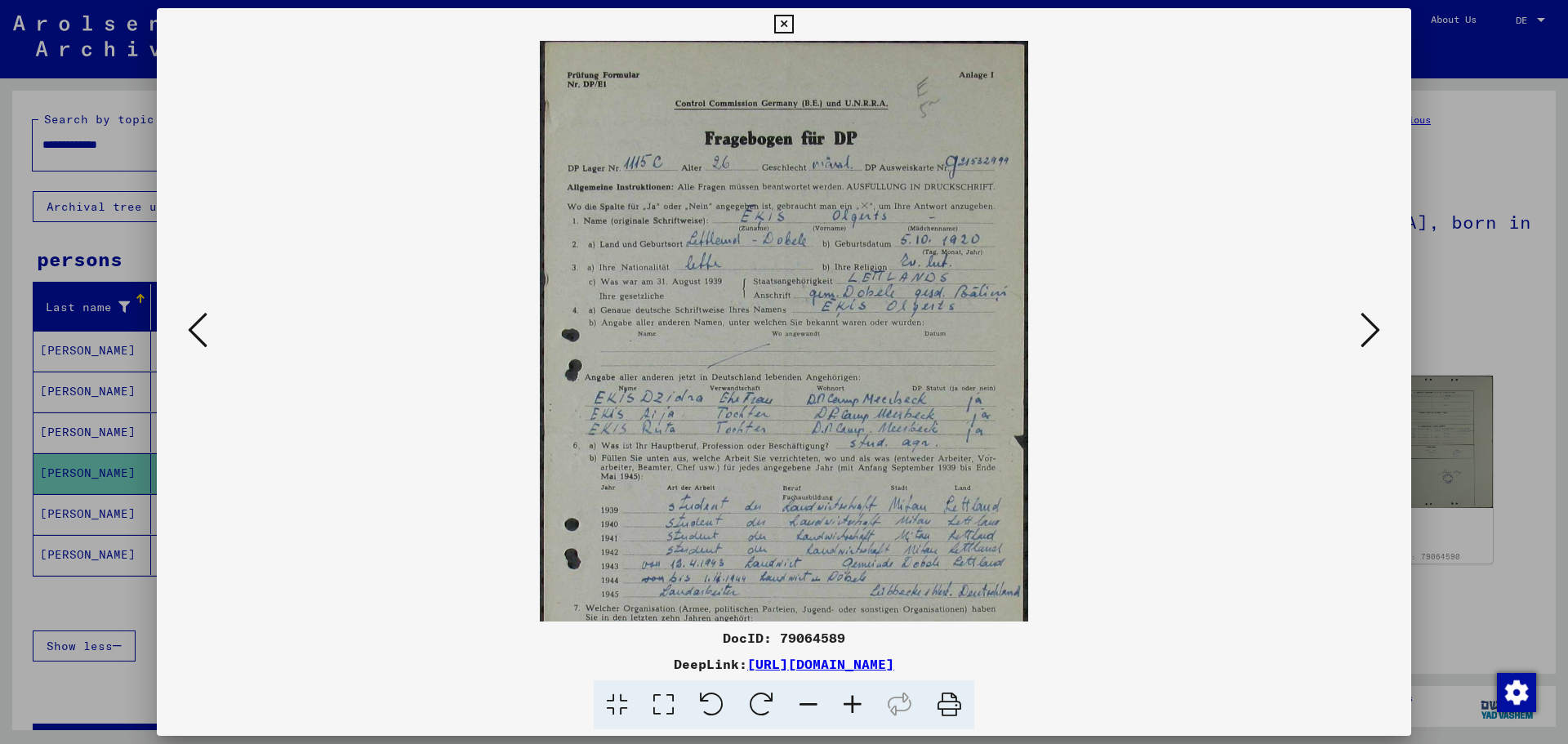
click at [849, 703] on icon at bounding box center [853, 705] width 44 height 50
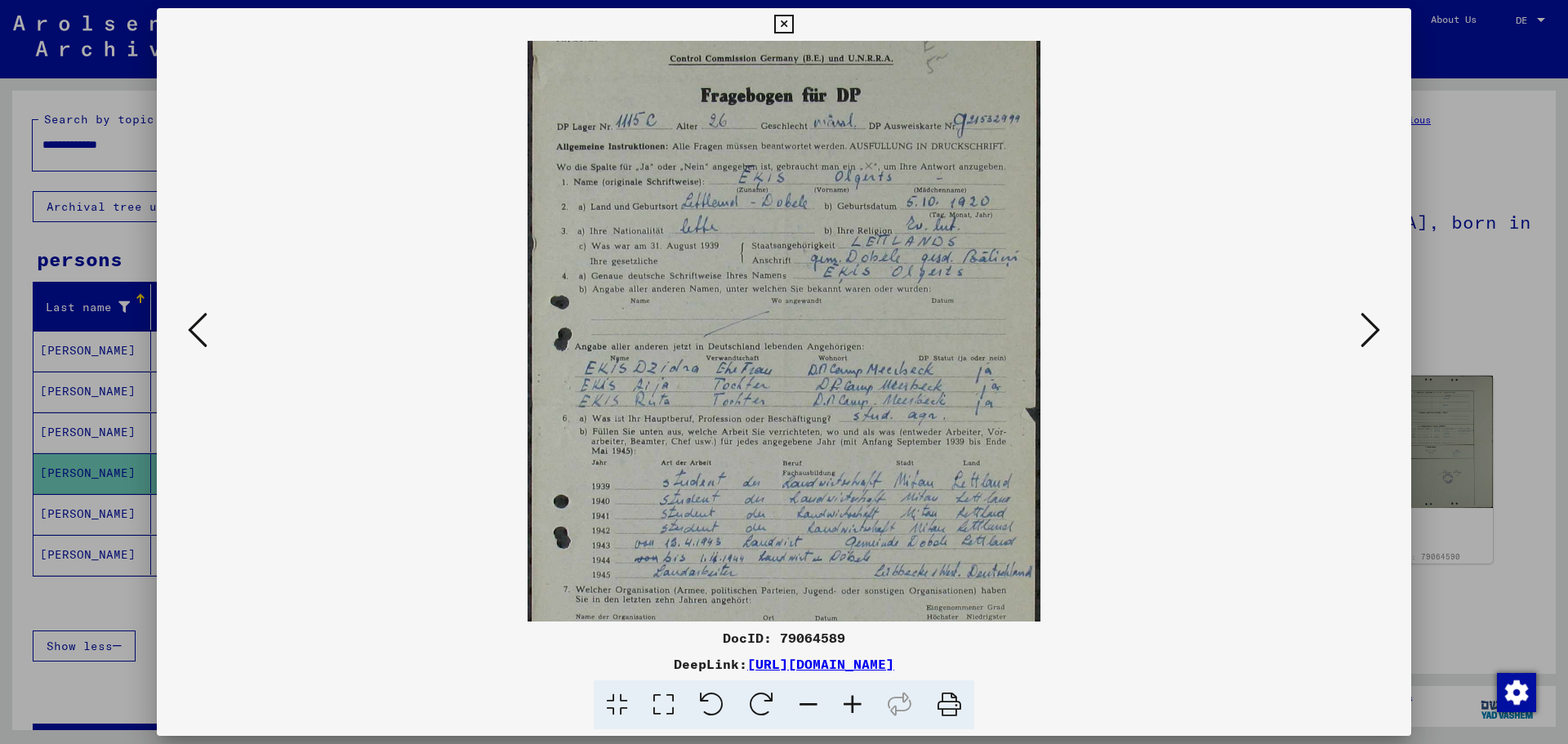
scroll to position [49, 0]
drag, startPoint x: 1175, startPoint y: 537, endPoint x: 1179, endPoint y: 489, distance: 48.2
click at [1179, 489] on viewer-one-image at bounding box center [784, 282] width 1143 height 581
click at [853, 708] on icon at bounding box center [853, 705] width 44 height 50
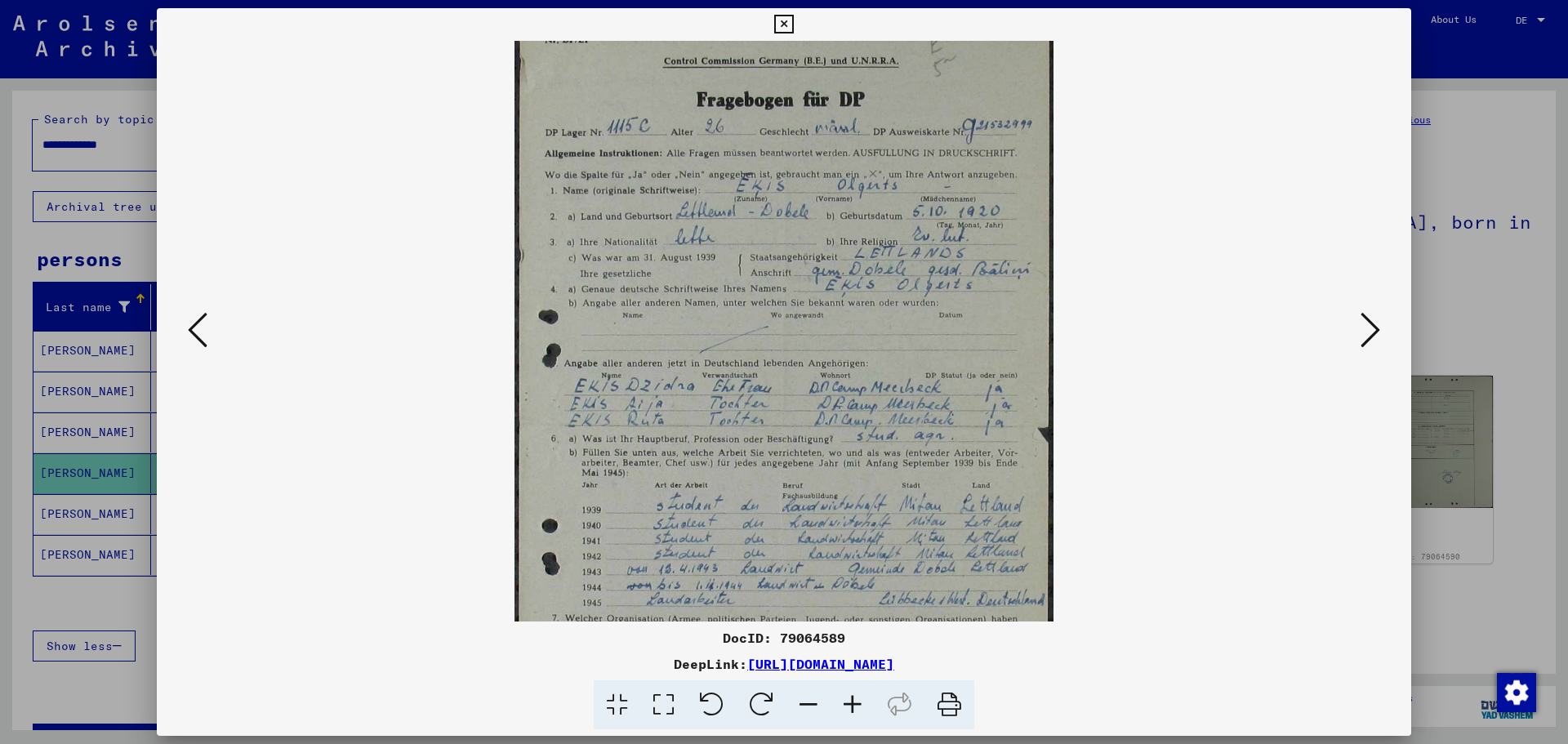
click at [850, 710] on icon at bounding box center [853, 705] width 44 height 50
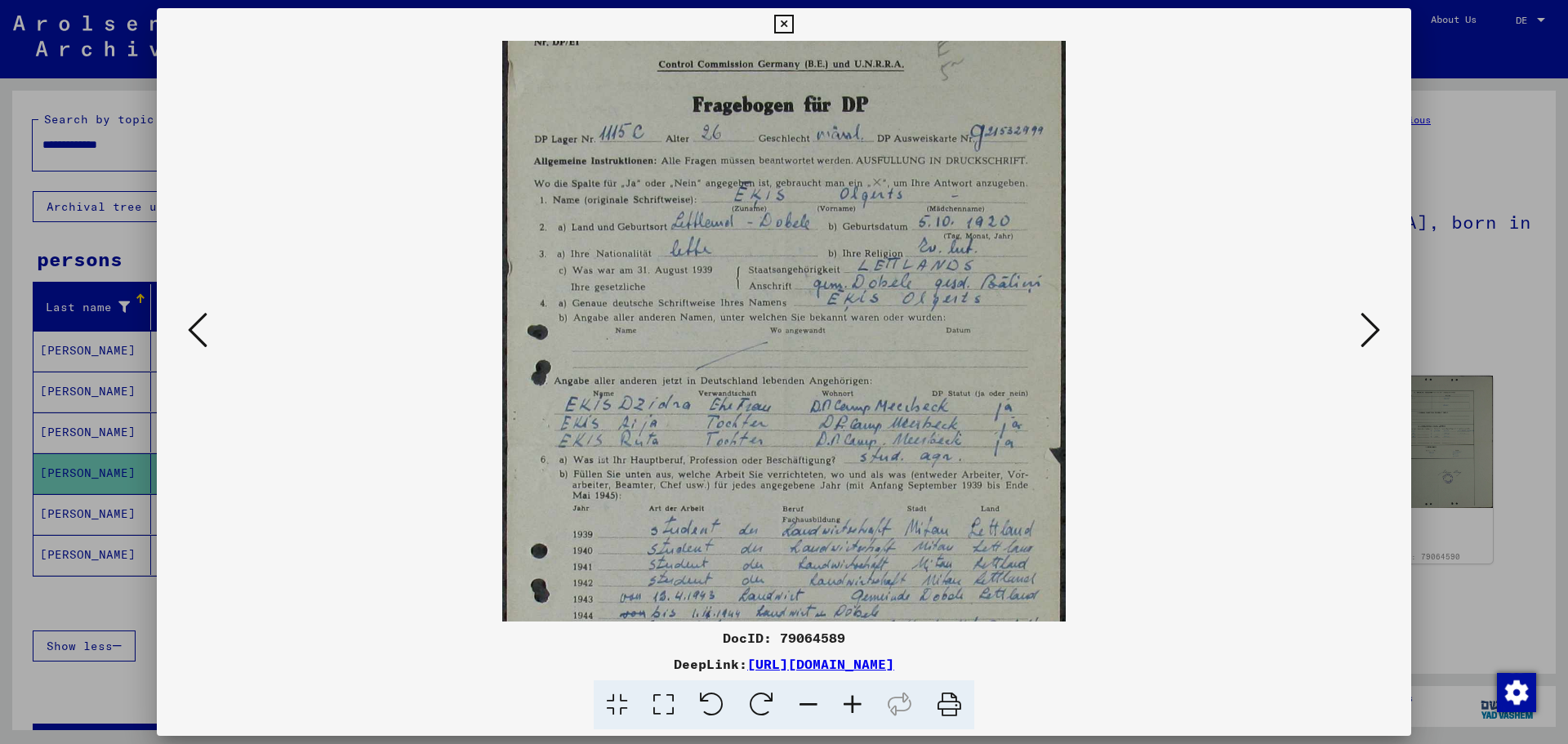
click at [849, 710] on icon at bounding box center [853, 705] width 44 height 50
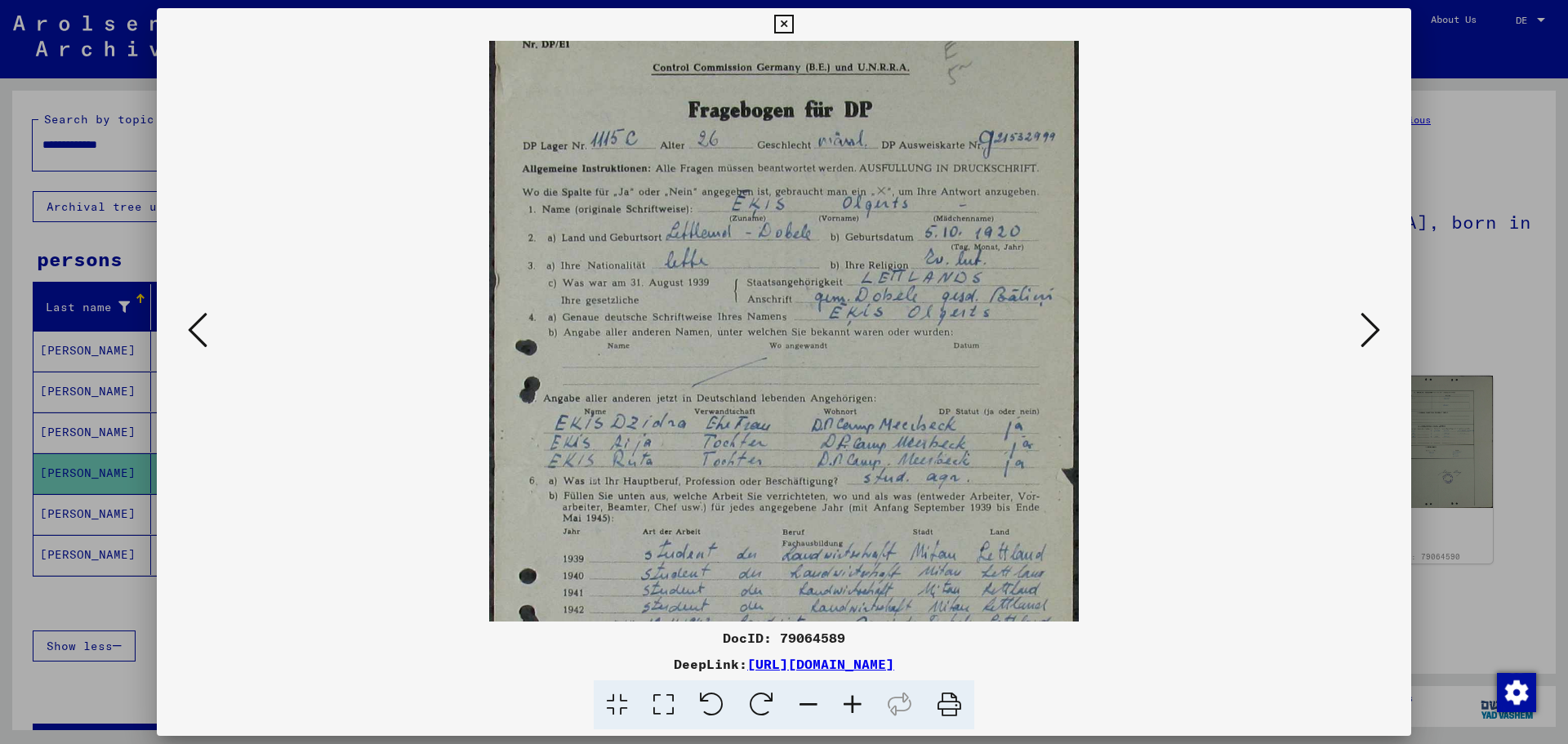
click at [847, 710] on icon at bounding box center [853, 705] width 44 height 50
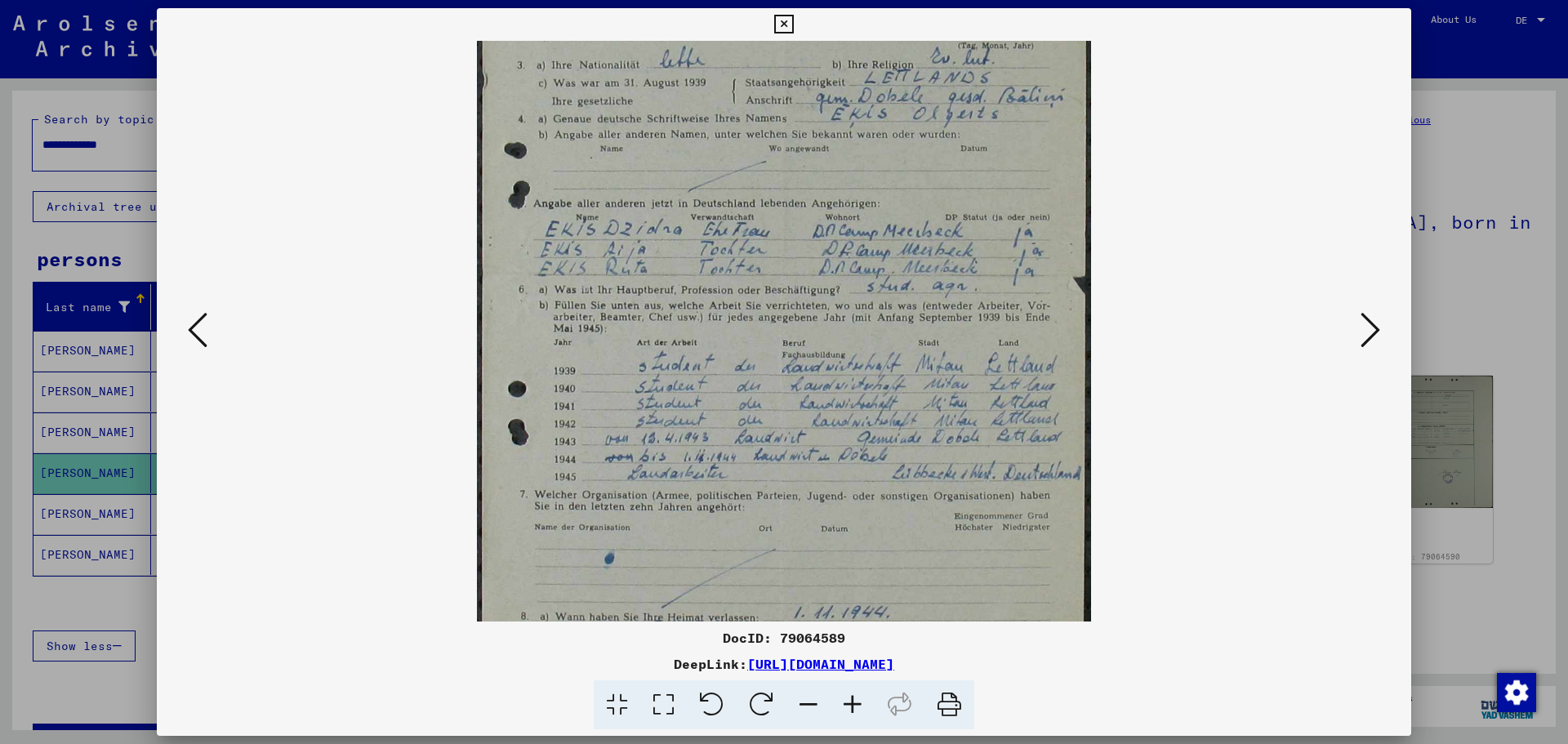
scroll to position [307, 0]
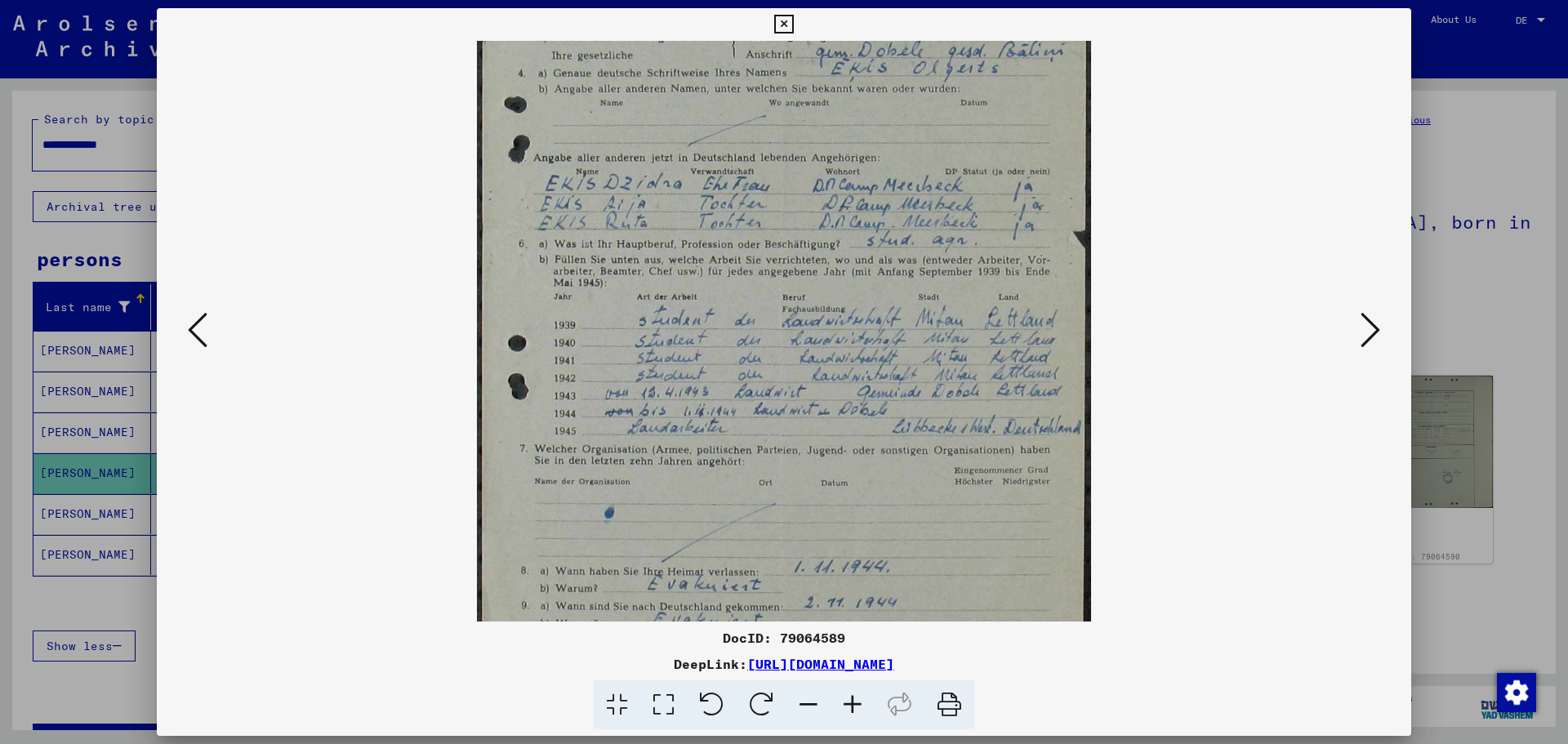
drag, startPoint x: 749, startPoint y: 507, endPoint x: 773, endPoint y: 249, distance: 259.1
click at [773, 249] on img at bounding box center [784, 229] width 614 height 989
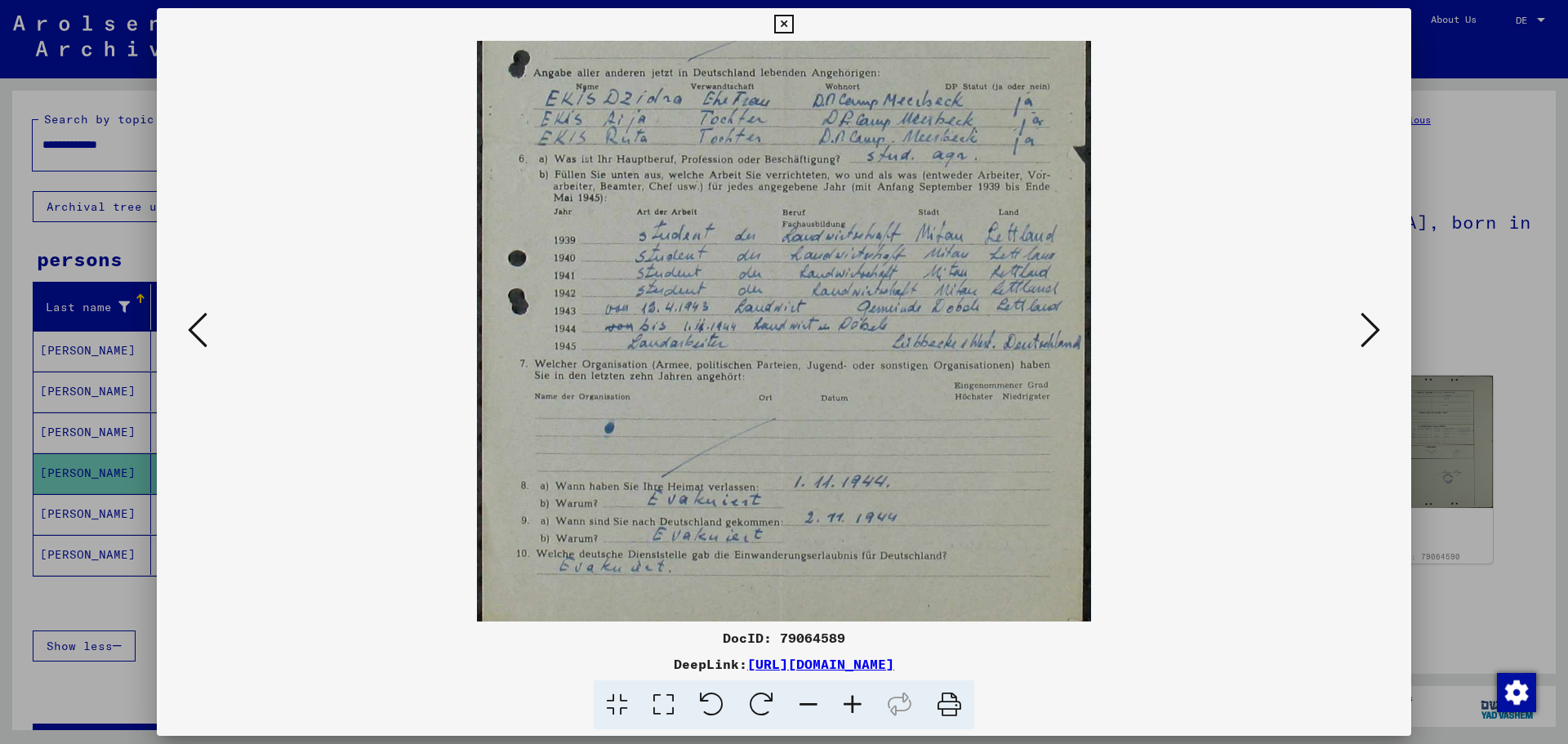
scroll to position [390, 0]
drag, startPoint x: 907, startPoint y: 550, endPoint x: 912, endPoint y: 408, distance: 142.1
click at [912, 408] on img at bounding box center [784, 146] width 614 height 989
click at [854, 701] on icon at bounding box center [853, 705] width 44 height 50
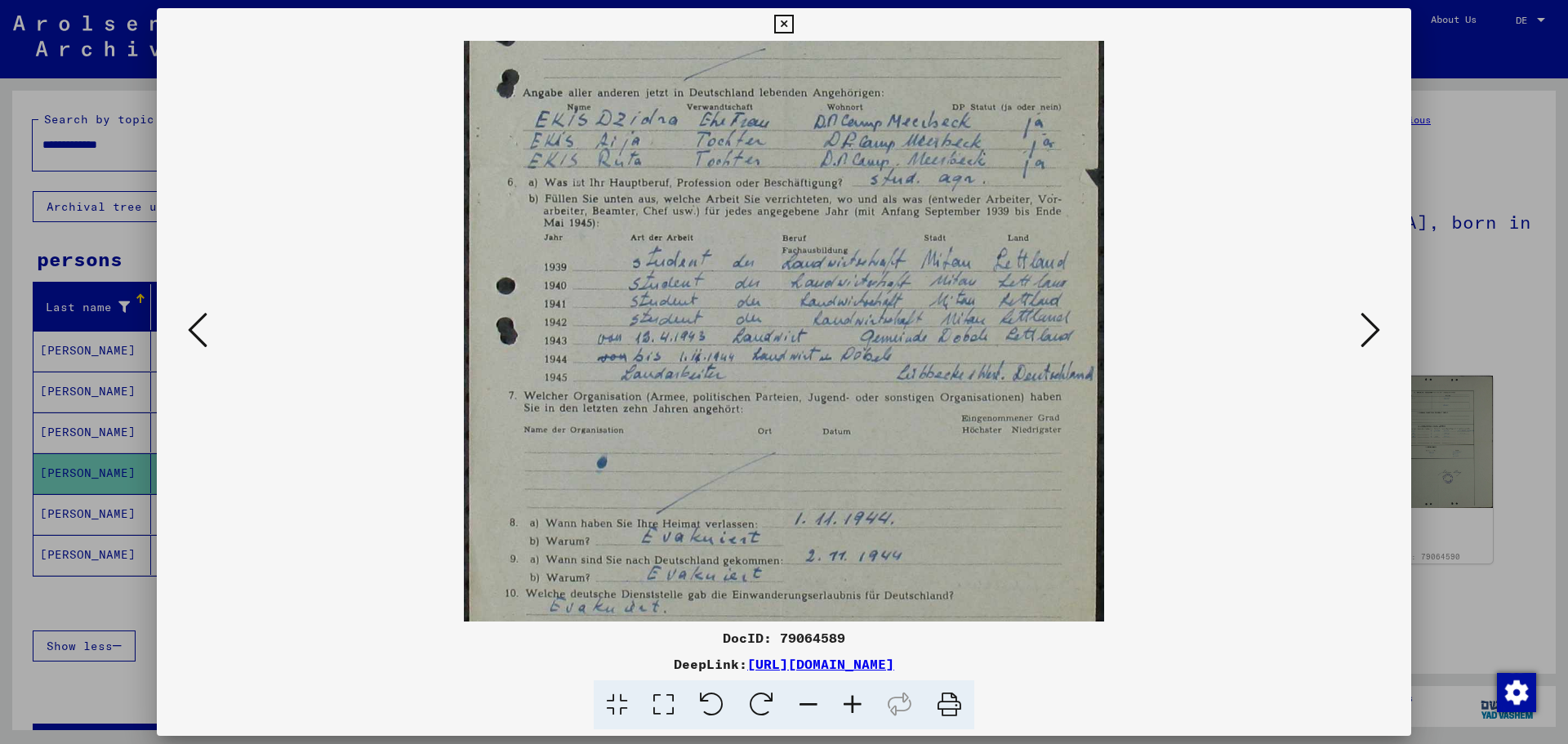
click at [853, 704] on icon at bounding box center [853, 705] width 44 height 50
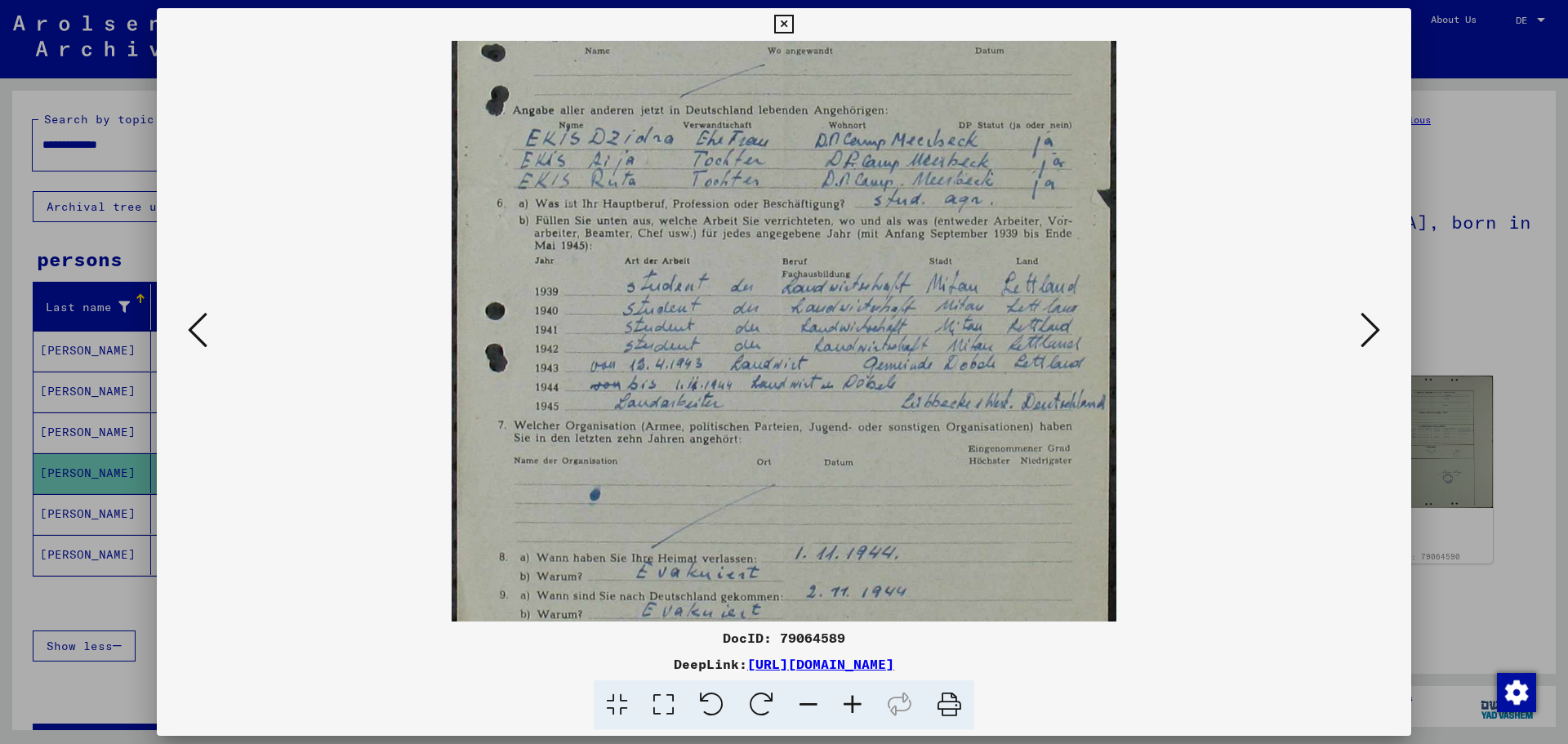
click at [1384, 327] on button at bounding box center [1370, 331] width 30 height 47
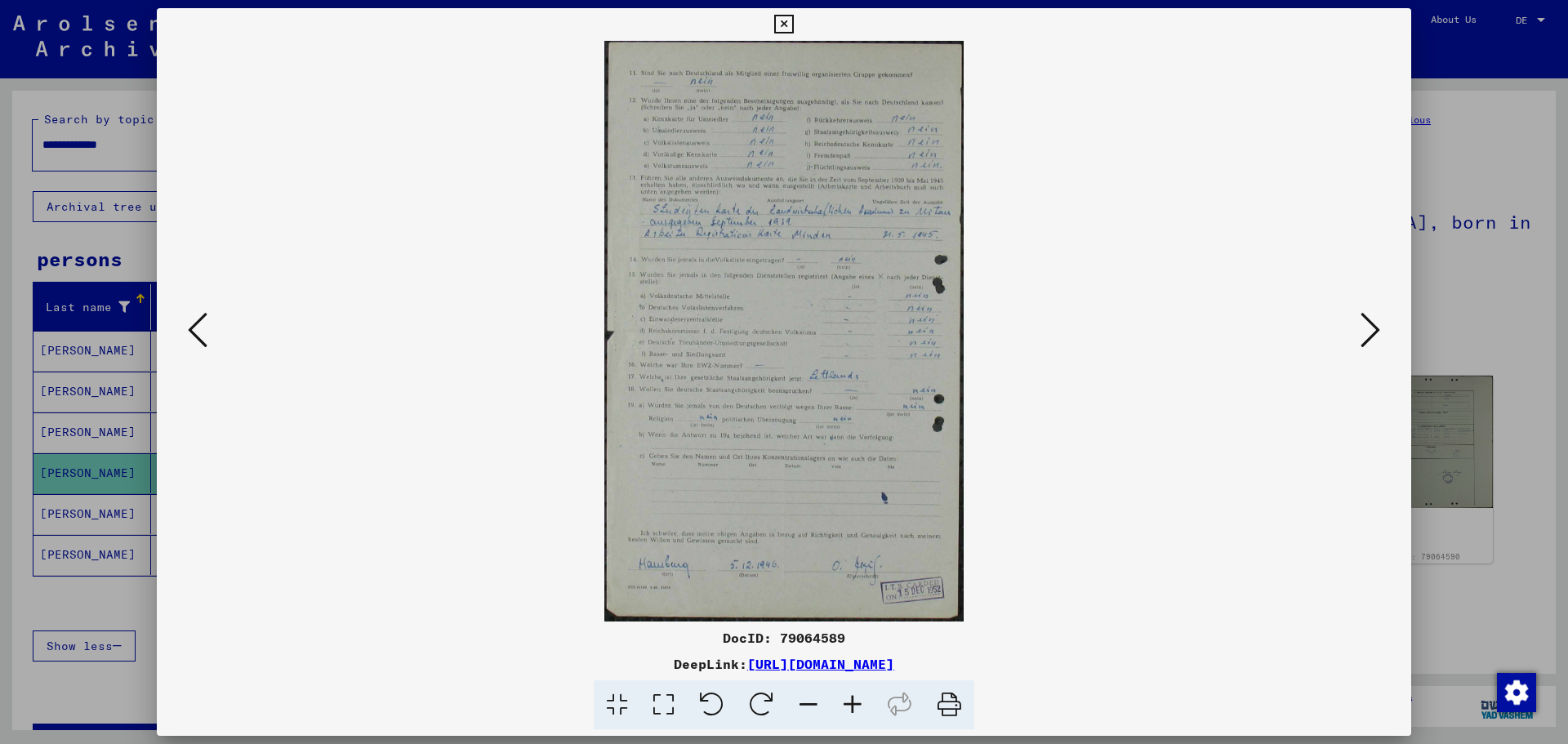
click at [851, 703] on icon at bounding box center [853, 705] width 44 height 50
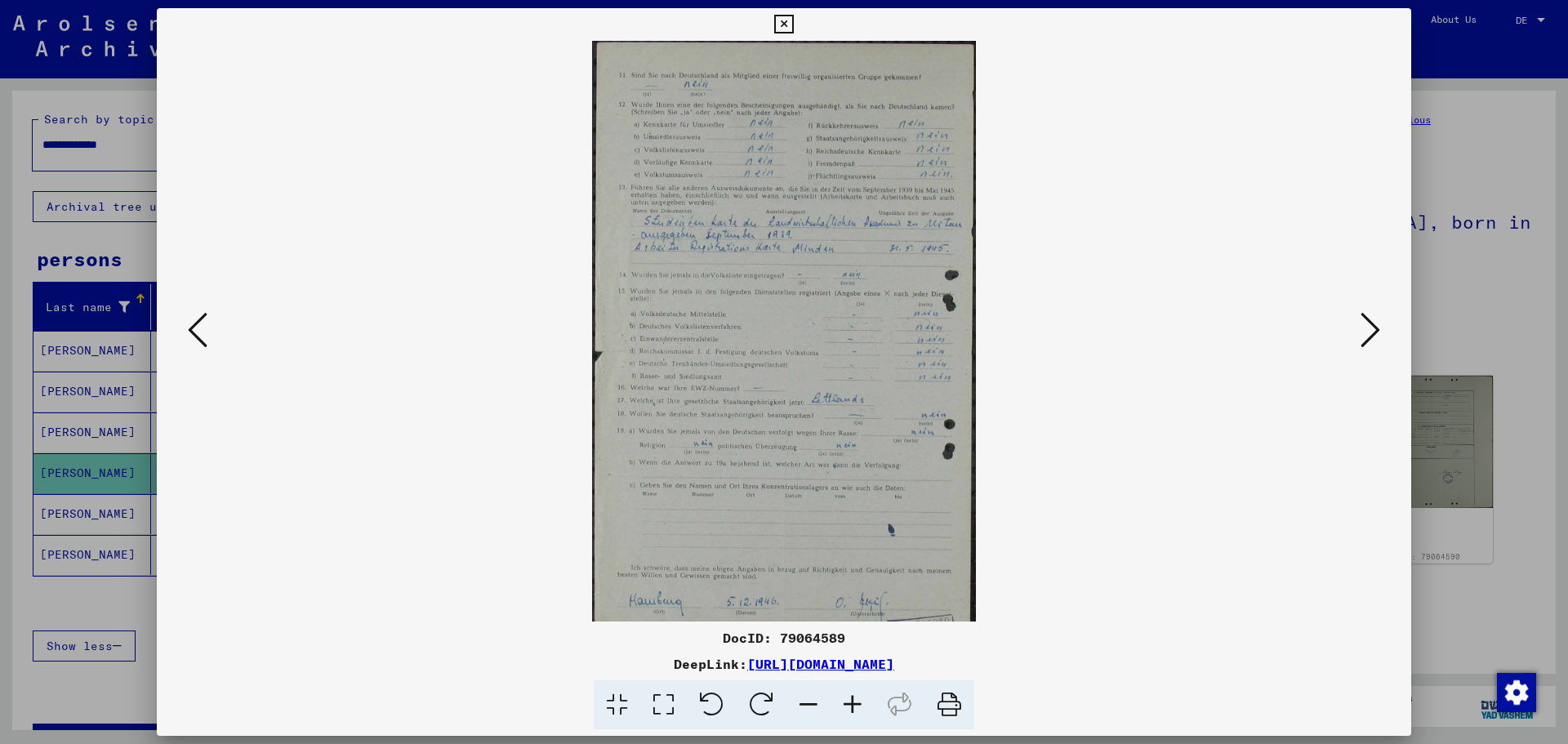
click at [851, 703] on icon at bounding box center [853, 705] width 44 height 50
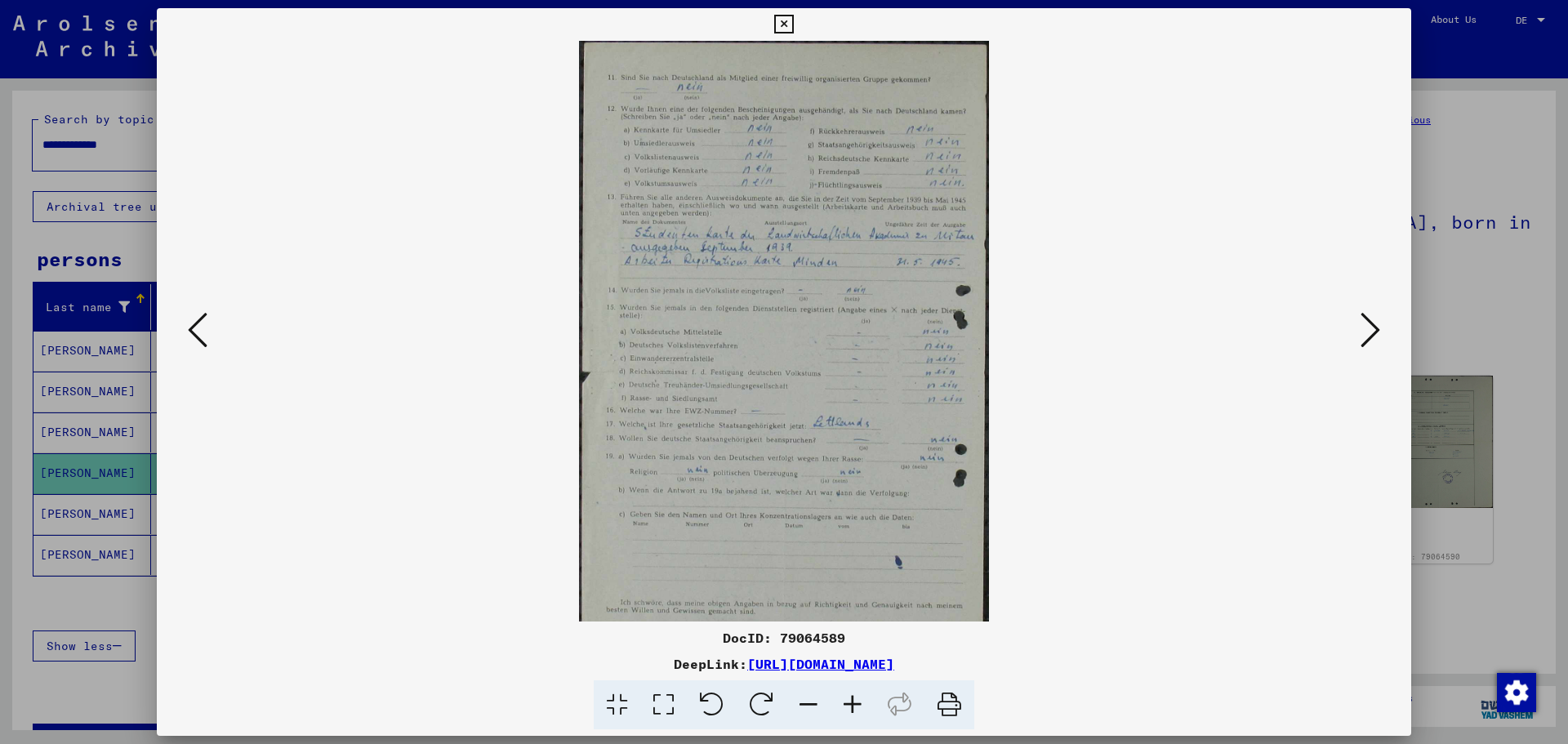
click at [851, 703] on icon at bounding box center [853, 705] width 44 height 50
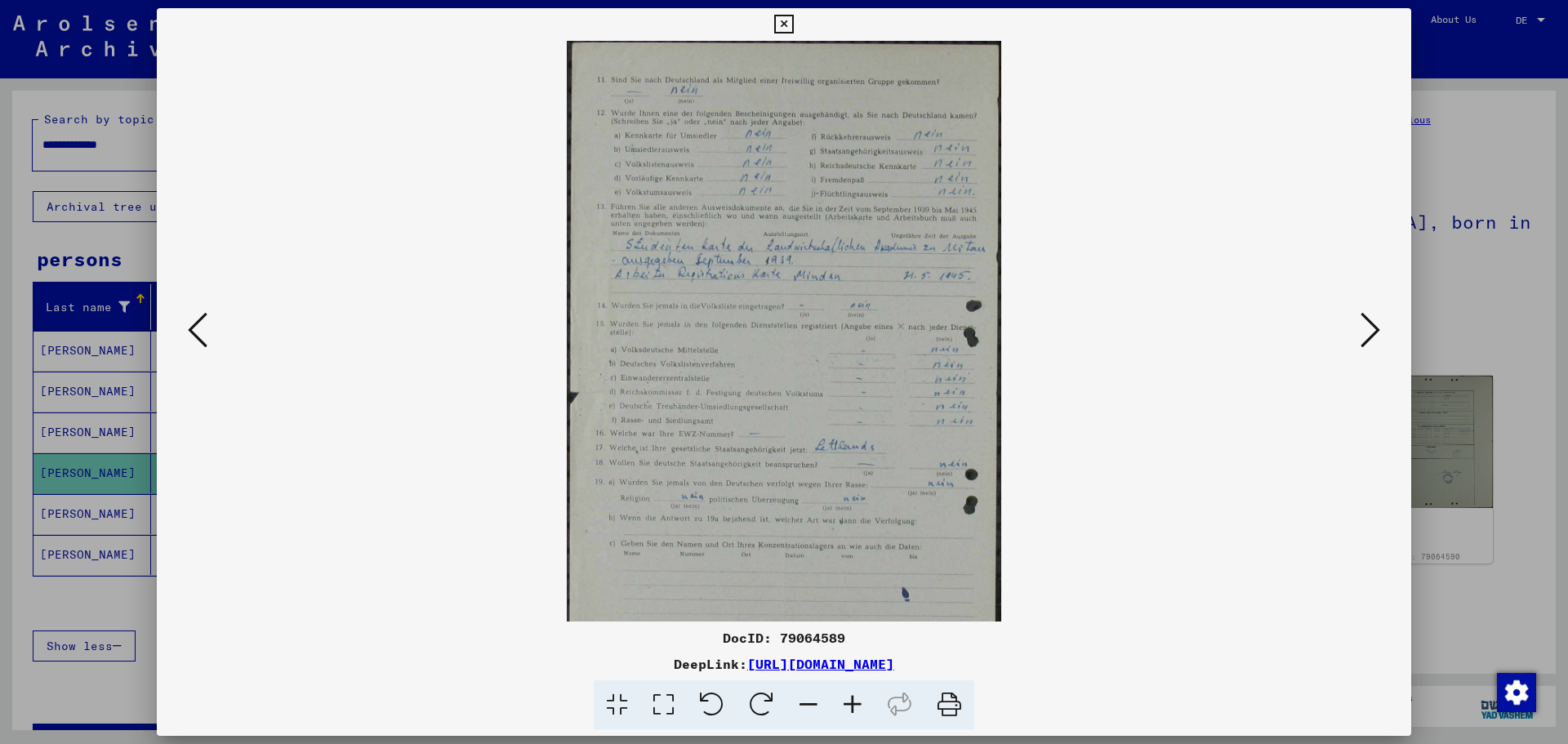
click at [851, 703] on icon at bounding box center [853, 705] width 44 height 50
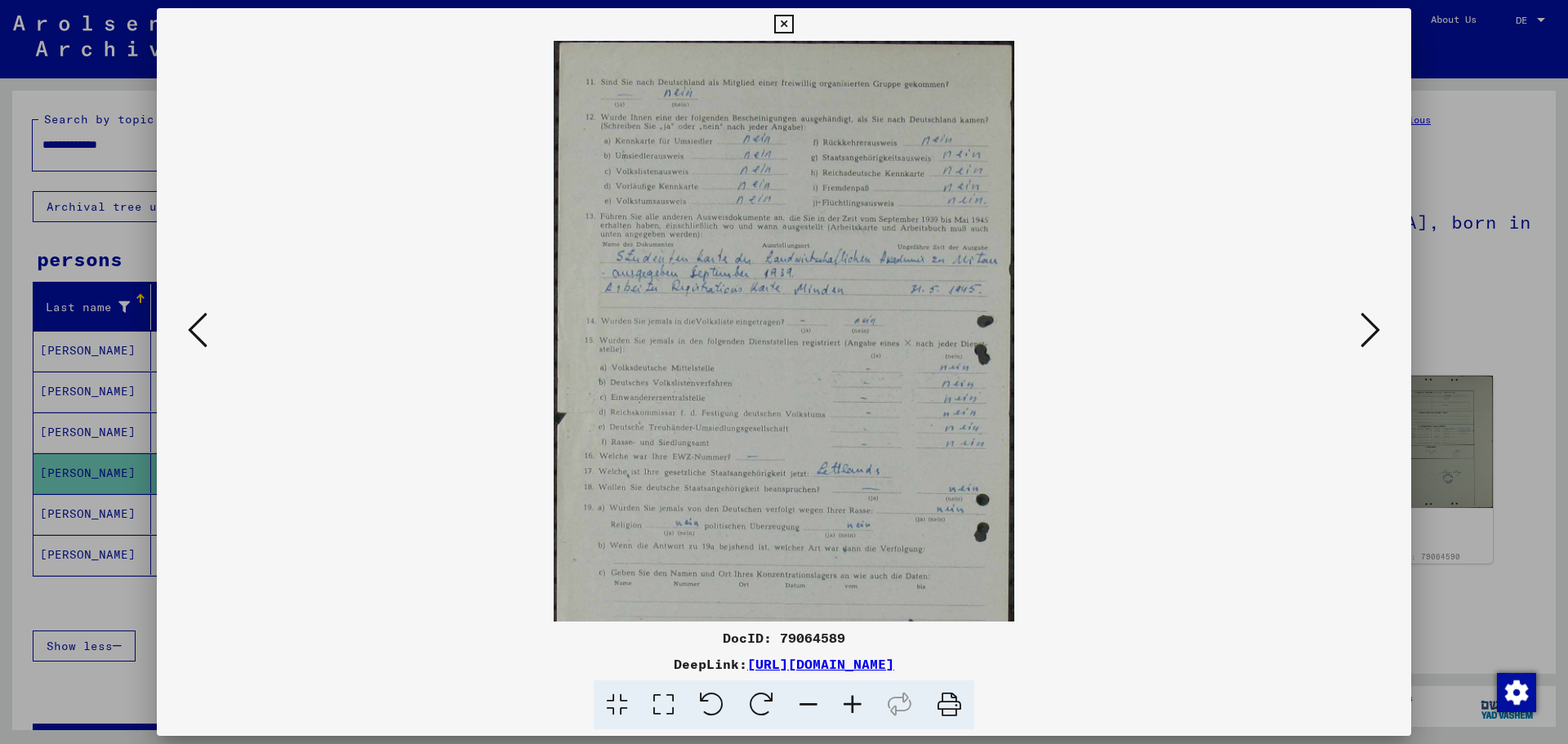
click at [851, 703] on icon at bounding box center [853, 705] width 44 height 50
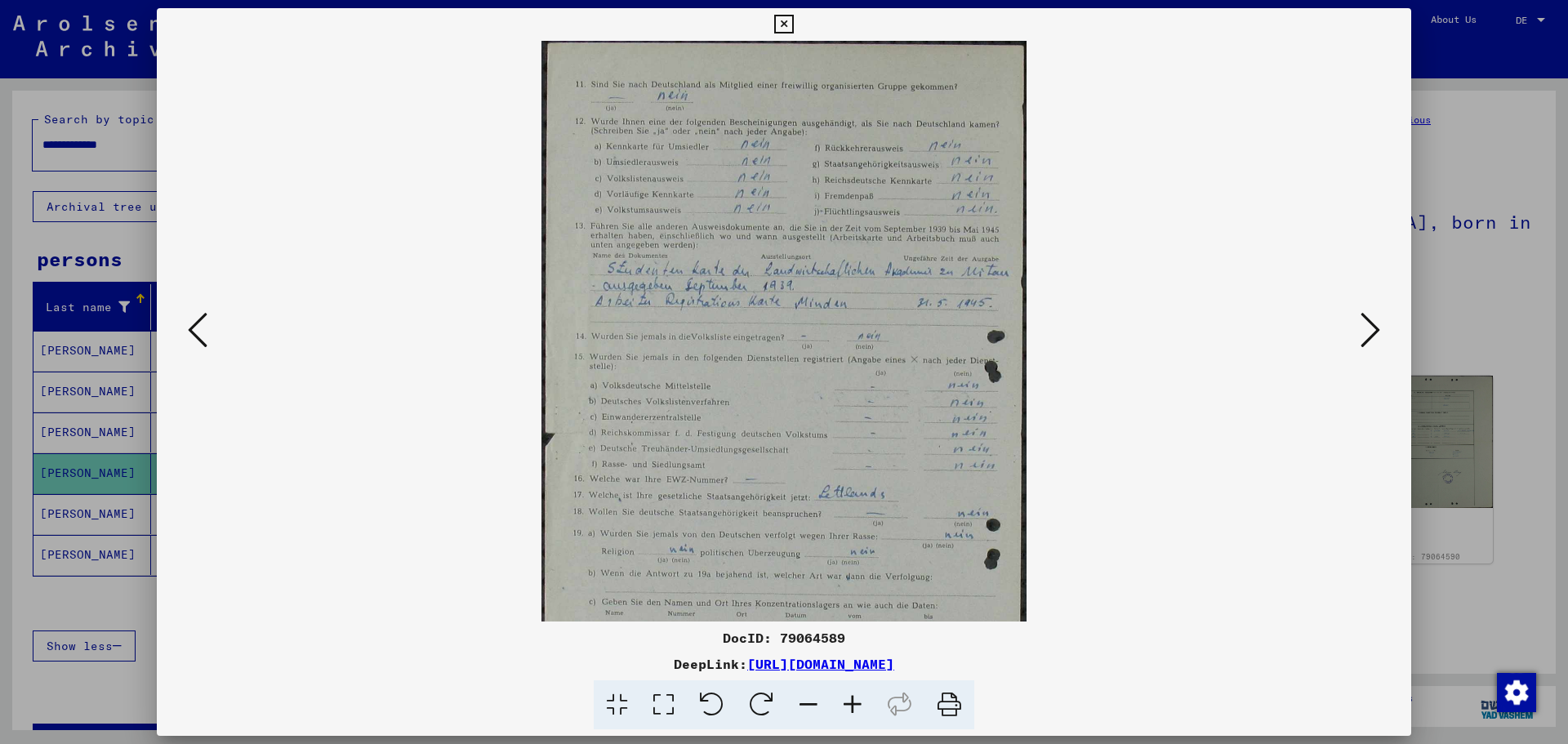
click at [851, 703] on icon at bounding box center [853, 705] width 44 height 50
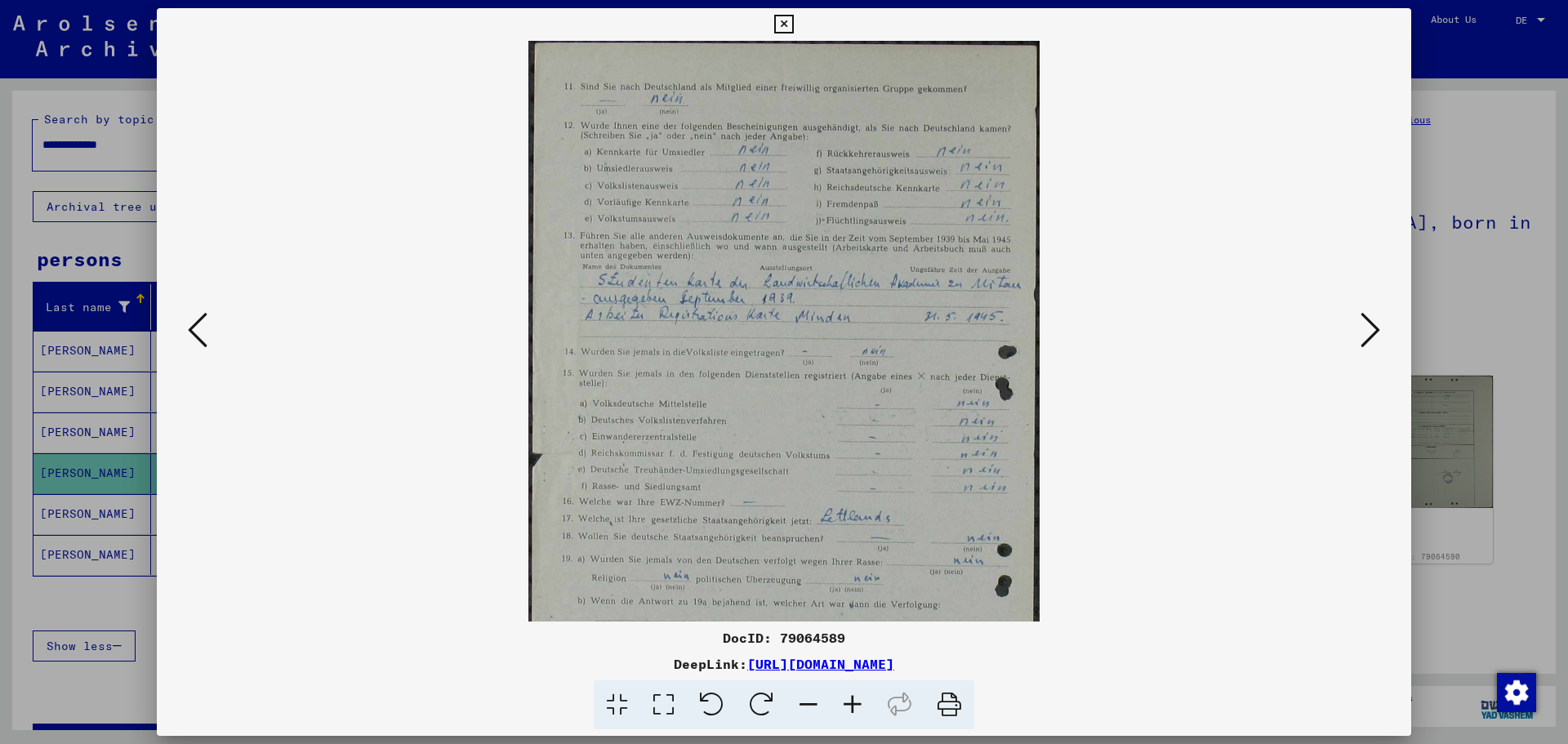
click at [851, 703] on icon at bounding box center [853, 705] width 44 height 50
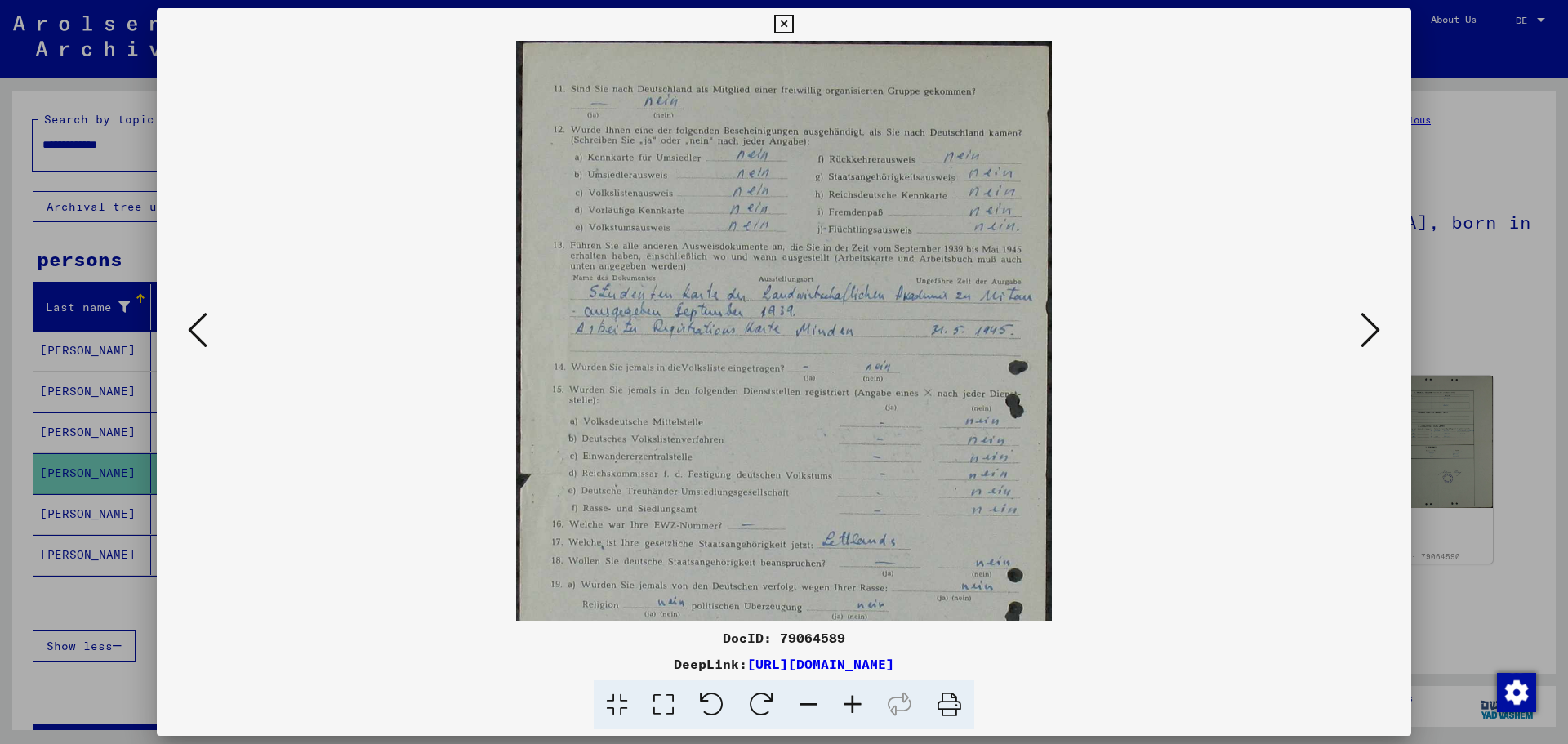
click at [851, 703] on icon at bounding box center [853, 705] width 44 height 50
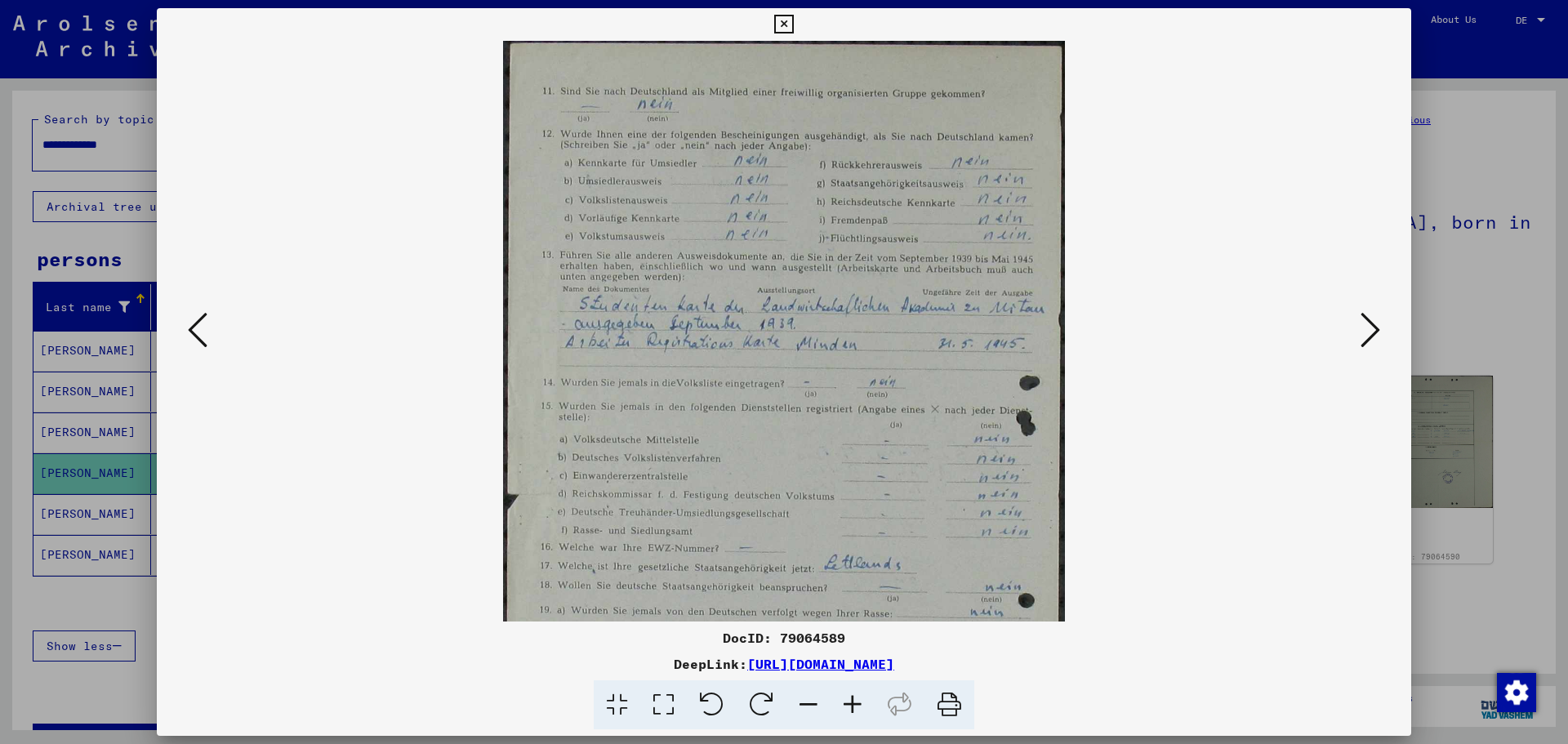
click at [851, 703] on icon at bounding box center [853, 705] width 44 height 50
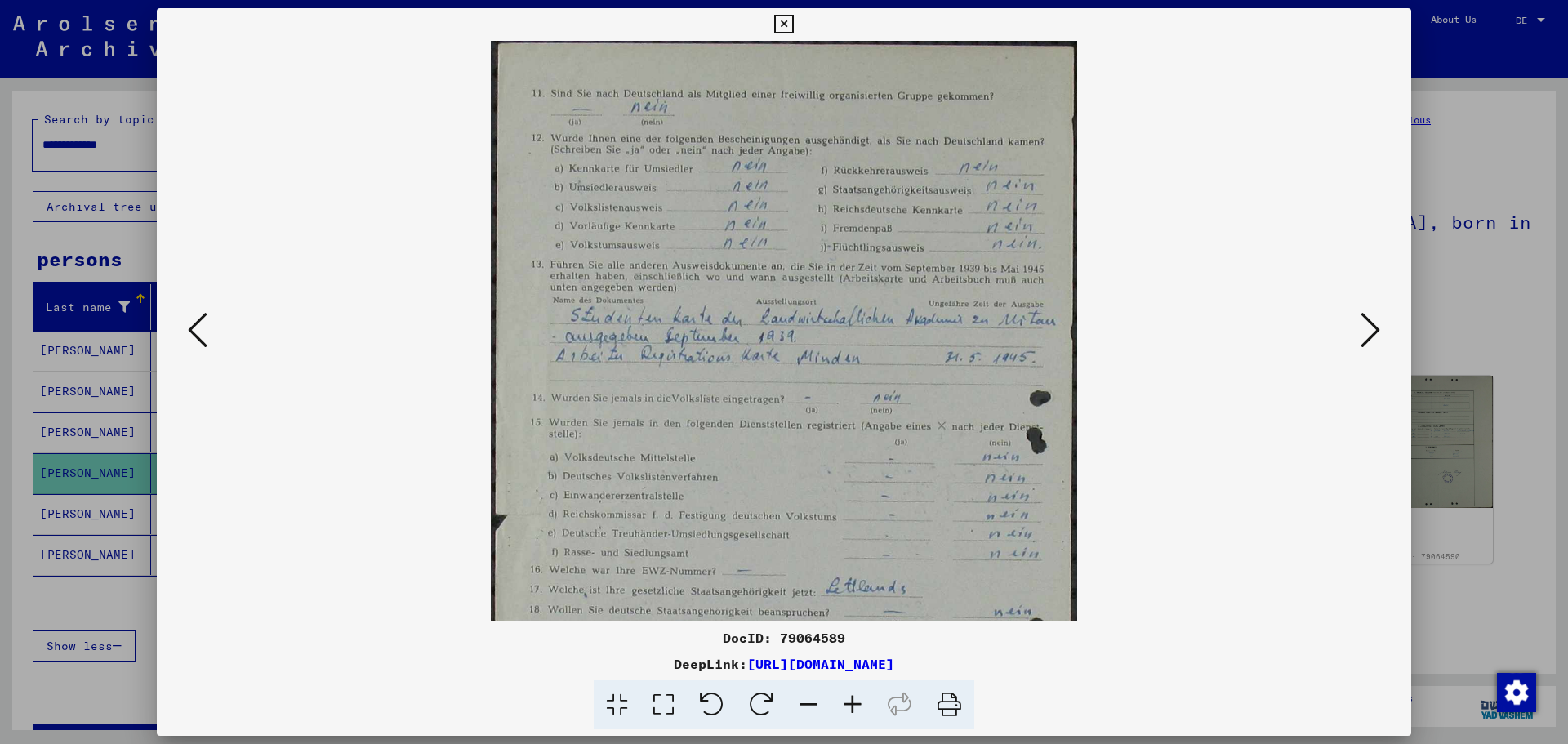
click at [1373, 334] on icon at bounding box center [1370, 330] width 20 height 39
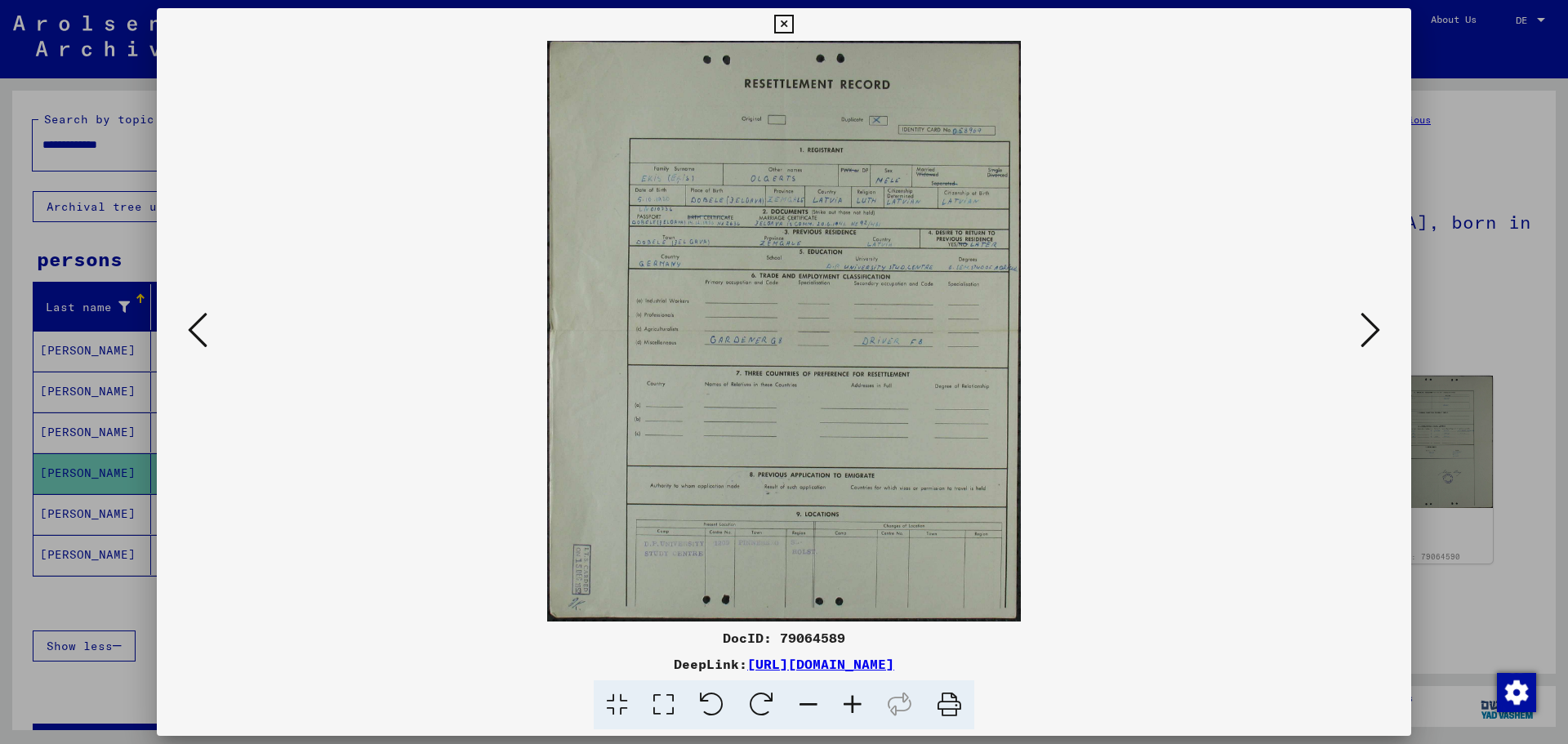
click at [857, 706] on icon at bounding box center [853, 705] width 44 height 50
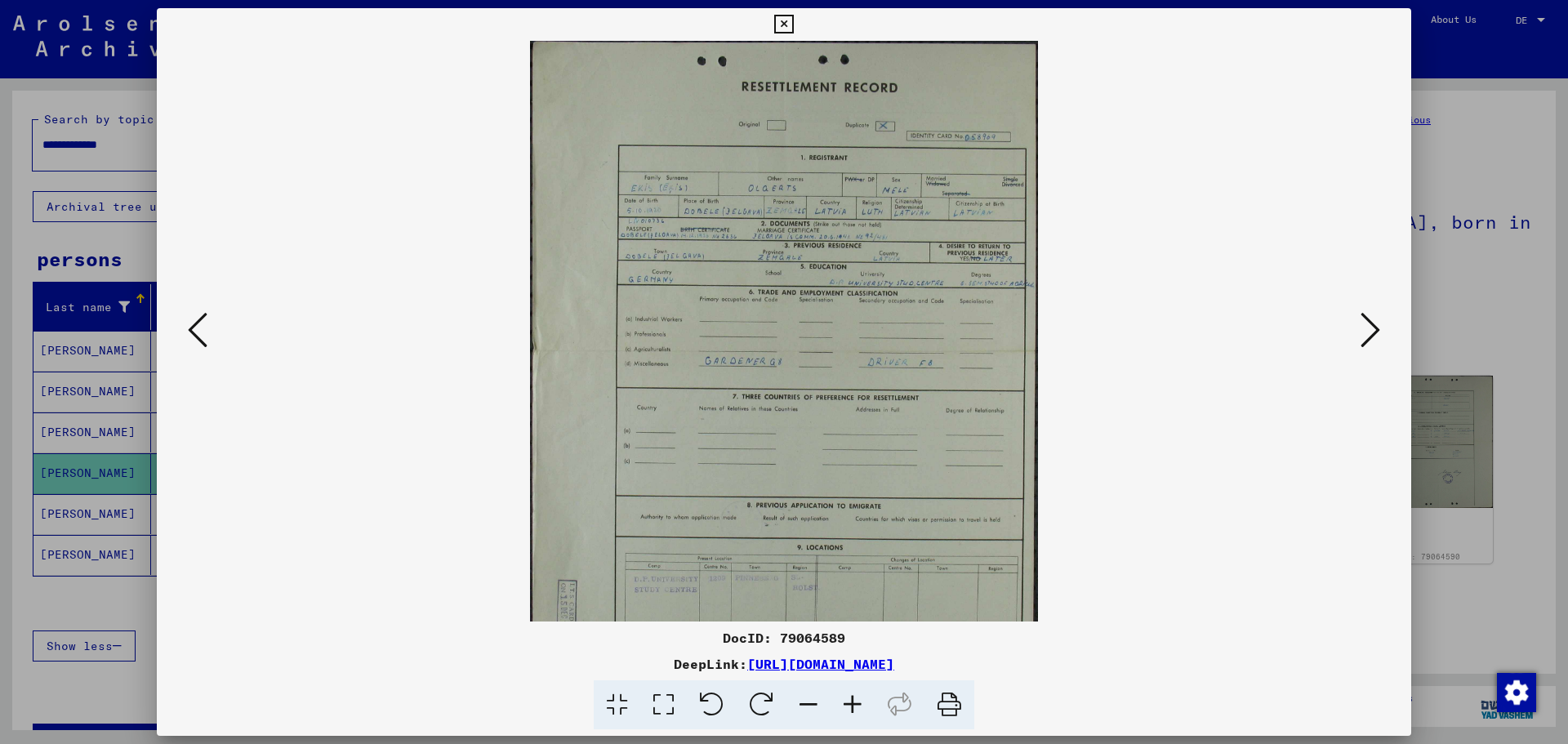
click at [857, 706] on icon at bounding box center [853, 705] width 44 height 50
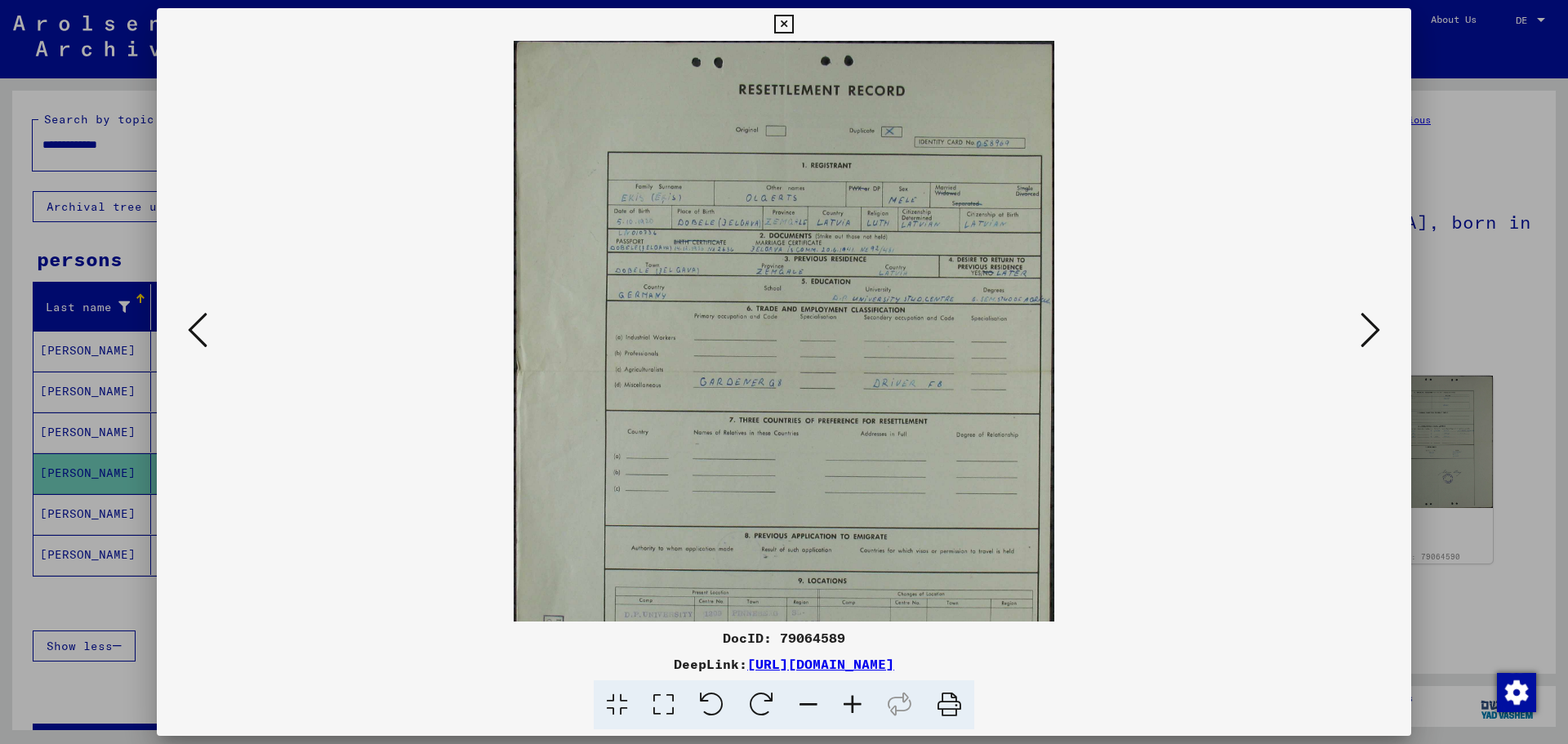
click at [857, 705] on icon at bounding box center [853, 705] width 44 height 50
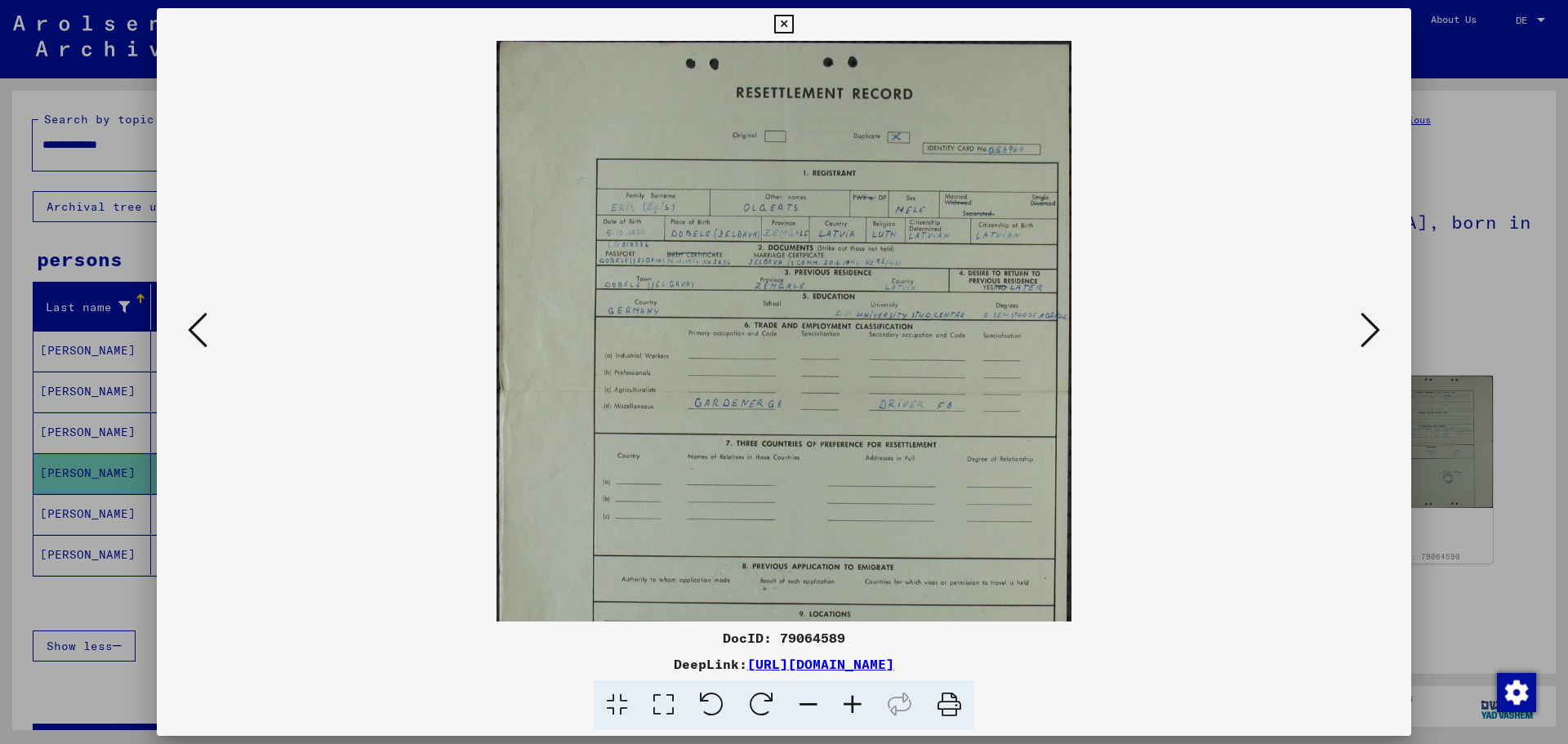
click at [850, 708] on icon at bounding box center [853, 705] width 44 height 50
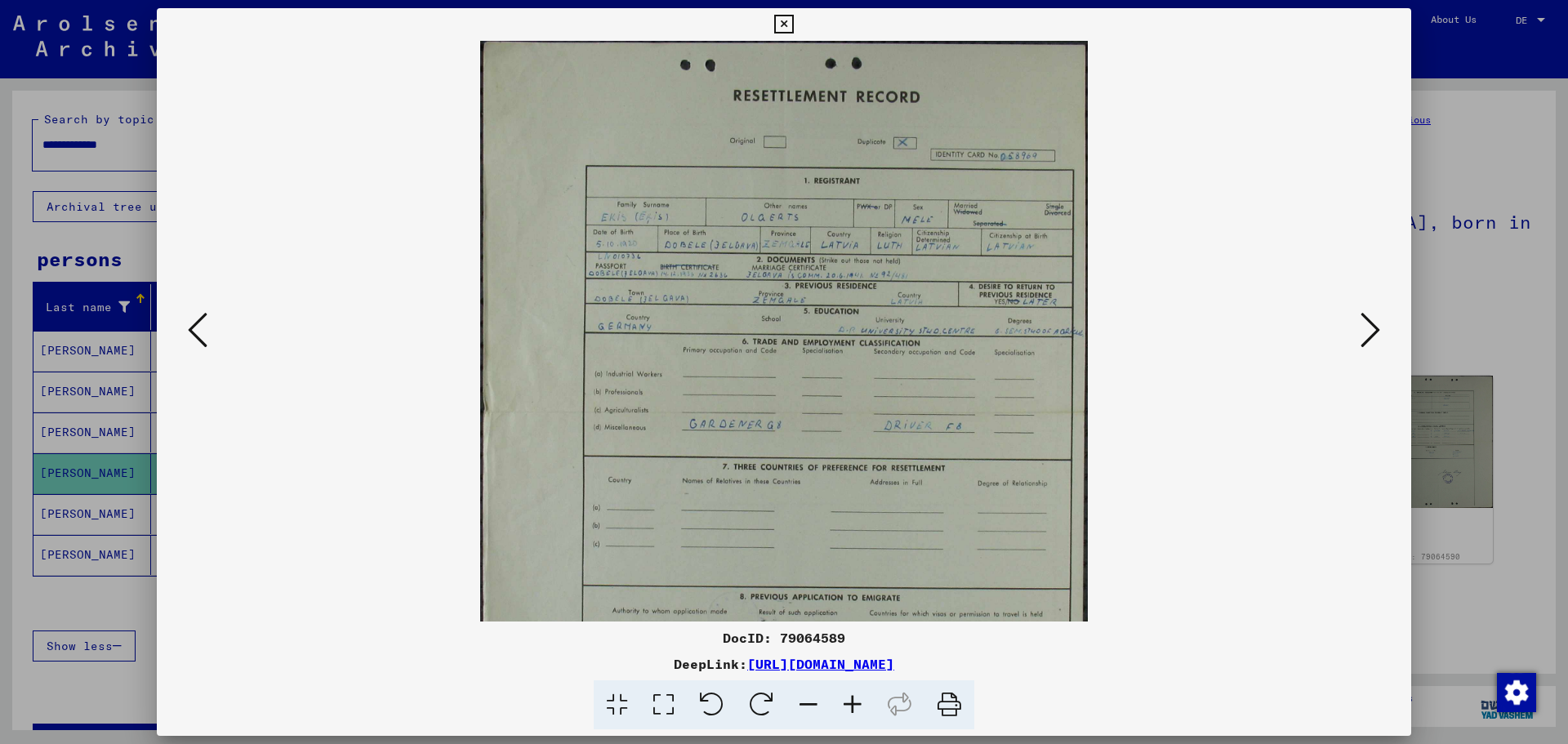
click at [848, 708] on icon at bounding box center [853, 705] width 44 height 50
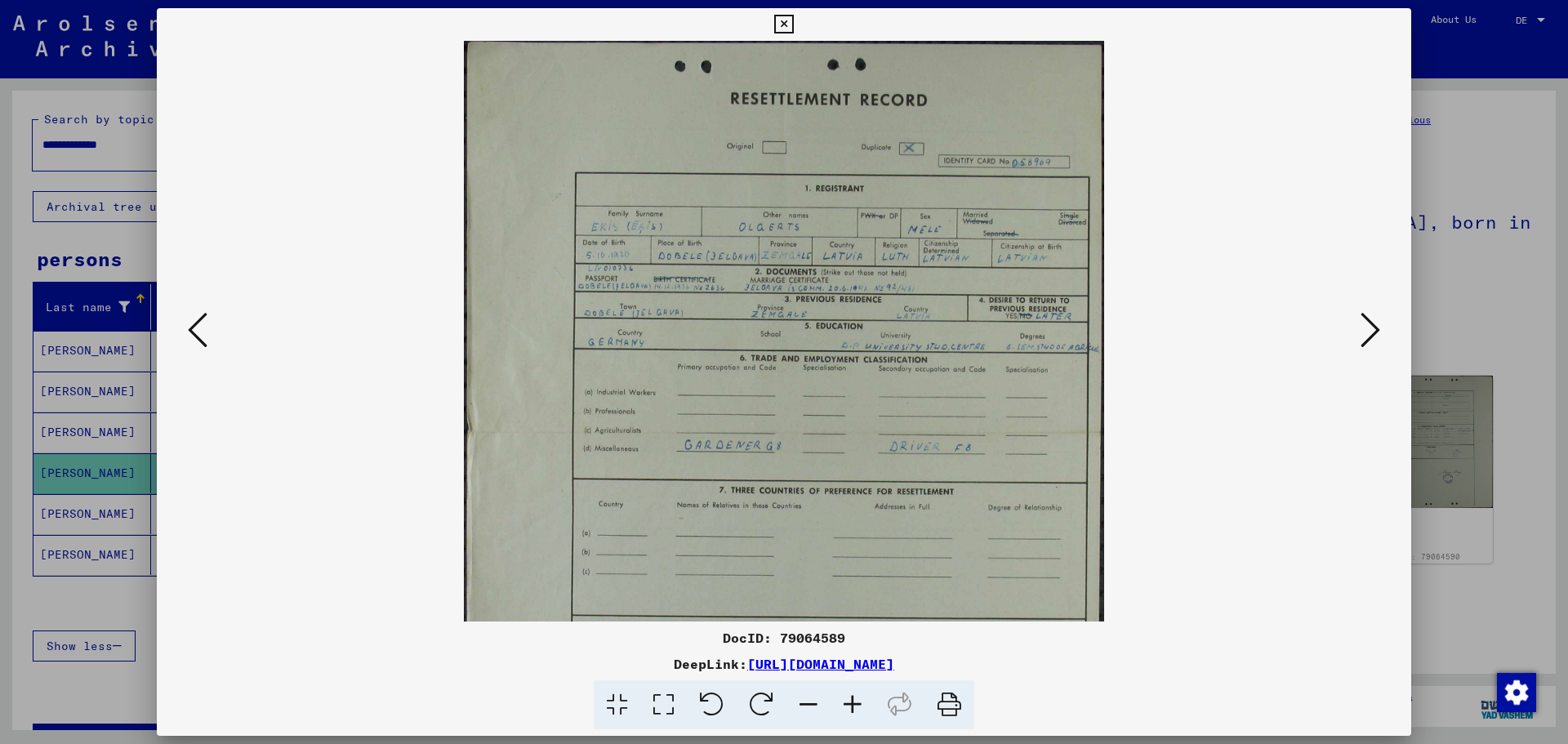
click at [848, 708] on icon at bounding box center [853, 705] width 44 height 50
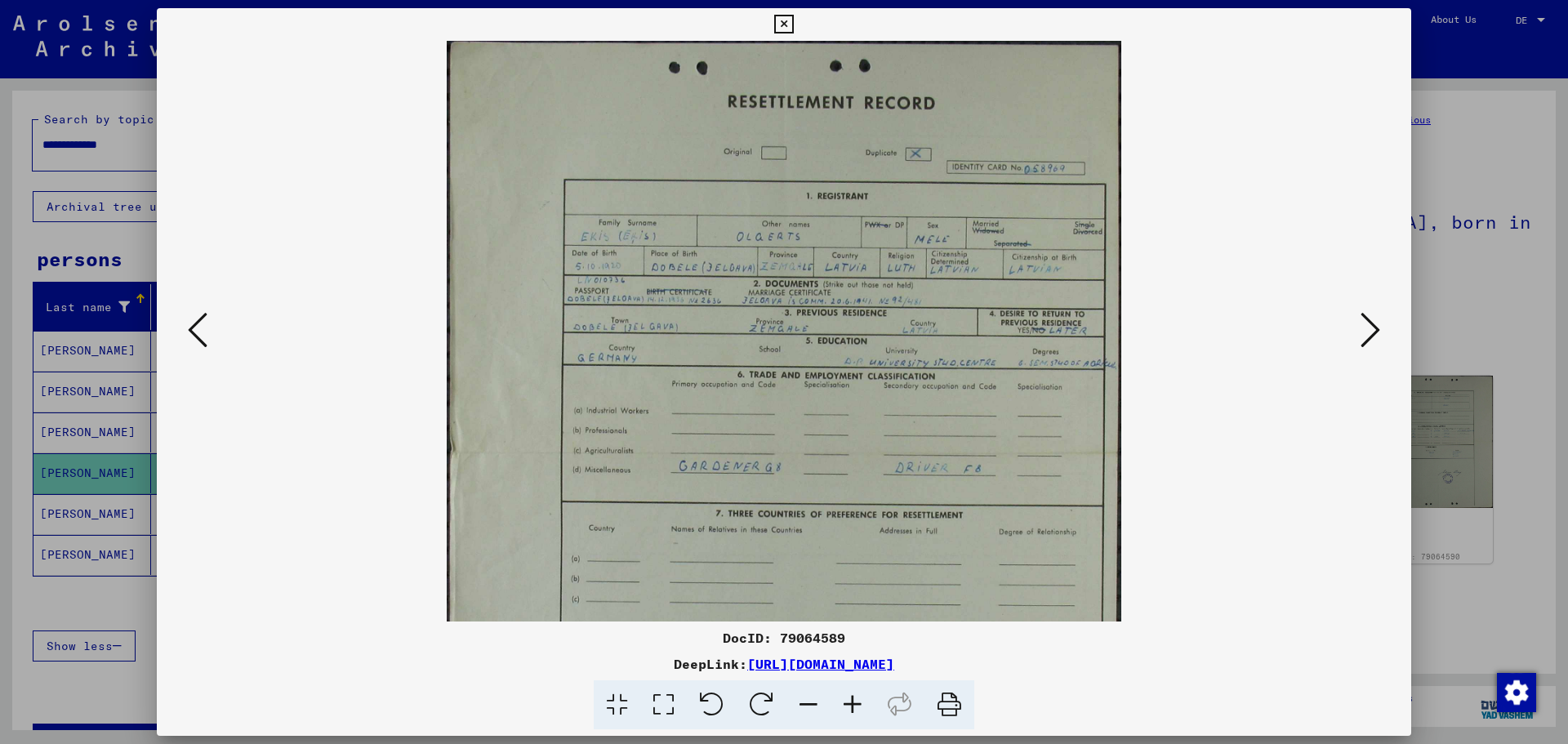
click at [1072, 371] on img at bounding box center [784, 453] width 674 height 826
click at [855, 697] on icon at bounding box center [853, 705] width 44 height 50
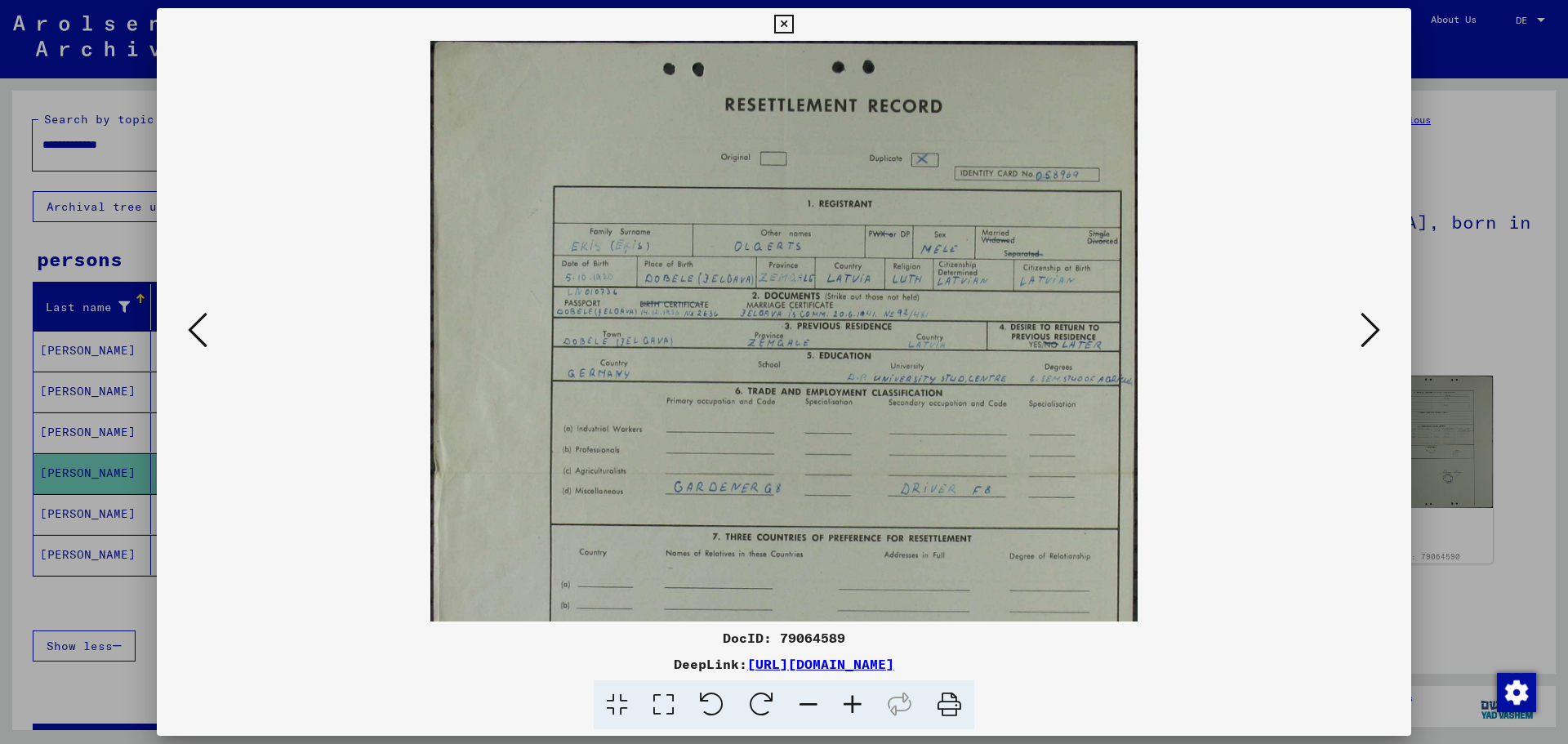
click at [855, 697] on icon at bounding box center [853, 705] width 44 height 50
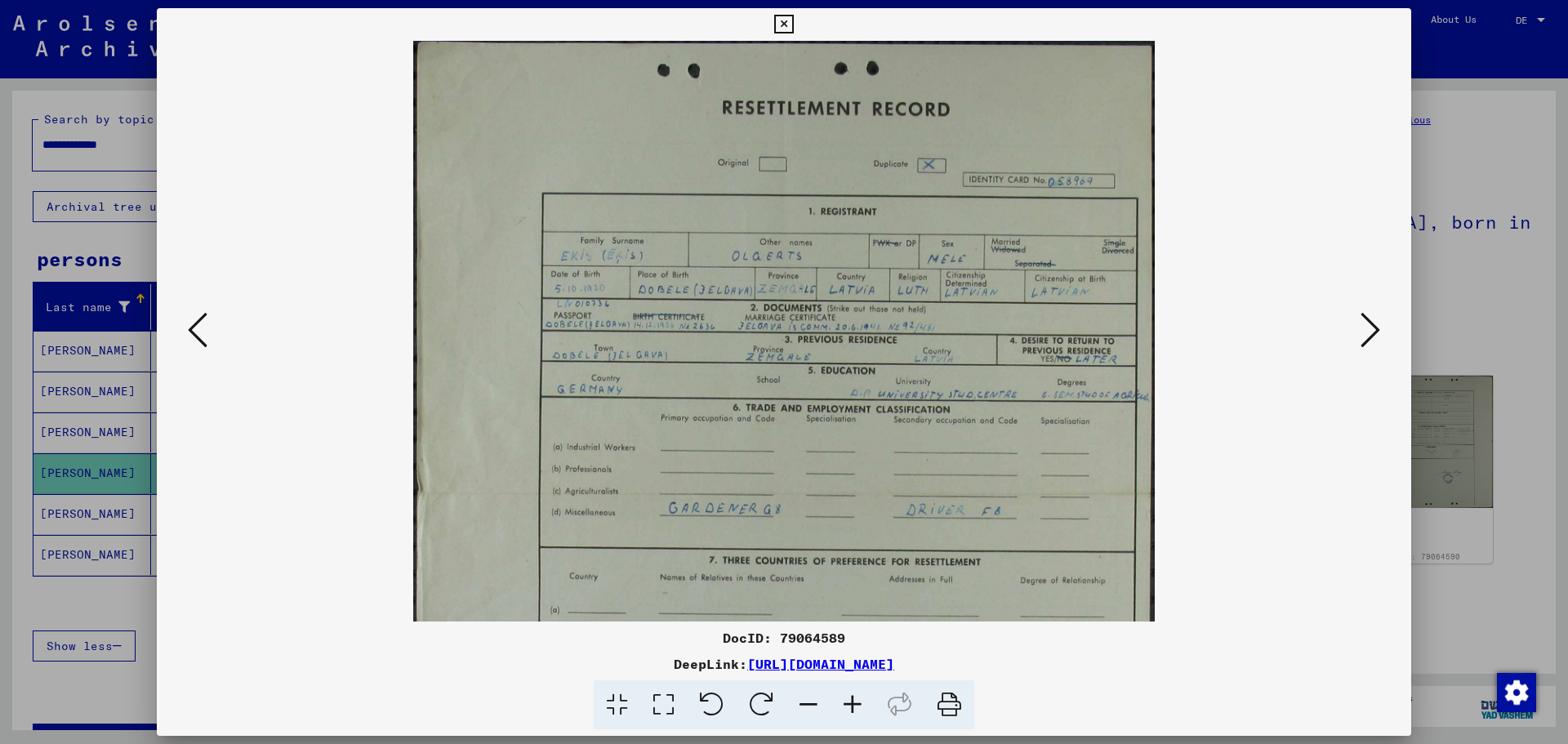
click at [853, 695] on icon at bounding box center [853, 705] width 44 height 50
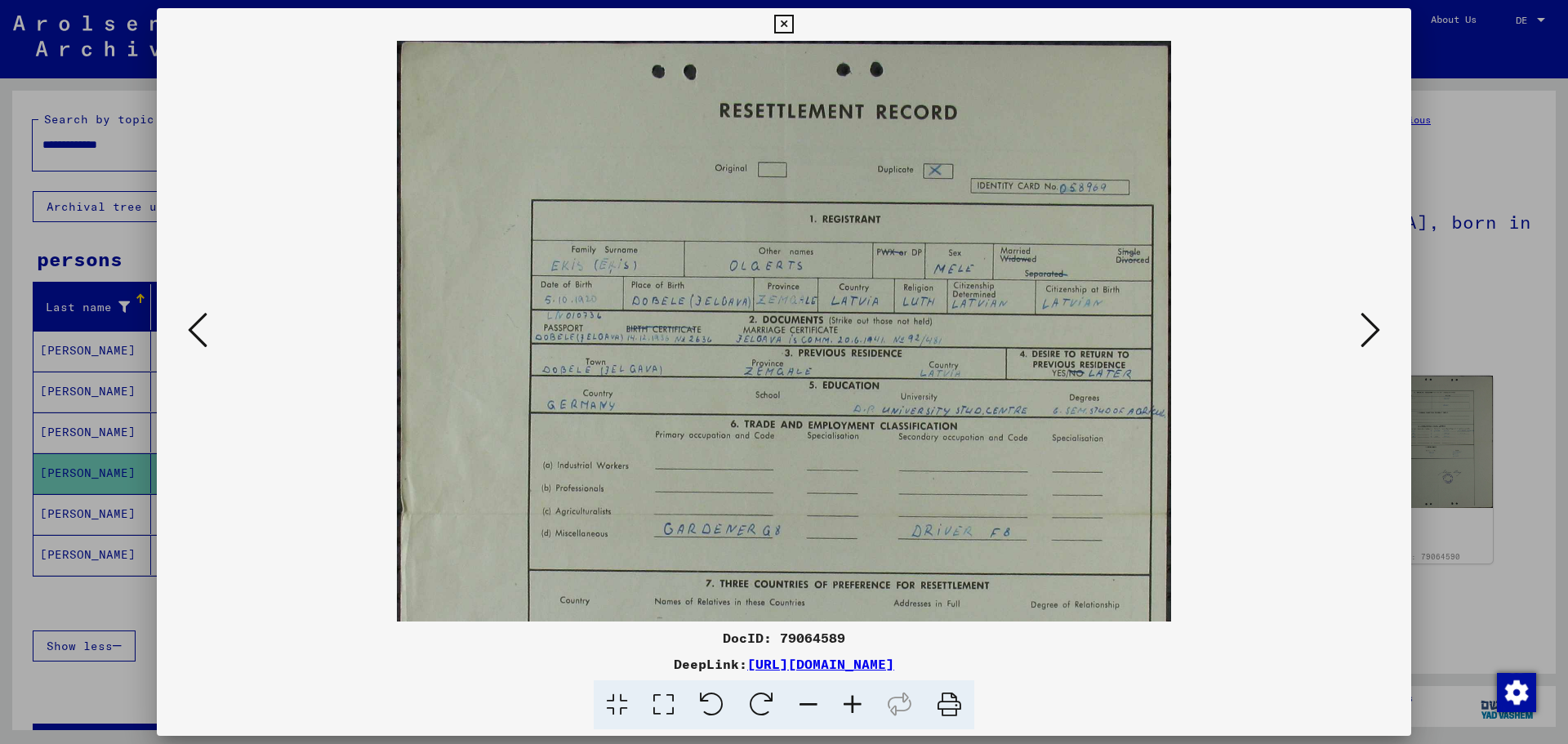
click at [851, 695] on icon at bounding box center [853, 705] width 44 height 50
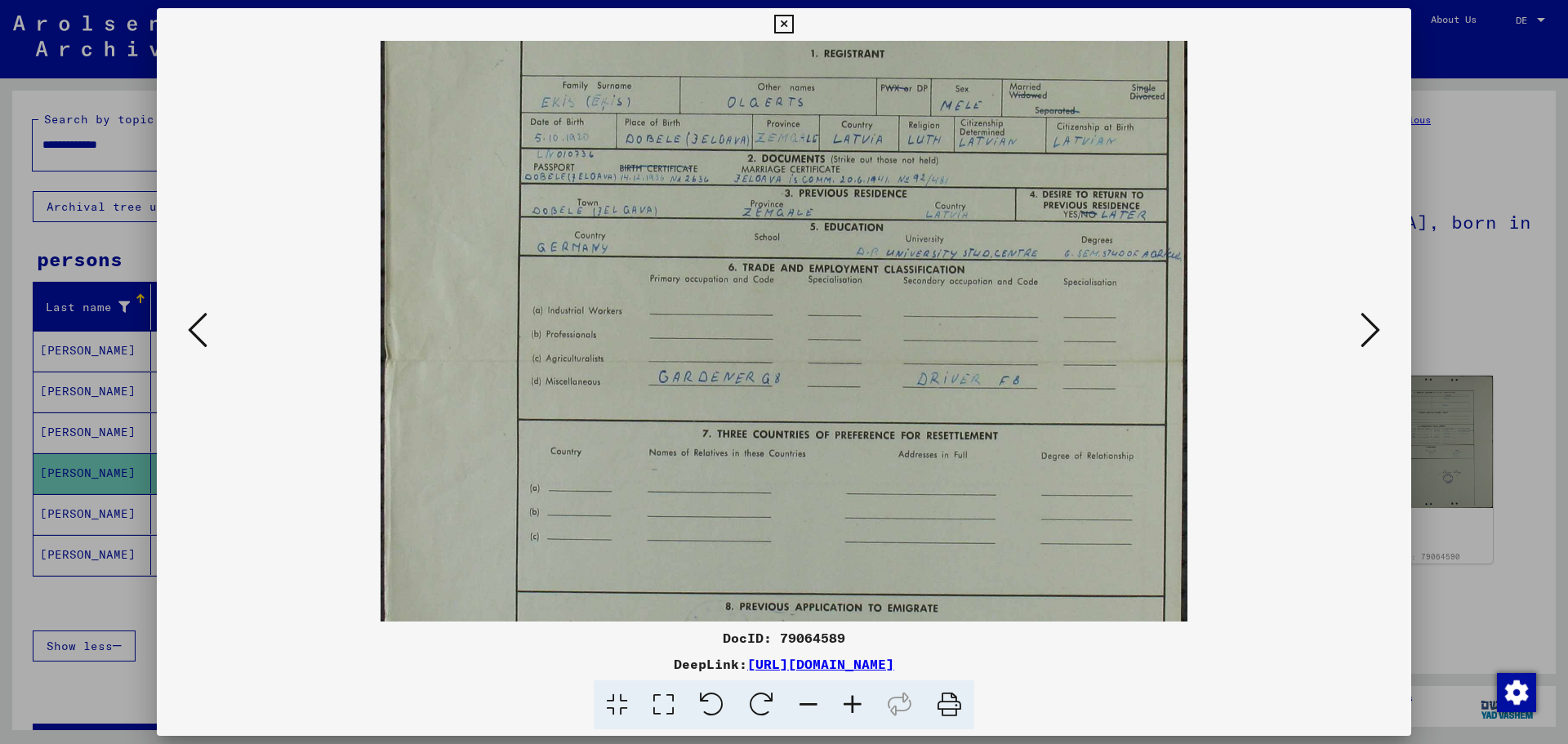
drag, startPoint x: 1106, startPoint y: 422, endPoint x: 1092, endPoint y: 264, distance: 158.6
click at [1086, 244] on img at bounding box center [785, 362] width 808 height 989
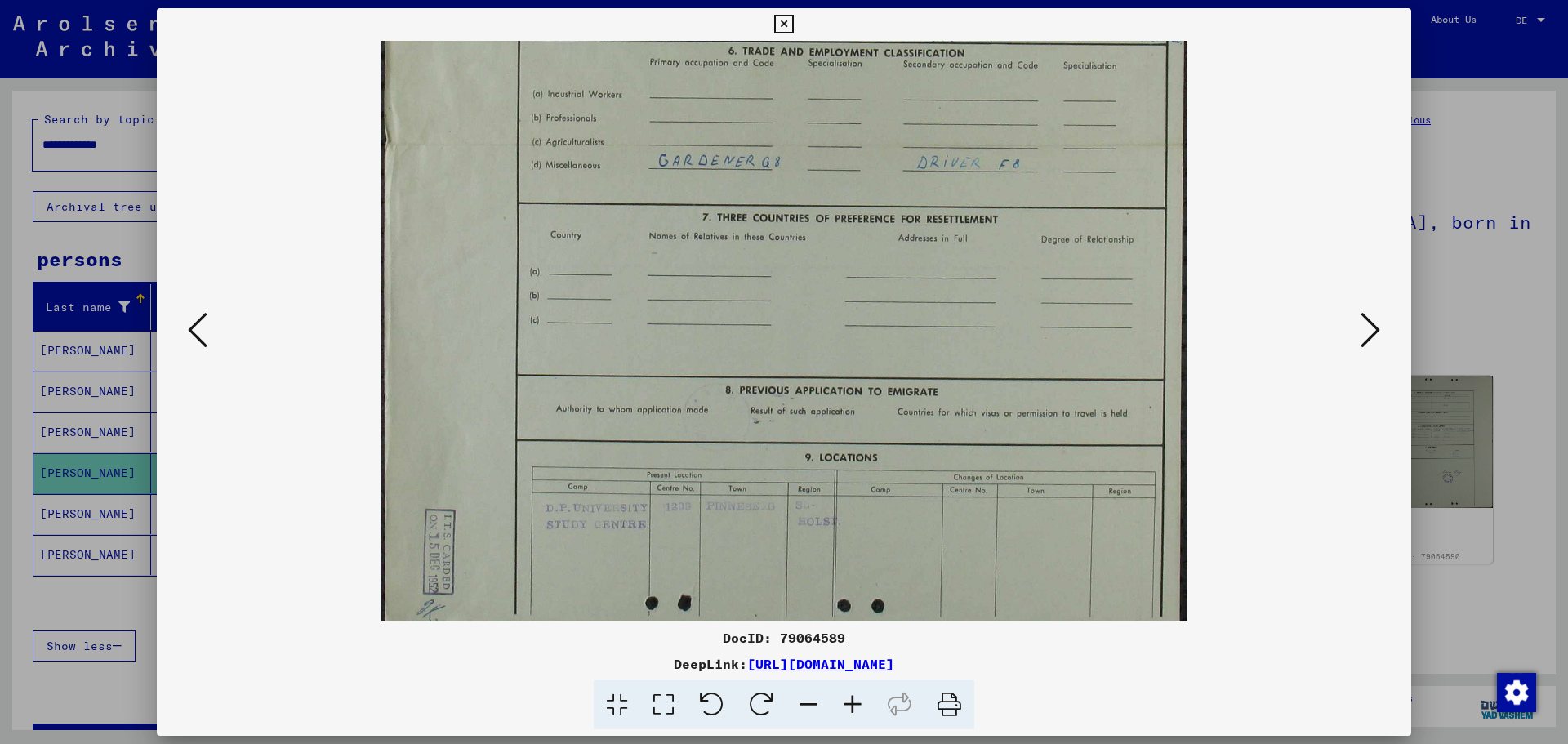
drag, startPoint x: 1121, startPoint y: 506, endPoint x: 1117, endPoint y: 294, distance: 212.0
click at [1117, 294] on img at bounding box center [785, 146] width 808 height 989
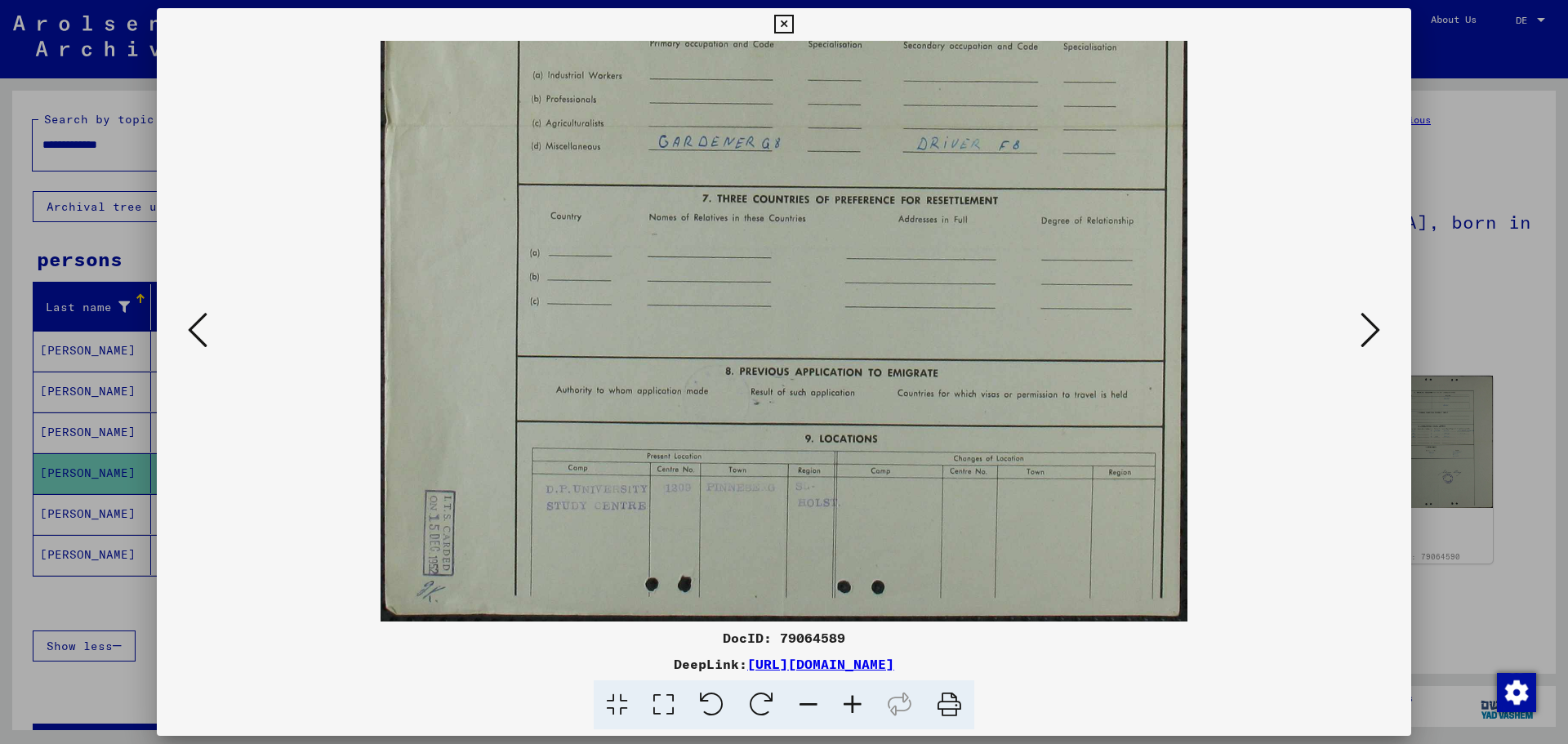
drag, startPoint x: 1104, startPoint y: 514, endPoint x: 1108, endPoint y: 367, distance: 147.1
click at [1108, 367] on img at bounding box center [785, 127] width 808 height 989
click at [1371, 332] on icon at bounding box center [1370, 330] width 20 height 39
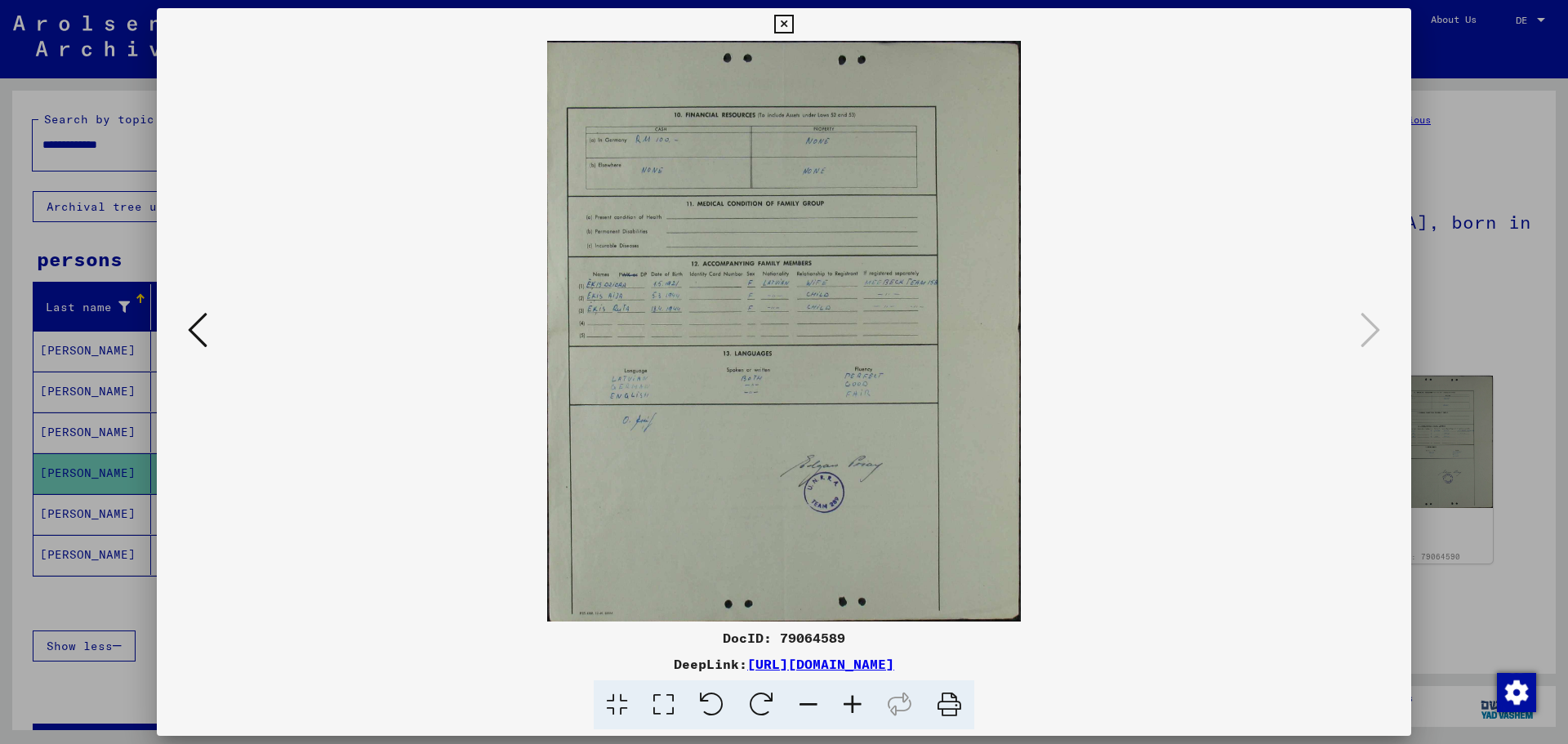
click at [845, 706] on icon at bounding box center [853, 705] width 44 height 50
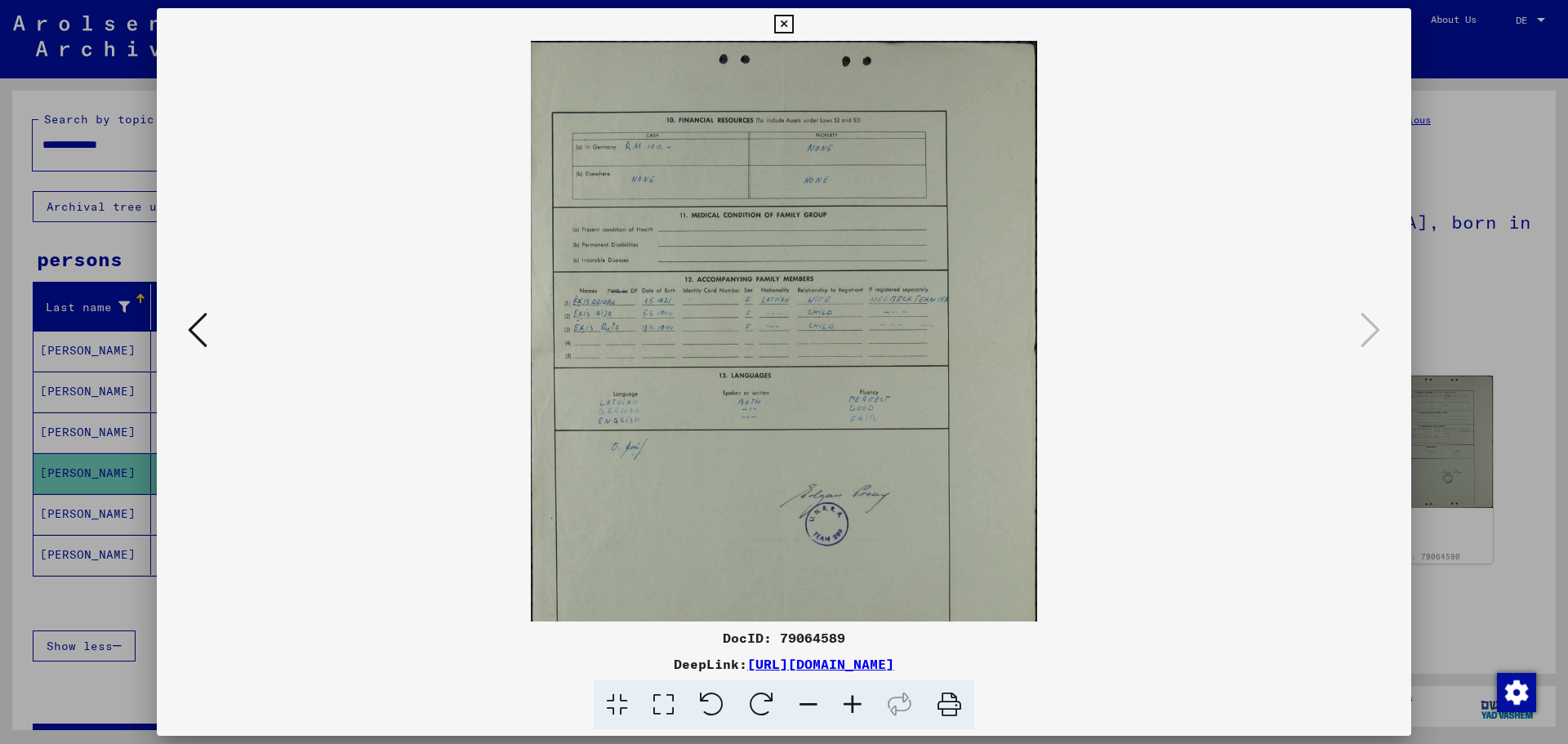
click at [845, 706] on icon at bounding box center [853, 705] width 44 height 50
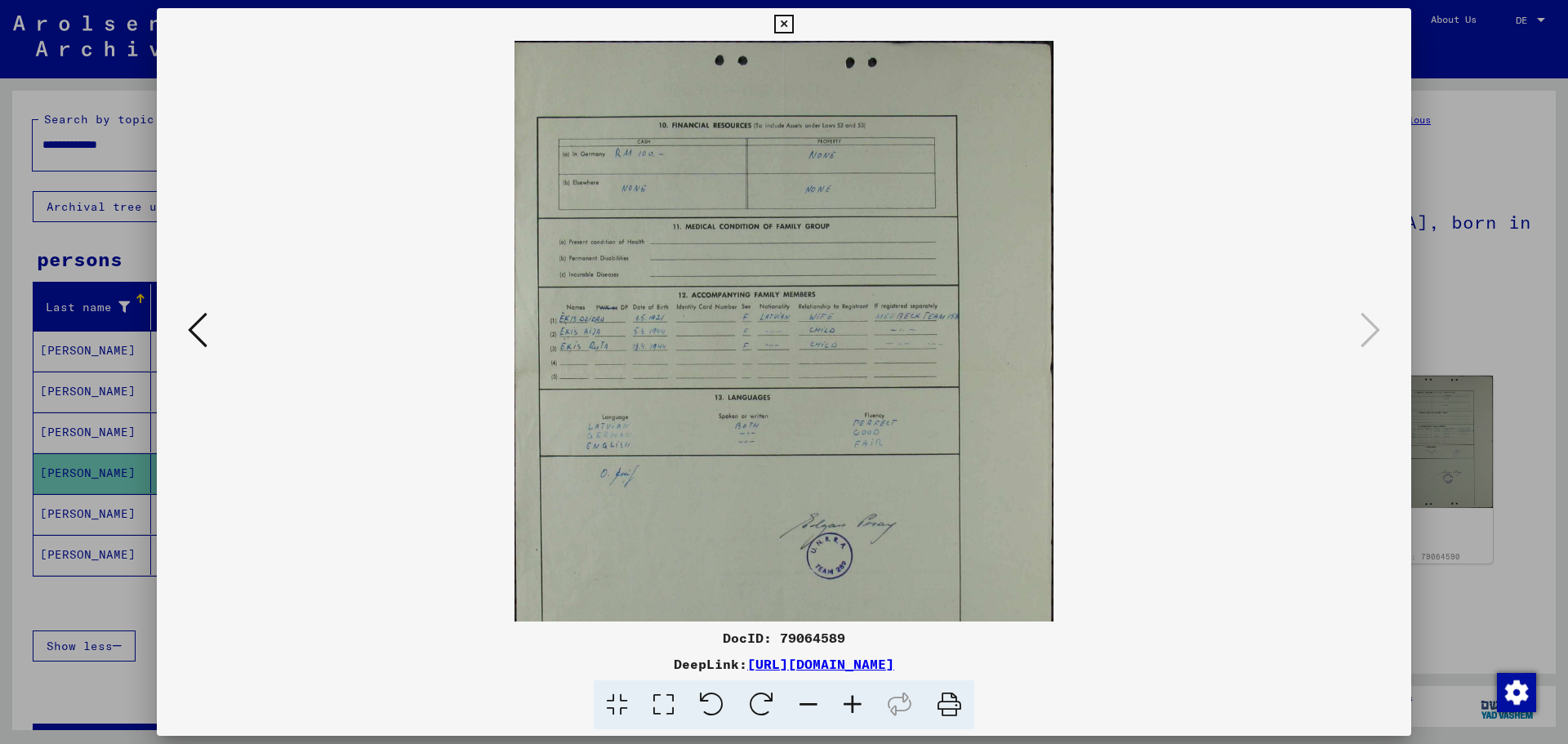
click at [845, 706] on icon at bounding box center [853, 705] width 44 height 50
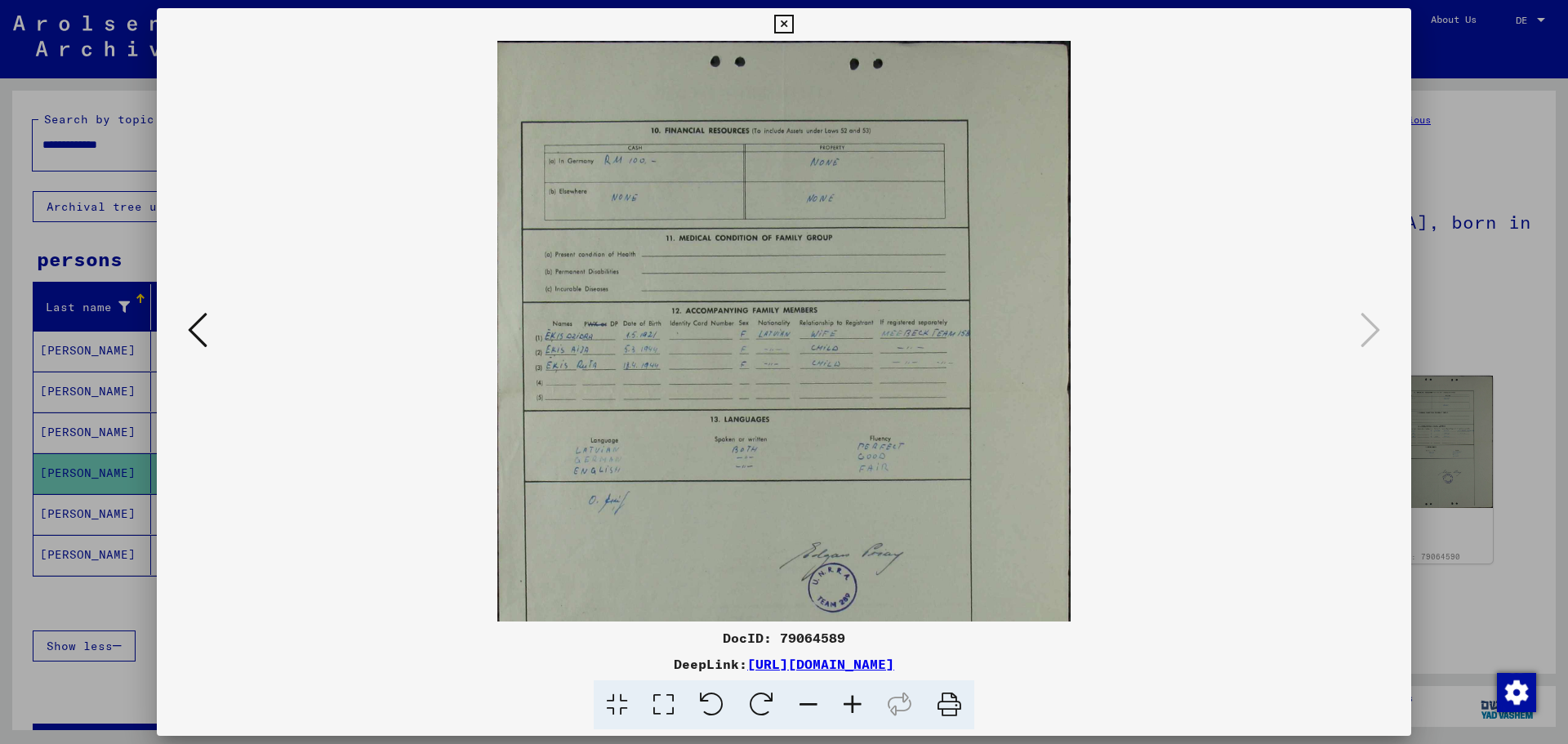
click at [845, 706] on icon at bounding box center [853, 705] width 44 height 50
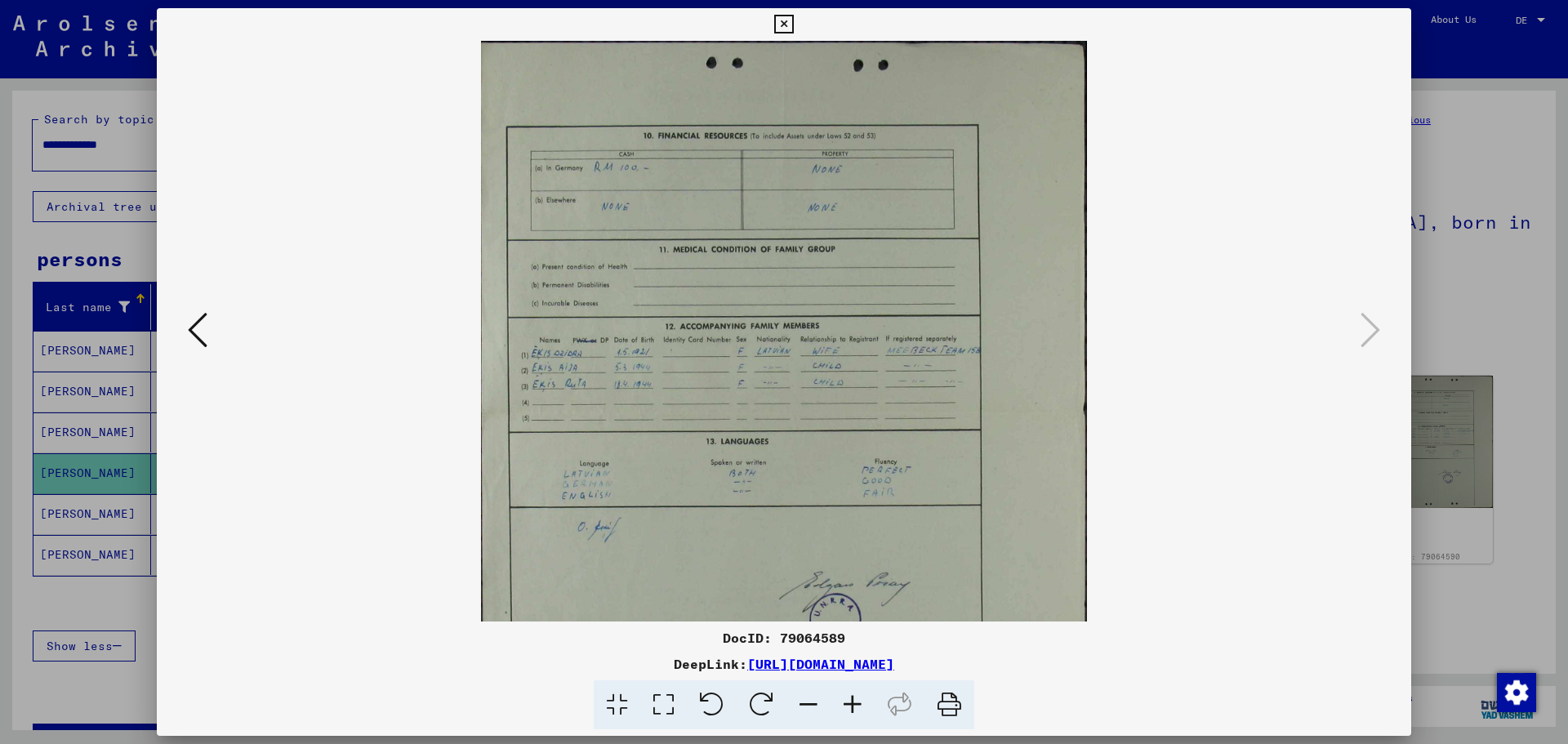
click at [845, 706] on icon at bounding box center [853, 705] width 44 height 50
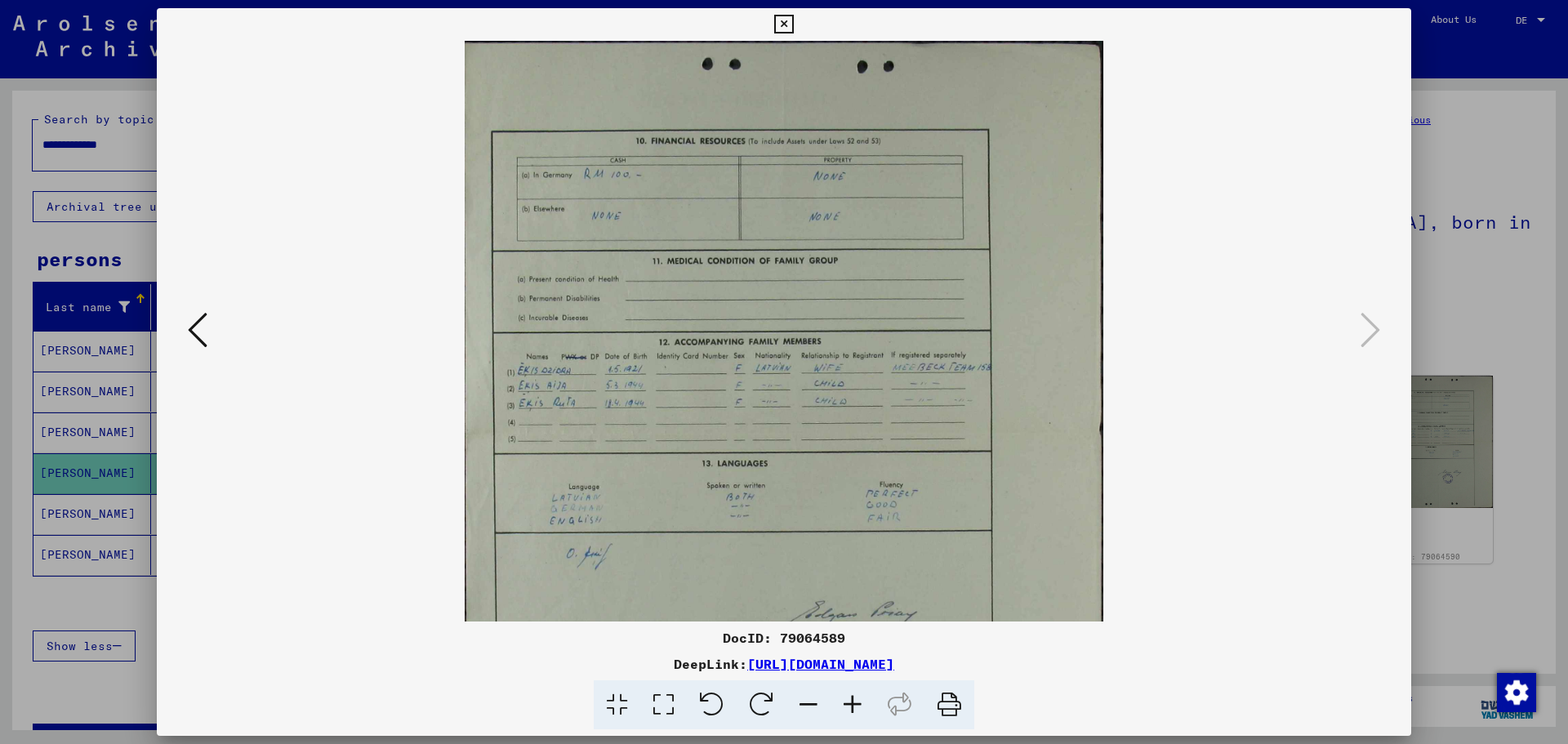
click at [845, 706] on icon at bounding box center [853, 705] width 44 height 50
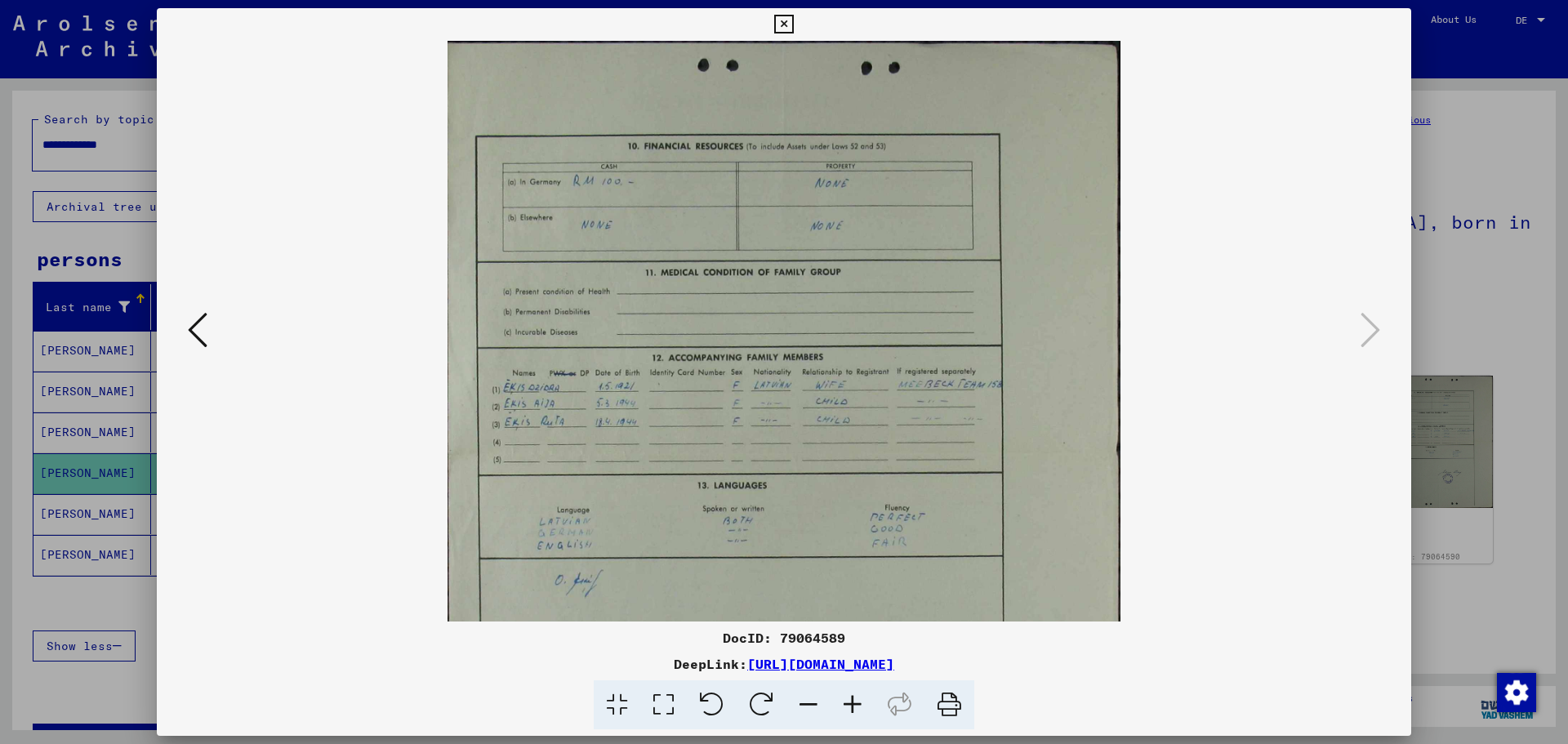
click at [845, 706] on icon at bounding box center [853, 705] width 44 height 50
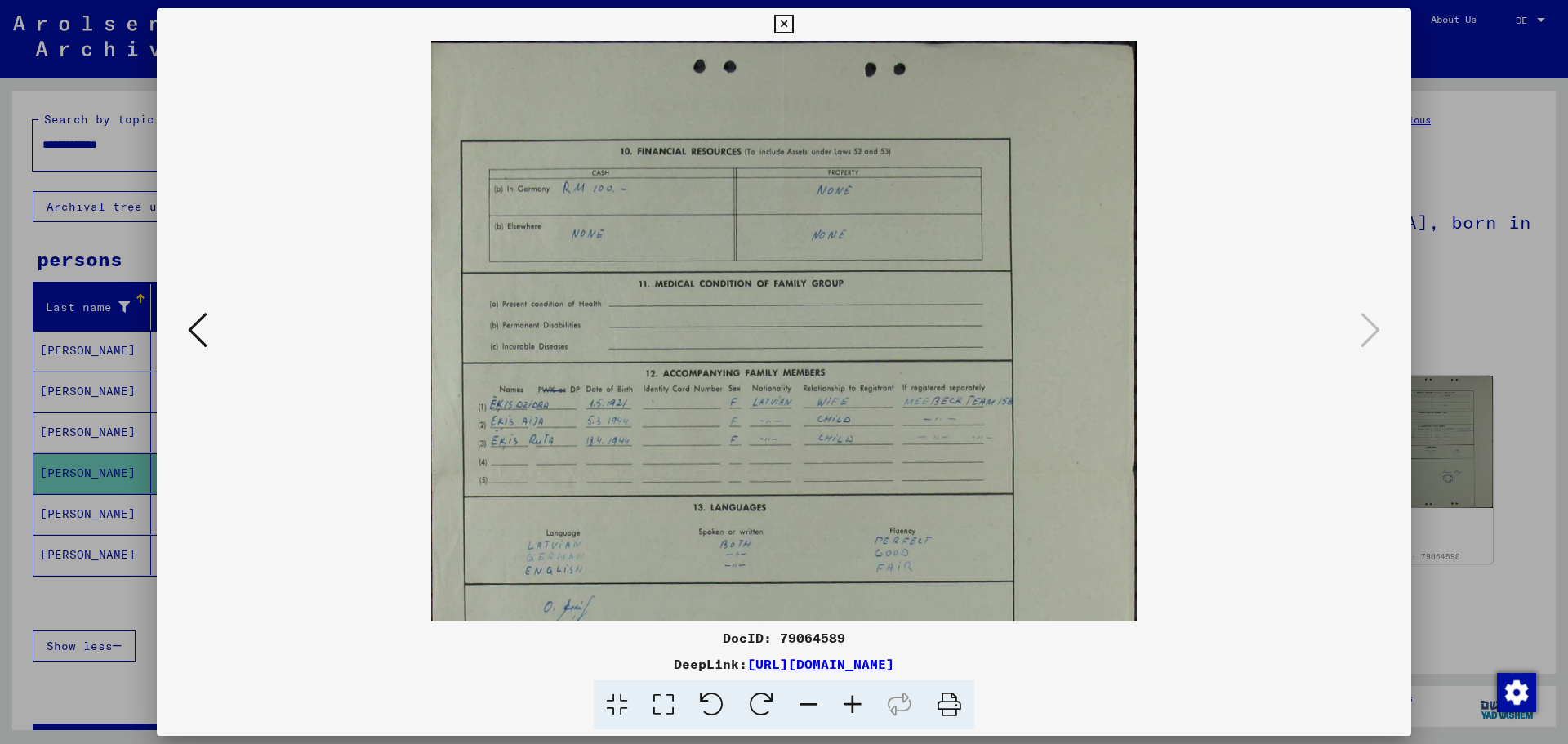
click at [845, 706] on icon at bounding box center [853, 705] width 44 height 50
